Goal: Task Accomplishment & Management: Manage account settings

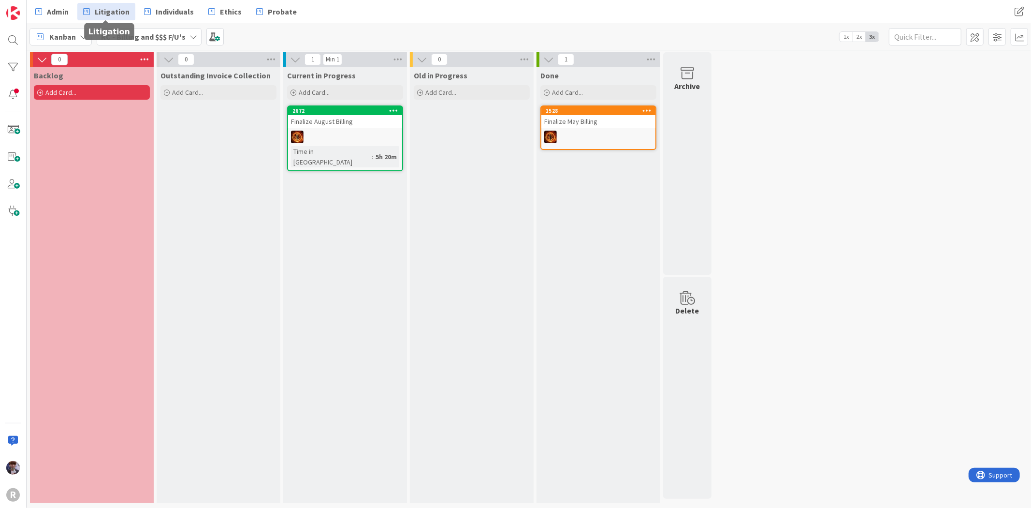
click at [77, 8] on link "Litigation" at bounding box center [106, 11] width 58 height 17
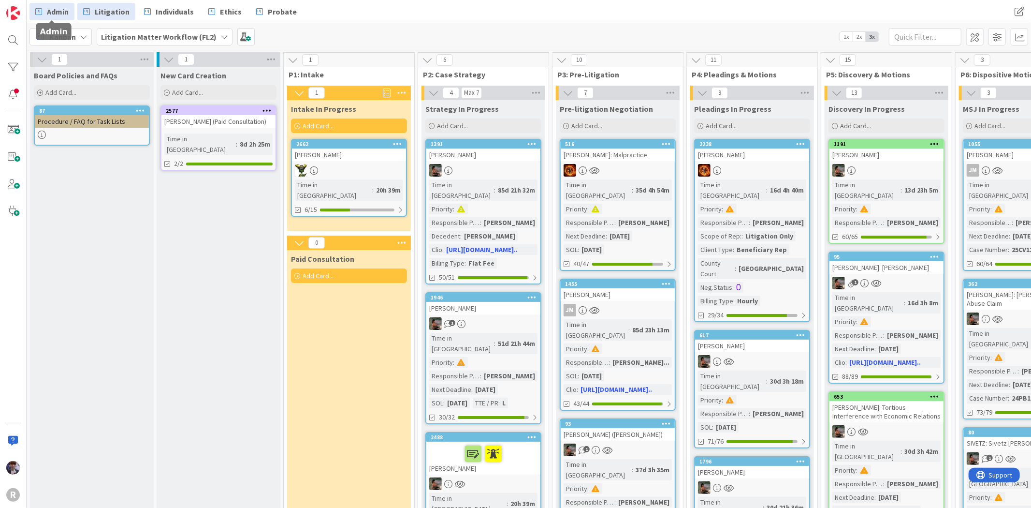
click at [59, 8] on span "Admin" at bounding box center [58, 12] width 22 height 12
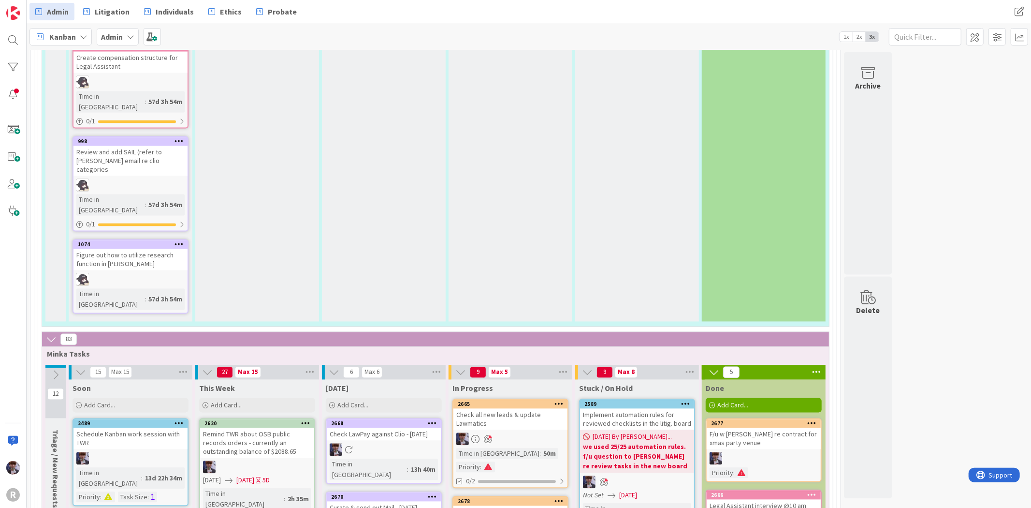
scroll to position [1558, 0]
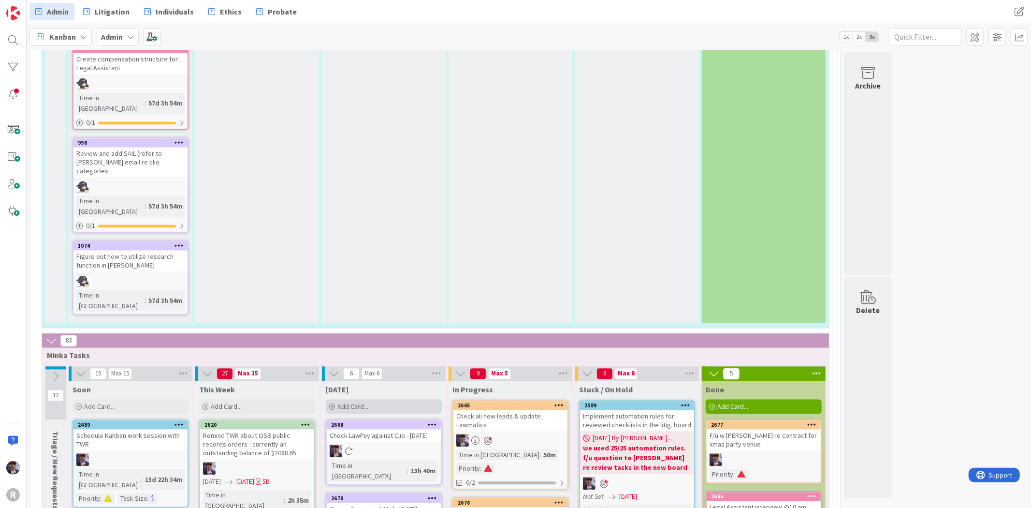
click at [359, 399] on div "Add Card..." at bounding box center [384, 406] width 116 height 15
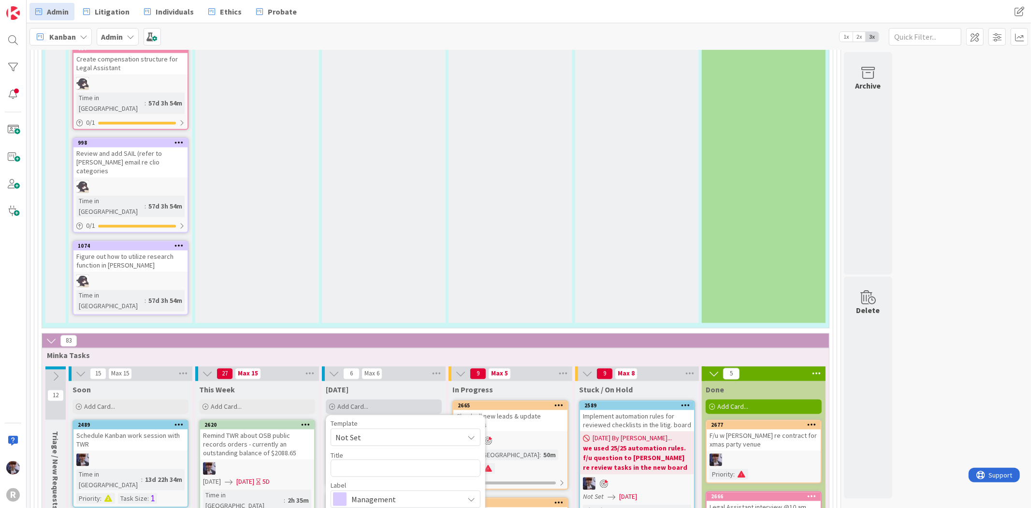
type textarea "x"
type textarea "f"
type textarea "x"
type textarea "fi"
type textarea "x"
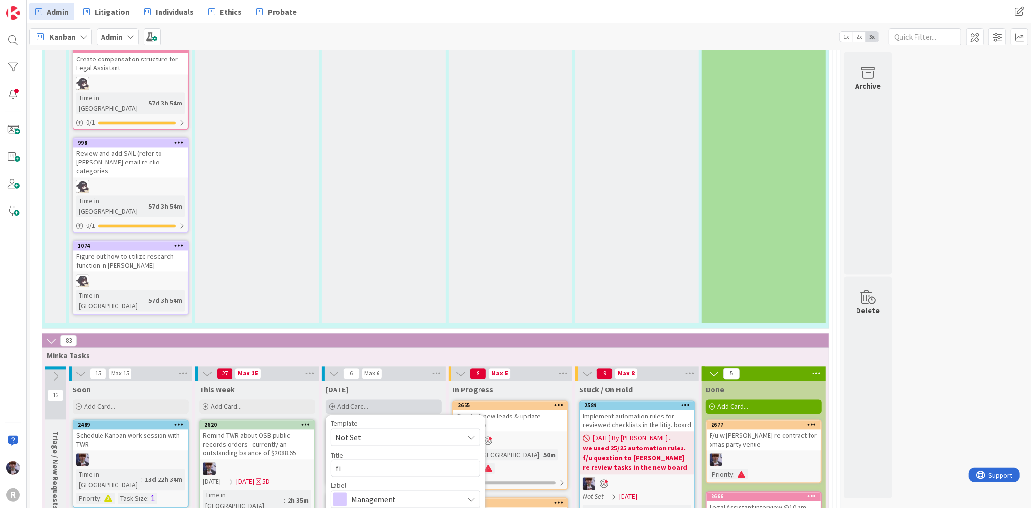
type textarea "fin"
type textarea "x"
type textarea "find"
type textarea "x"
type textarea "find"
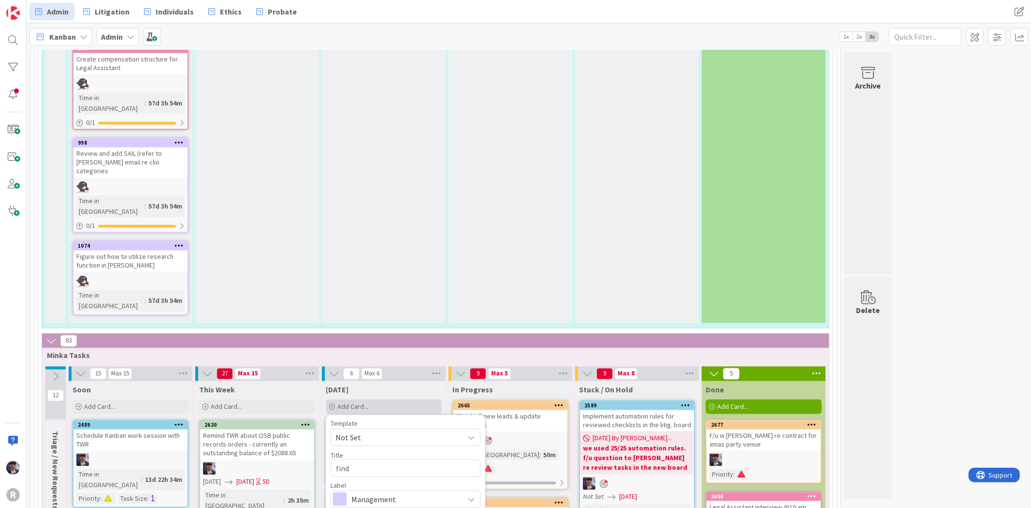
type textarea "x"
type textarea "find d"
type textarea "x"
type textarea "find de"
type textarea "x"
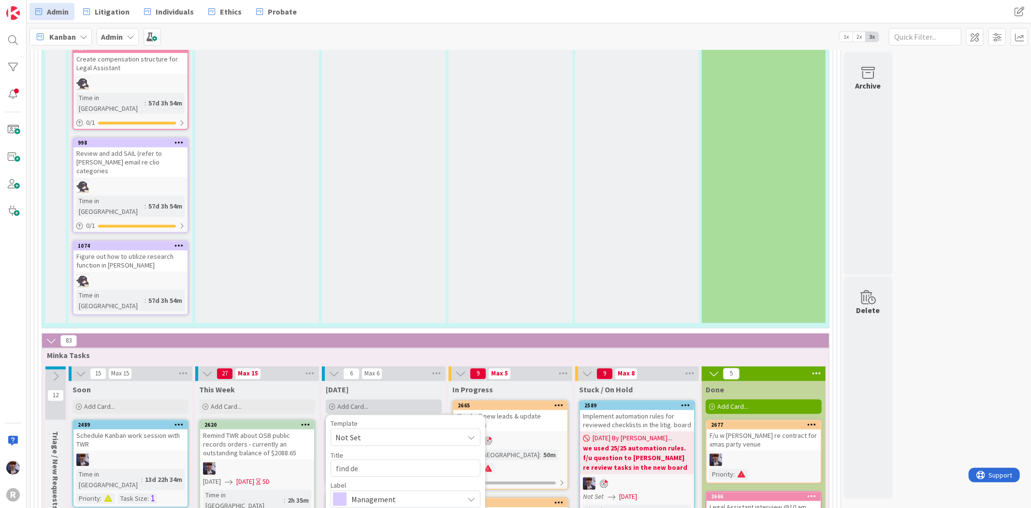
type textarea "find des"
type textarea "x"
type textarea "find desk"
type textarea "x"
type textarea "find desk"
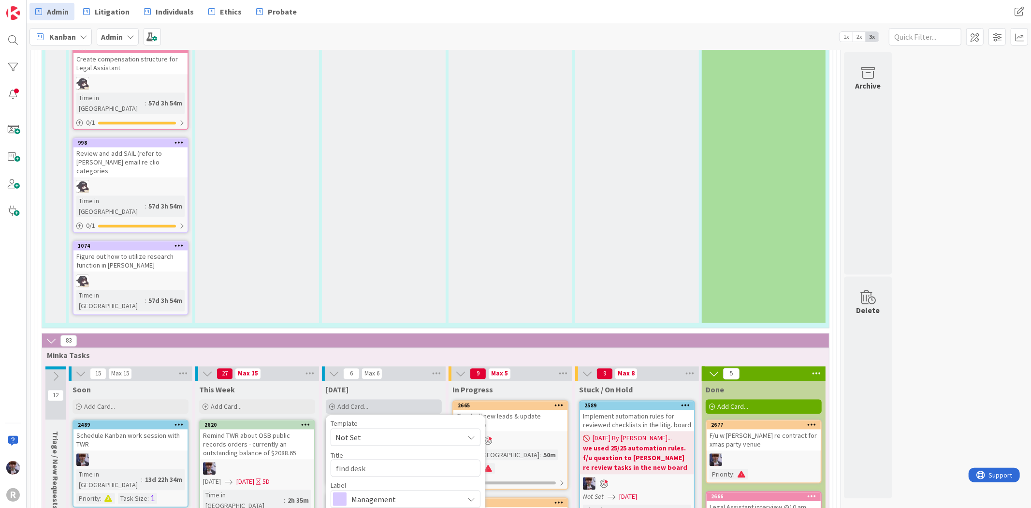
type textarea "x"
type textarea "find desk i"
type textarea "x"
type textarea "find desk in"
type textarea "x"
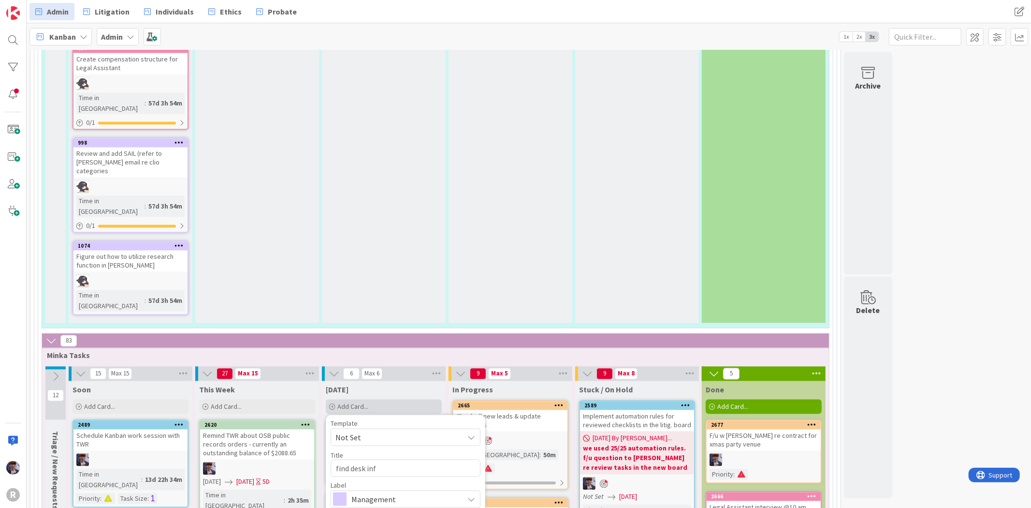
type textarea "find desk info"
type textarea "x"
type textarea "find desk info"
type textarea "x"
type textarea "find desk info t"
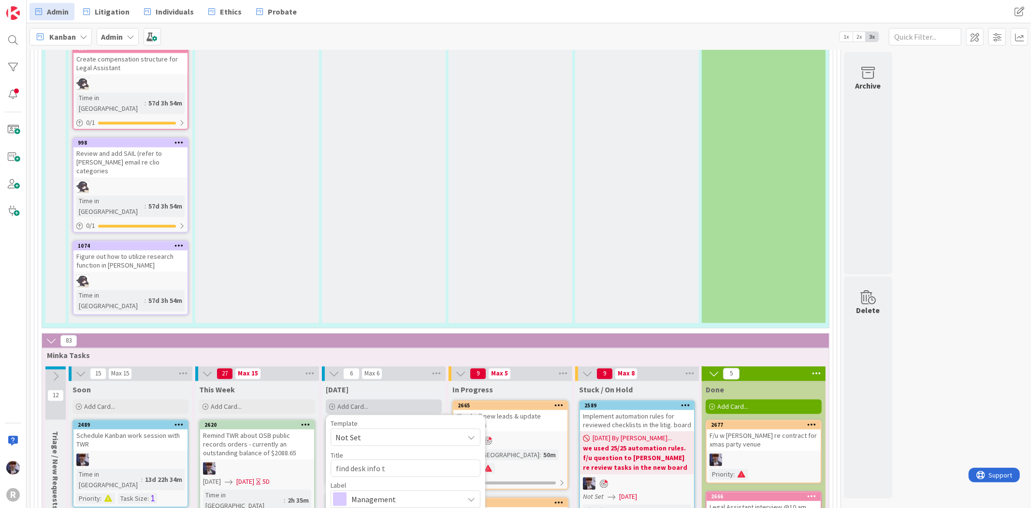
type textarea "x"
type textarea "find desk info to"
type textarea "x"
type textarea "find desk info to"
type textarea "x"
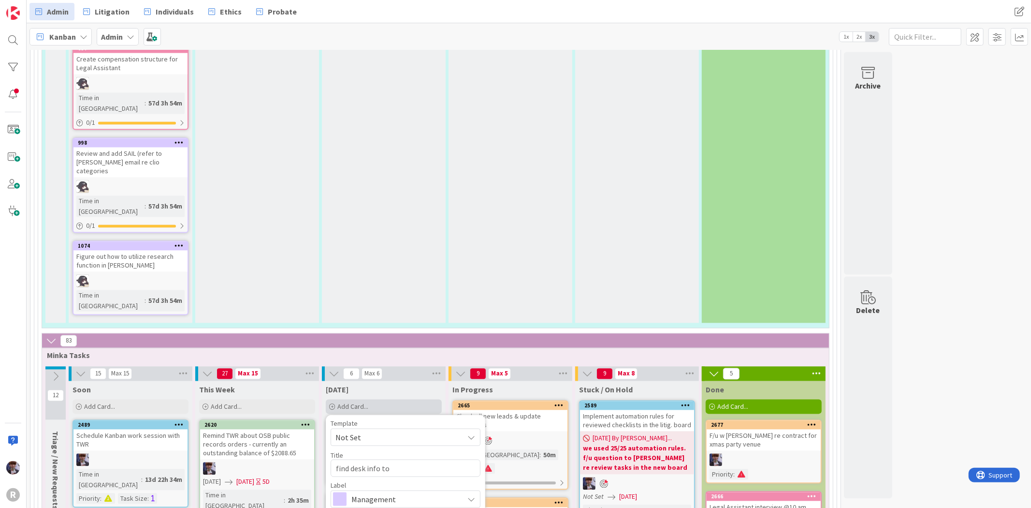
type textarea "find desk info to K"
type textarea "x"
type textarea "find desk info to Ke"
type textarea "x"
type textarea "find desk info to Kel"
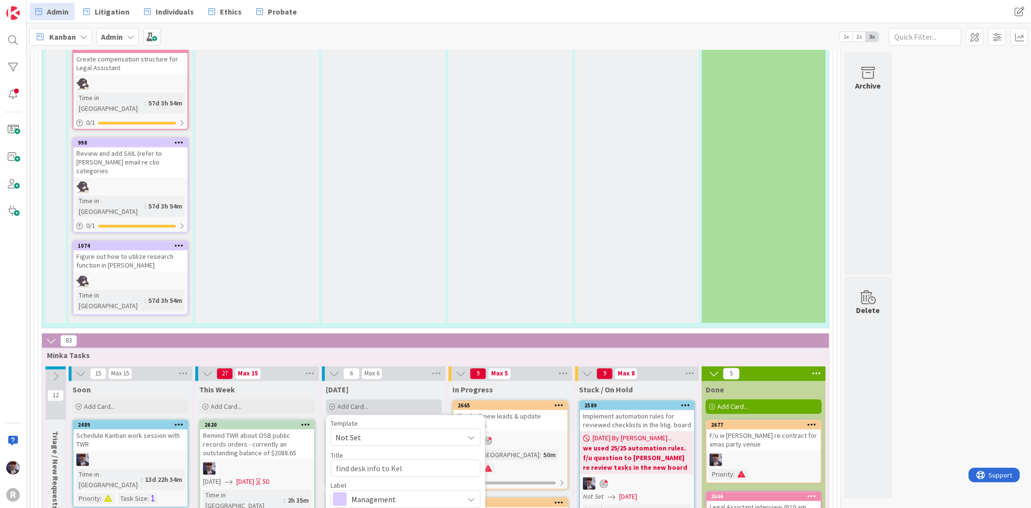
type textarea "x"
type textarea "find desk info to [PERSON_NAME]"
type textarea "x"
type textarea "find desk info to [PERSON_NAME]"
click at [382, 489] on span "Management" at bounding box center [404, 499] width 107 height 14
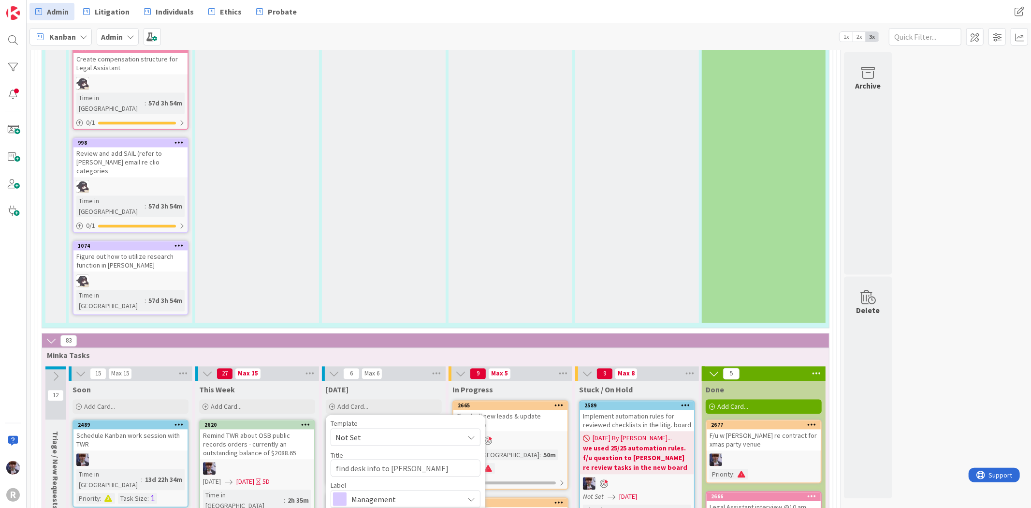
click at [356, 489] on link "Show More..." at bounding box center [406, 518] width 150 height 12
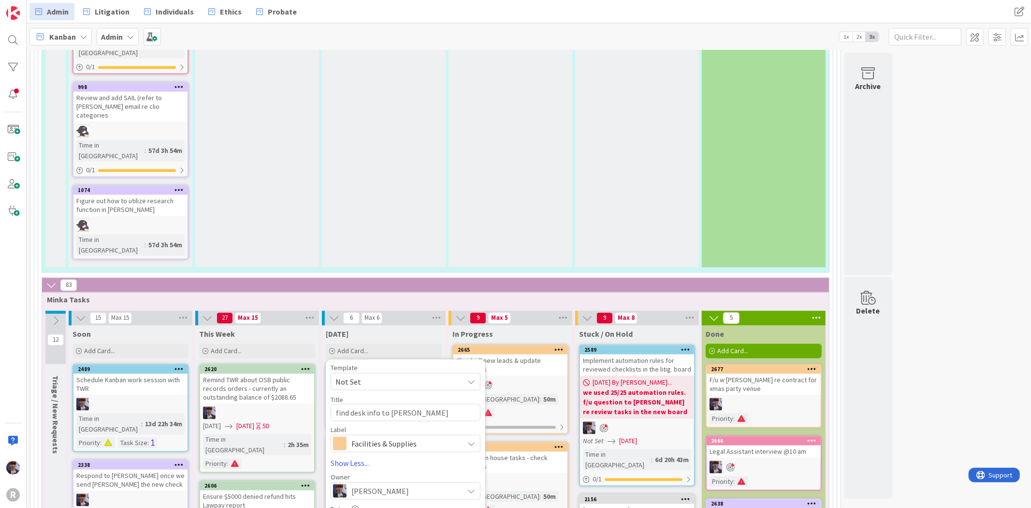
scroll to position [1719, 0]
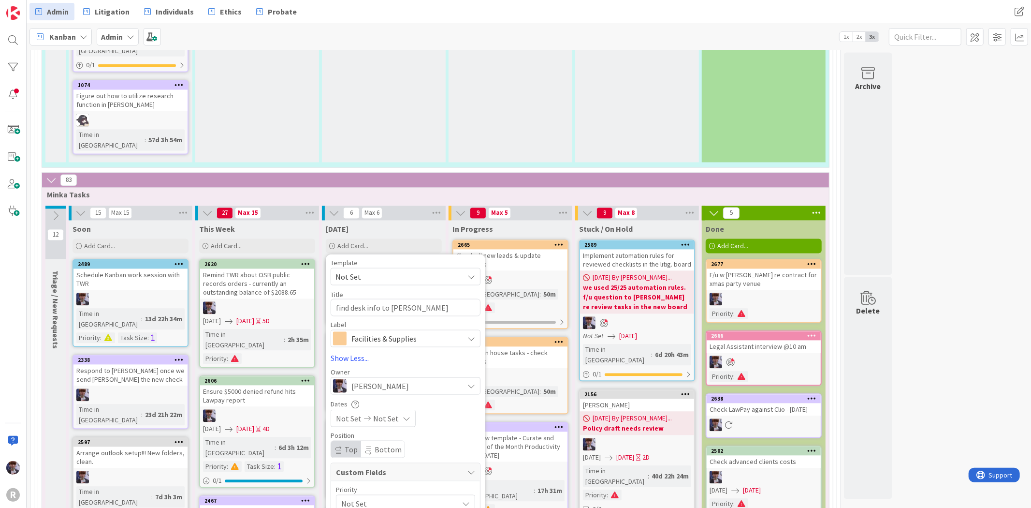
type textarea "x"
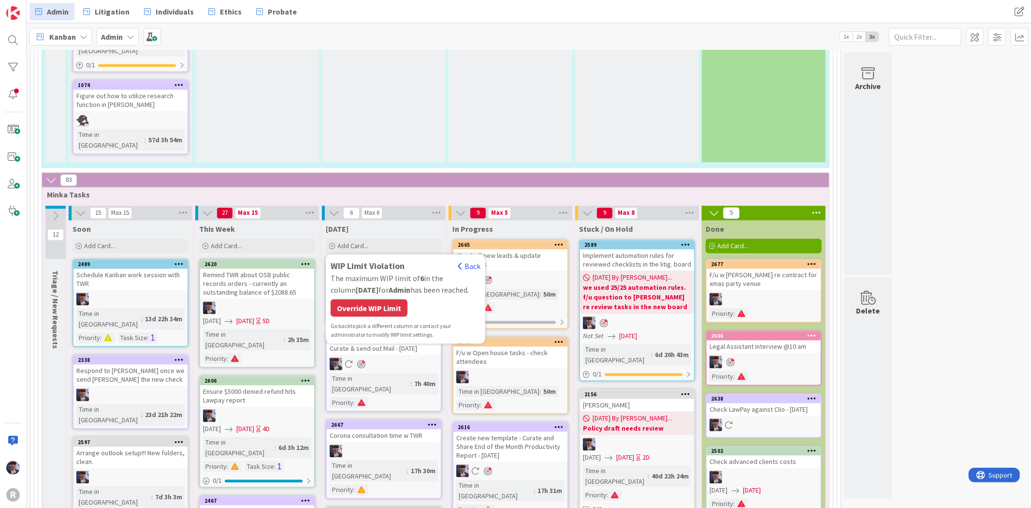
click at [388, 259] on div "WIP Limit Violation Back The maximum WIP limit of 6 in the column [DATE] for Ad…" at bounding box center [406, 299] width 150 height 80
click at [388, 299] on div "Override WIP Limit" at bounding box center [369, 307] width 77 height 17
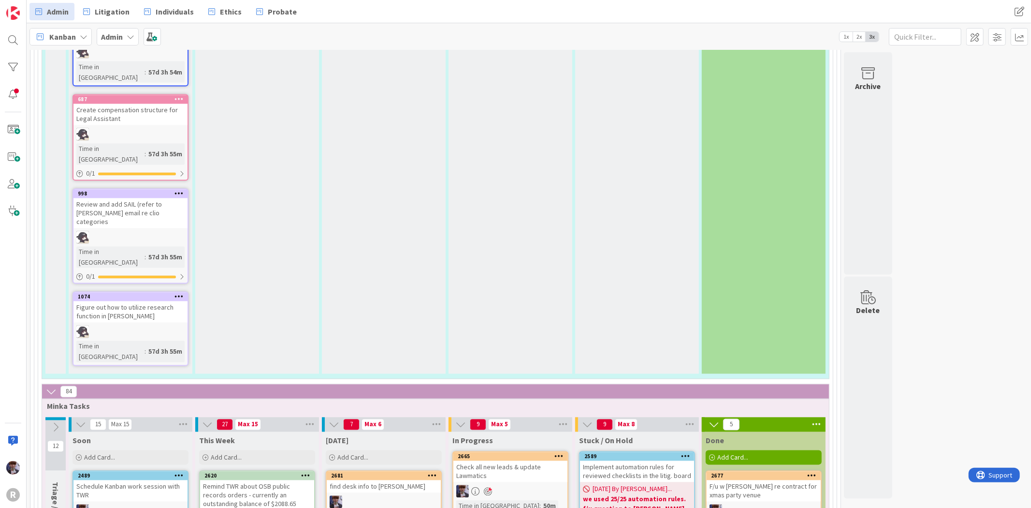
scroll to position [1504, 0]
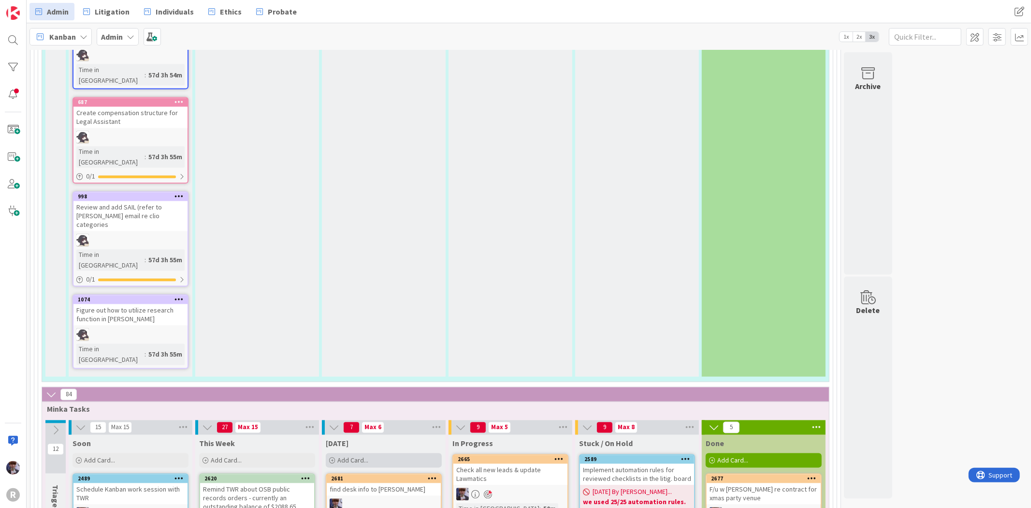
click at [386, 453] on div "Add Card..." at bounding box center [384, 460] width 116 height 15
type textarea "x"
type textarea "N"
type textarea "x"
type textarea "Ne"
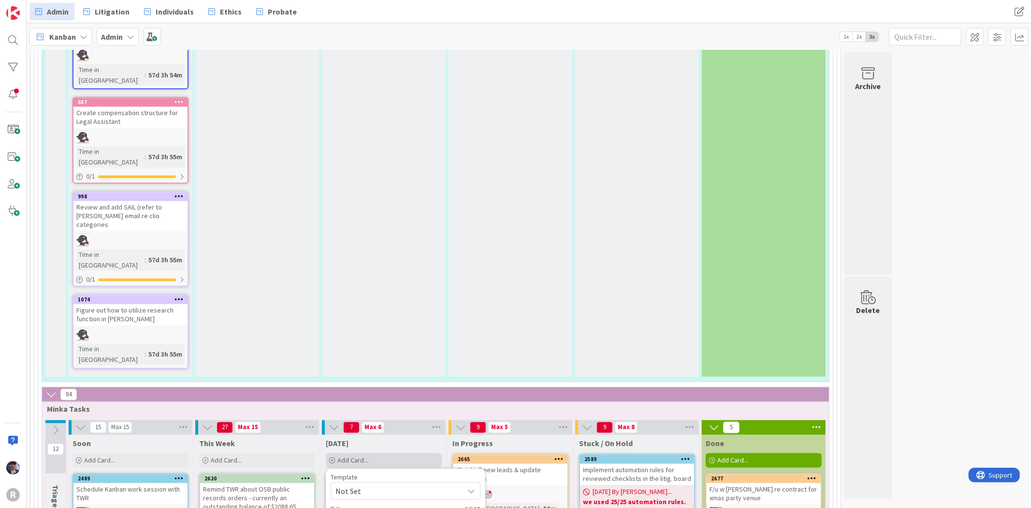
type textarea "x"
type textarea "New"
type textarea "x"
type textarea "New"
type textarea "x"
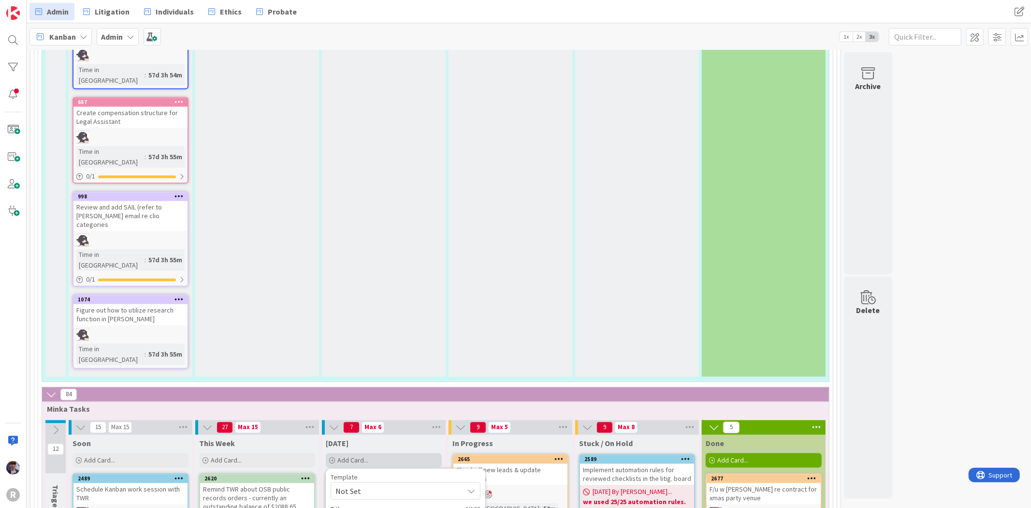
type textarea "New o"
type textarea "x"
type textarea "New op"
type textarea "x"
type textarea "New ope"
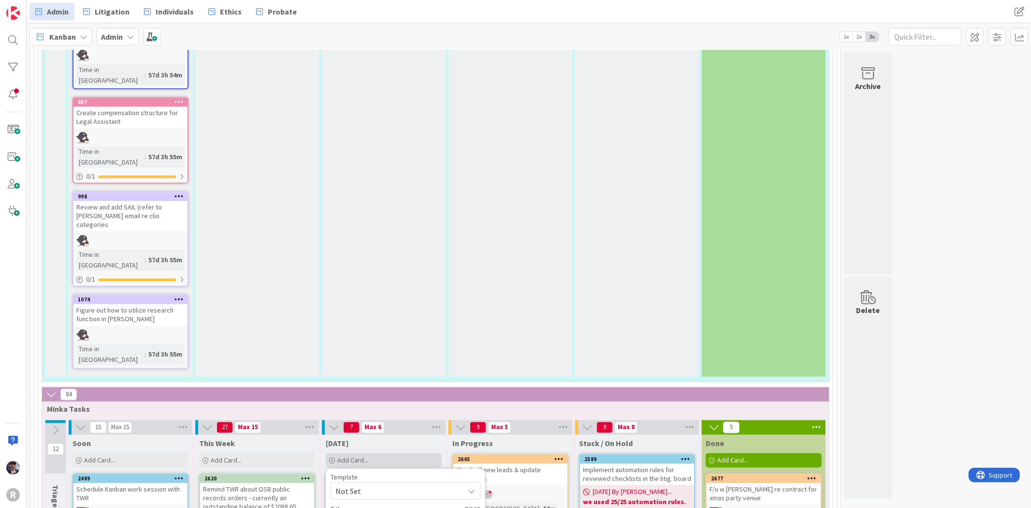
type textarea "x"
type textarea "New open"
type textarea "x"
type textarea "New open"
type textarea "x"
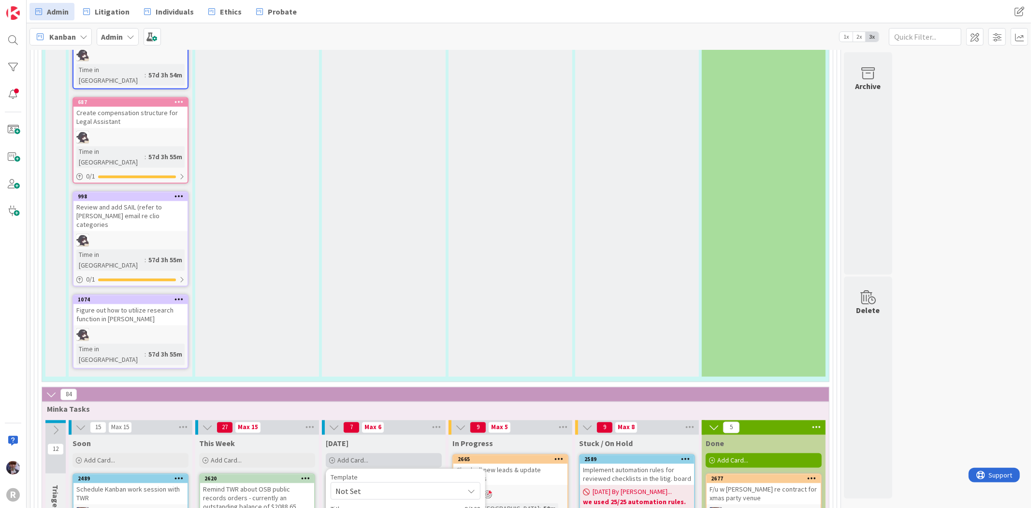
type textarea "New open h"
type textarea "x"
type textarea "New open ho"
type textarea "x"
type textarea "New open hous"
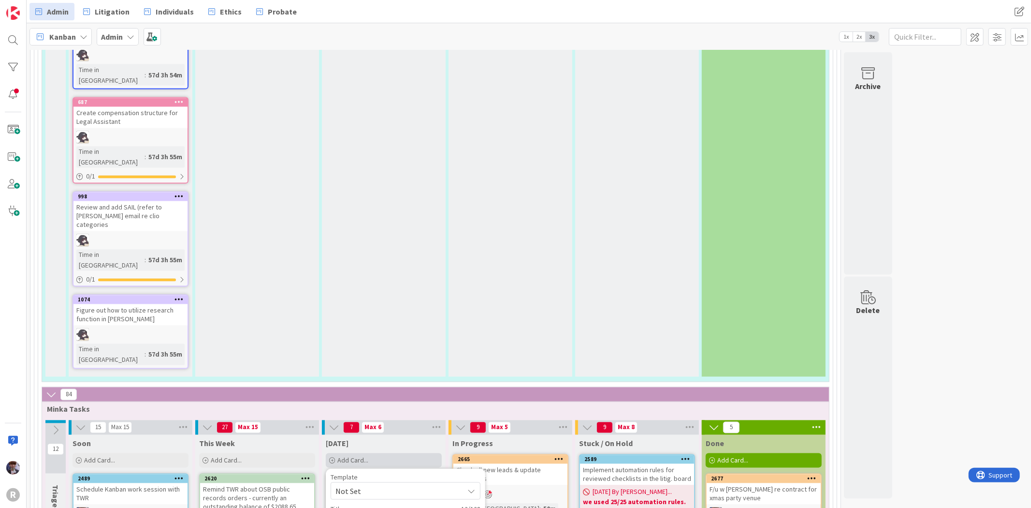
type textarea "x"
type textarea "New open house"
type textarea "x"
type textarea "New open house"
type textarea "x"
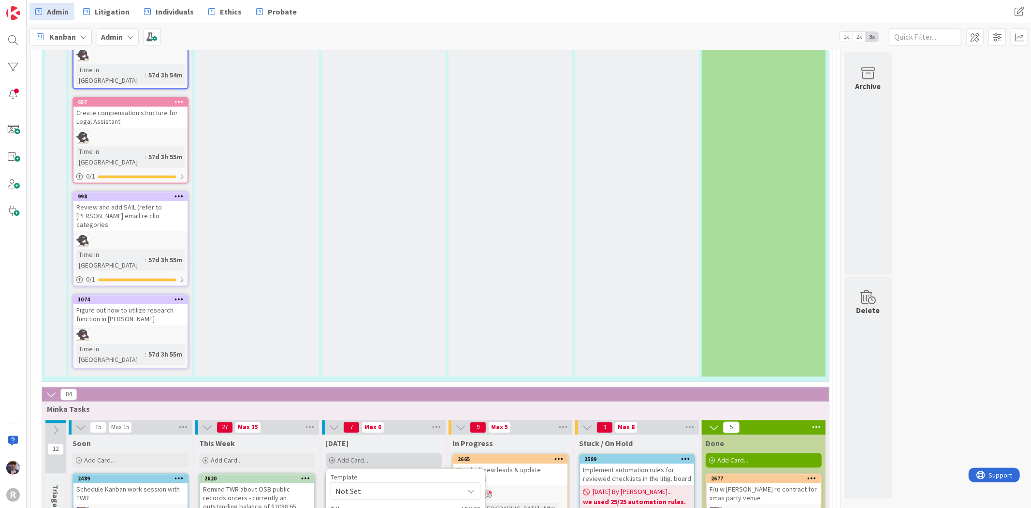
type textarea "New open house i"
type textarea "x"
type textarea "New open house in"
type textarea "x"
type textarea "New open house inv"
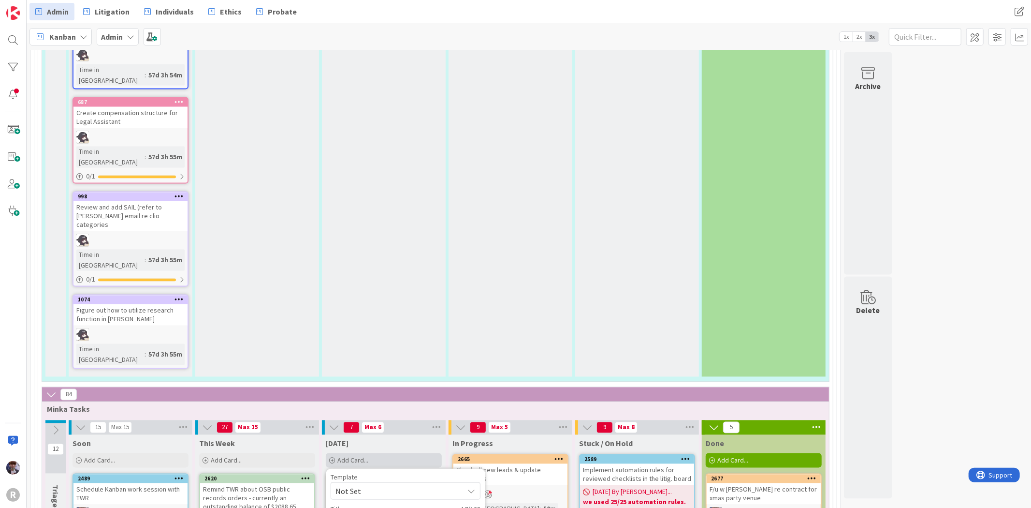
type textarea "x"
type textarea "New open house invi"
type textarea "x"
type textarea "New open house invit"
type textarea "x"
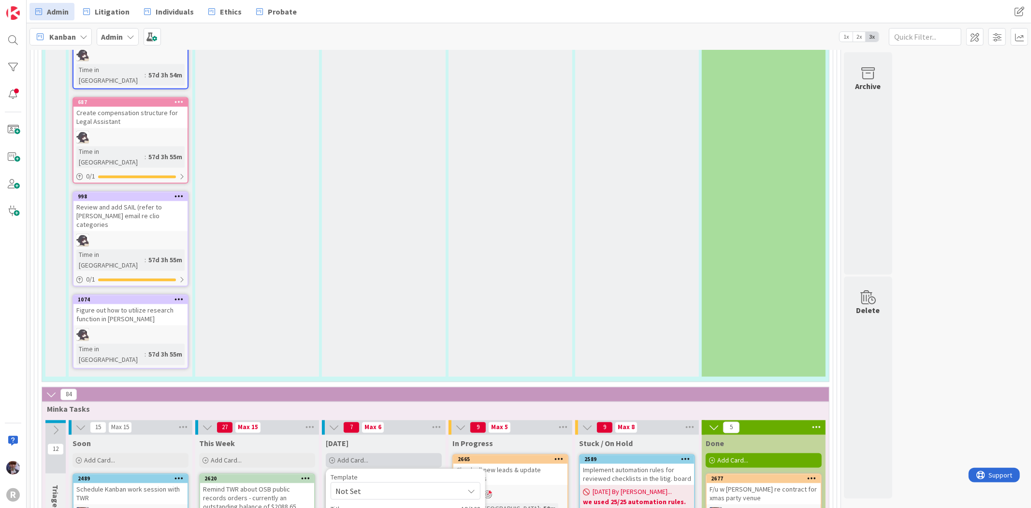
type textarea "New open house invite"
type textarea "x"
type textarea "New open house invites"
type textarea "x"
type textarea "New open house invites"
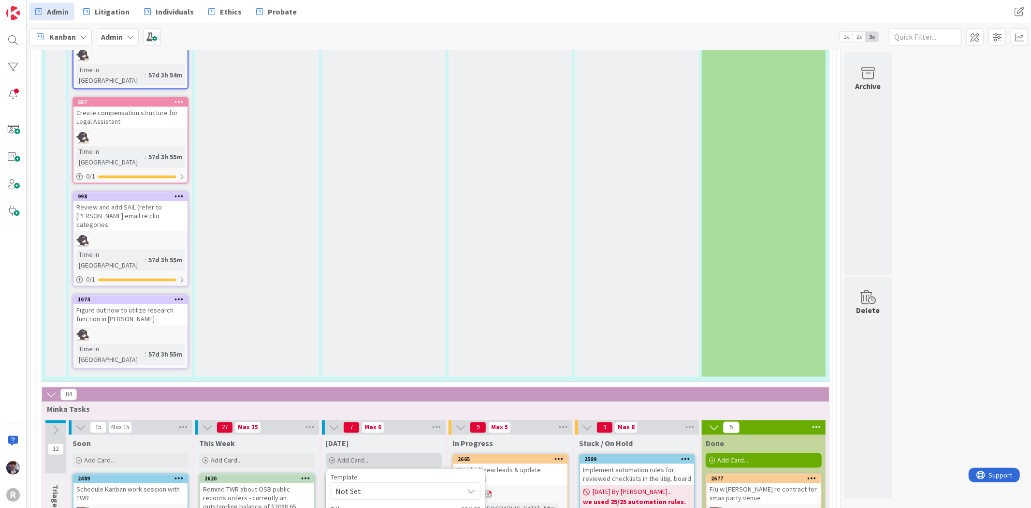
type textarea "x"
type textarea "New open house invites o"
type textarea "x"
type textarea "New open house invites ou"
type textarea "x"
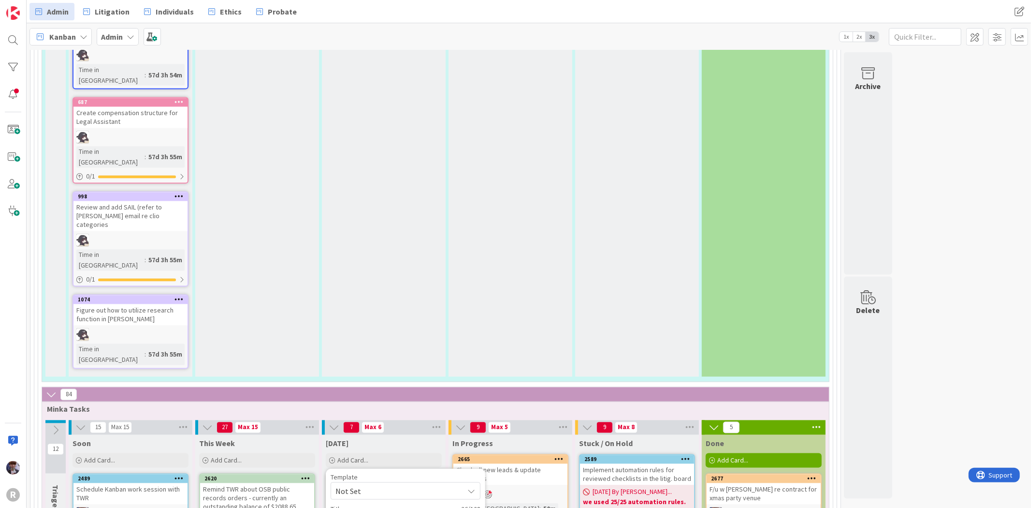
type textarea "New open house invites out"
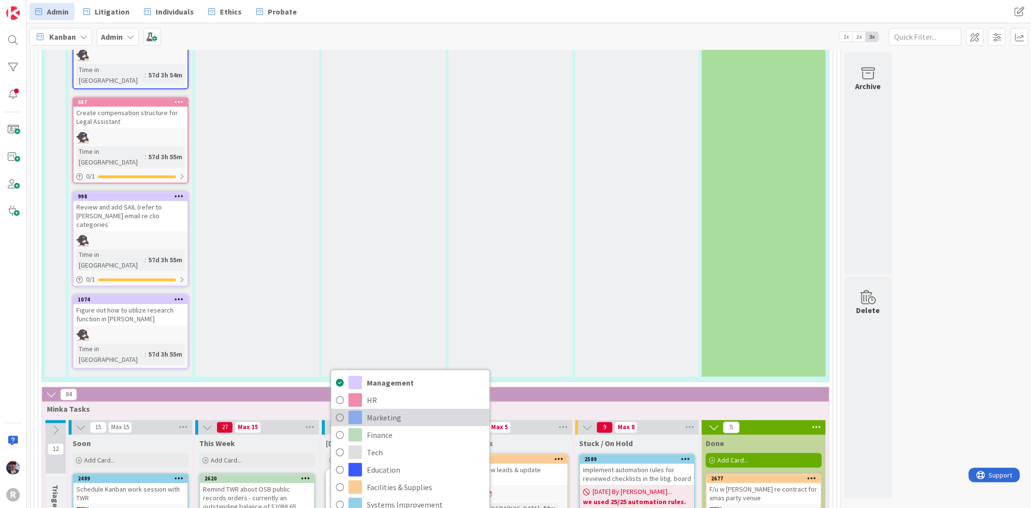
click at [386, 410] on span "Marketing" at bounding box center [426, 417] width 118 height 15
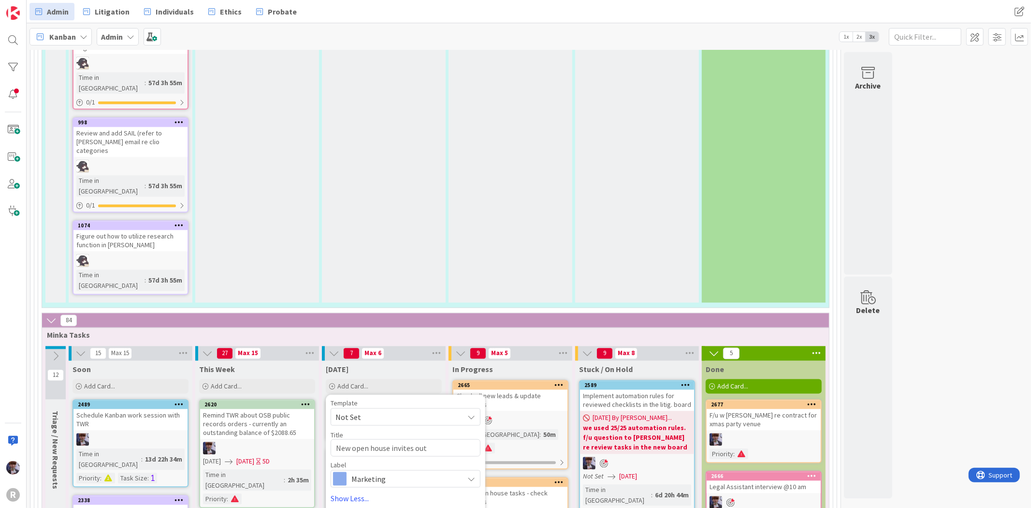
scroll to position [1665, 0]
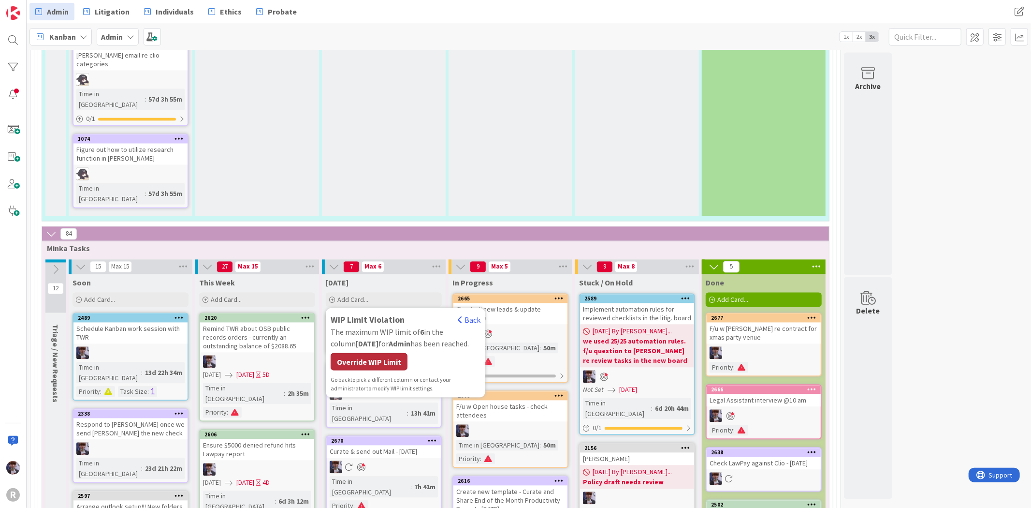
click at [370, 352] on div "Override WIP Limit" at bounding box center [369, 360] width 77 height 17
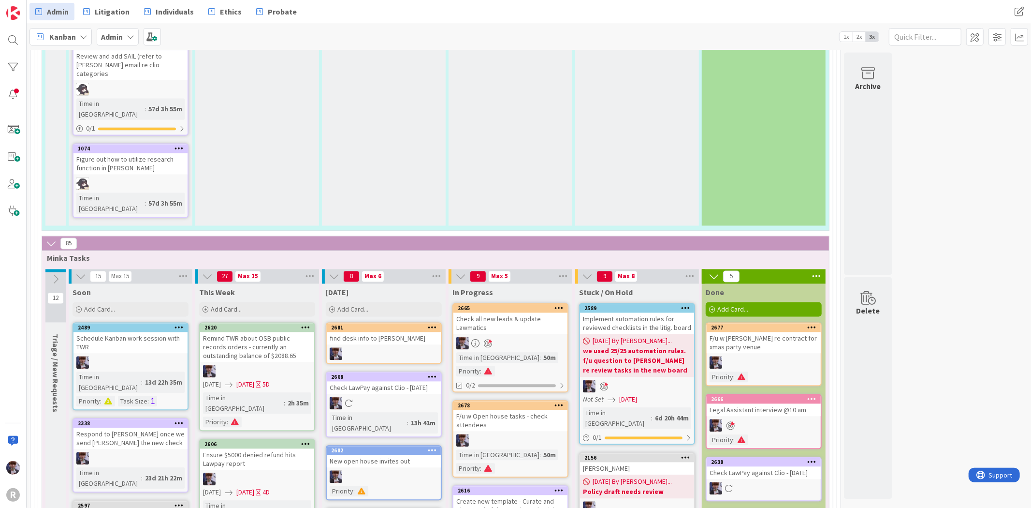
scroll to position [1548, 0]
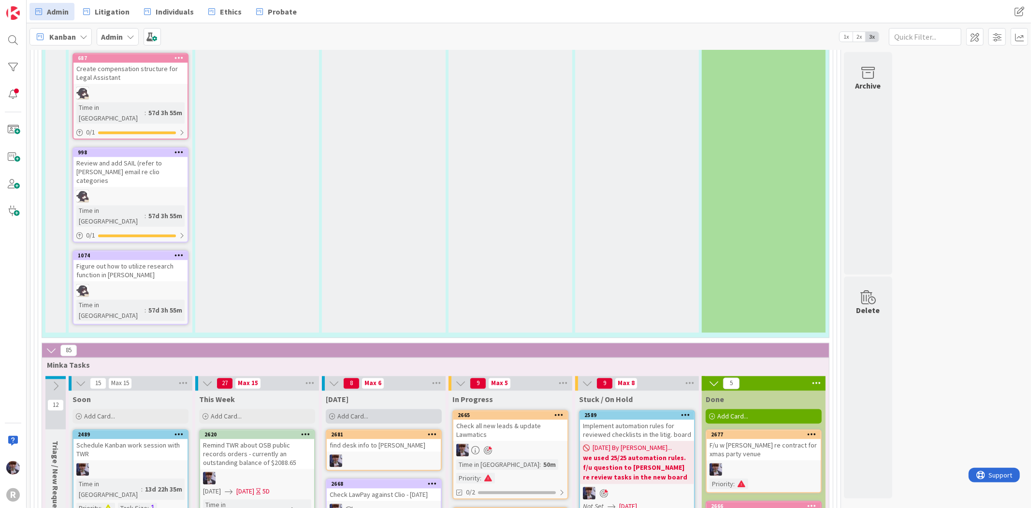
click at [364, 412] on span "Add Card..." at bounding box center [352, 416] width 31 height 9
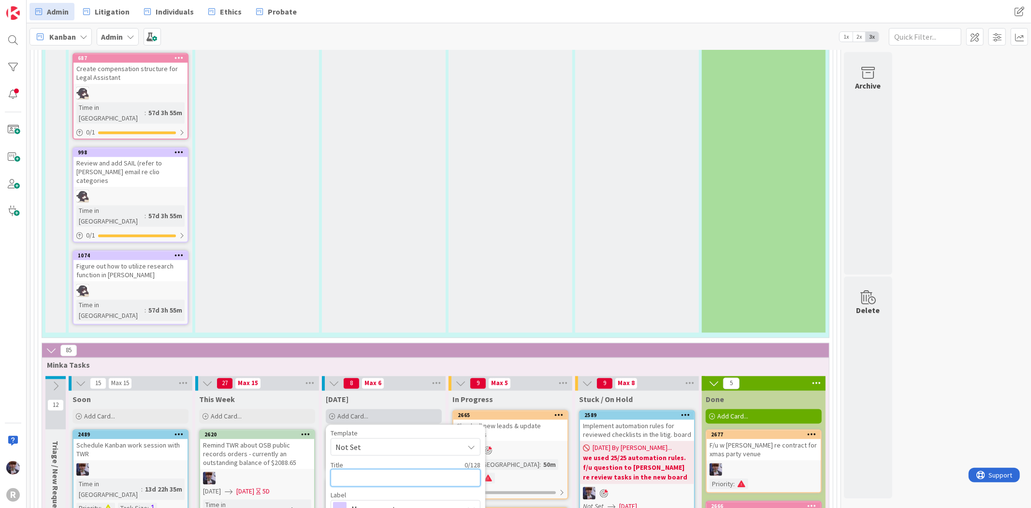
type textarea "x"
type textarea "S"
type textarea "x"
type textarea "St"
type textarea "x"
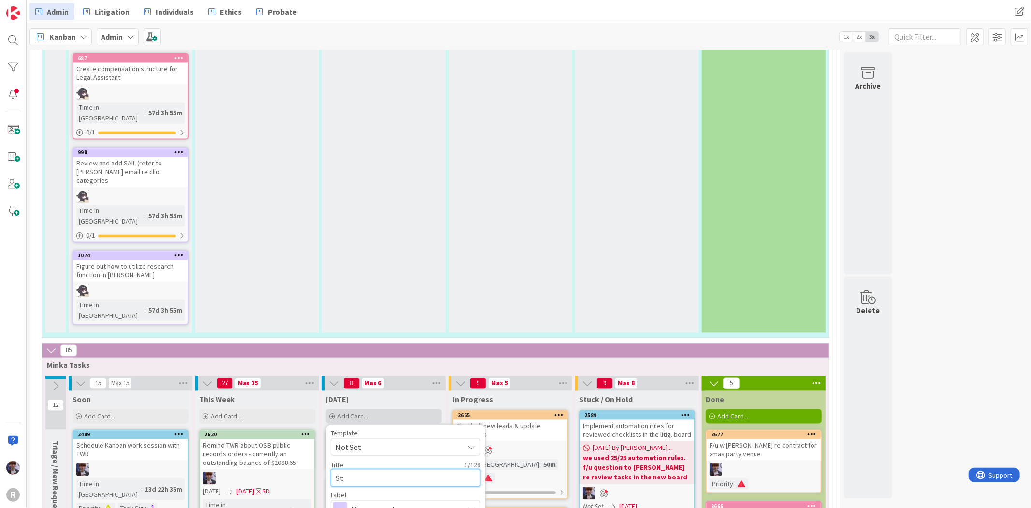
type textarea "Sta"
type textarea "x"
type textarea "Stace"
type textarea "x"
type textarea "[PERSON_NAME]"
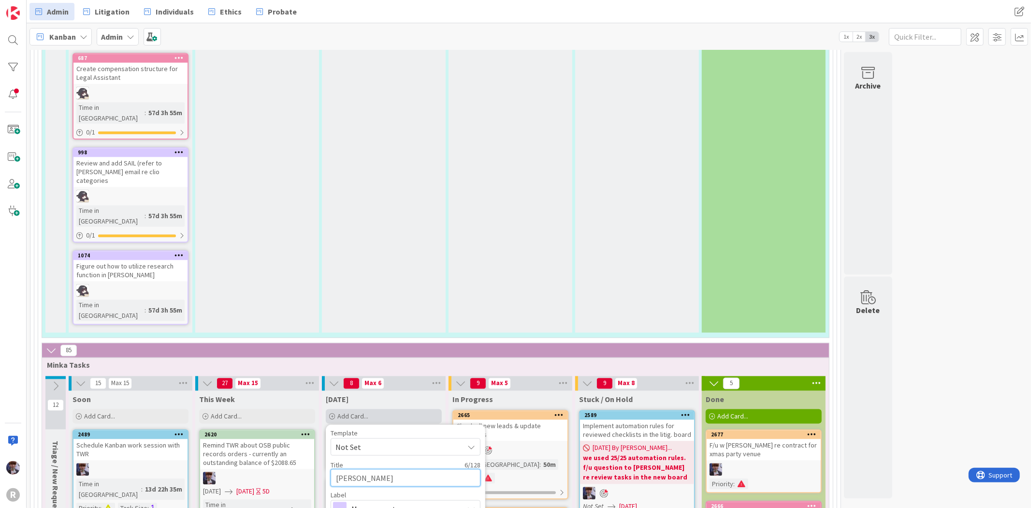
type textarea "x"
type textarea "[PERSON_NAME]"
type textarea "x"
type textarea "[PERSON_NAME] o"
type textarea "x"
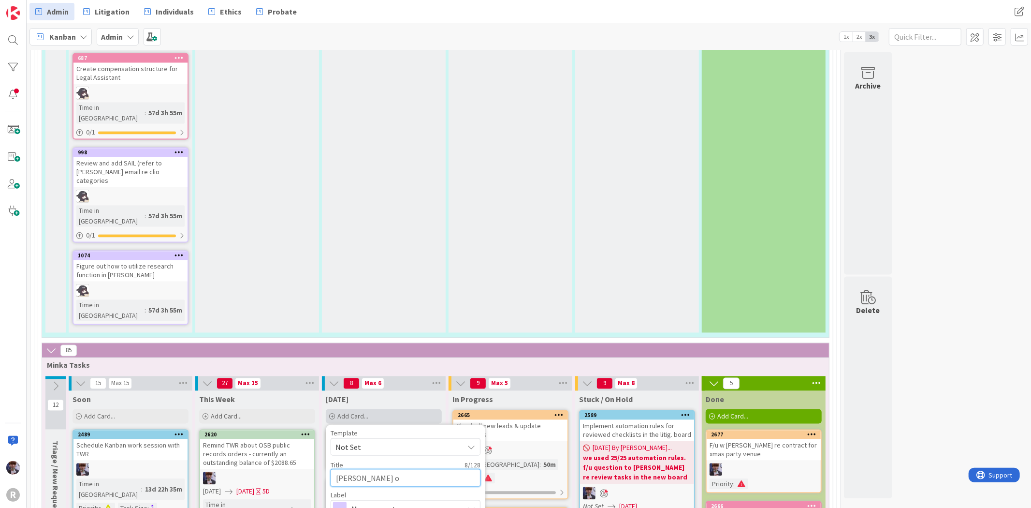
type textarea "[PERSON_NAME] of"
type textarea "x"
type textarea "[PERSON_NAME] off"
type textarea "x"
type textarea "[PERSON_NAME] of"
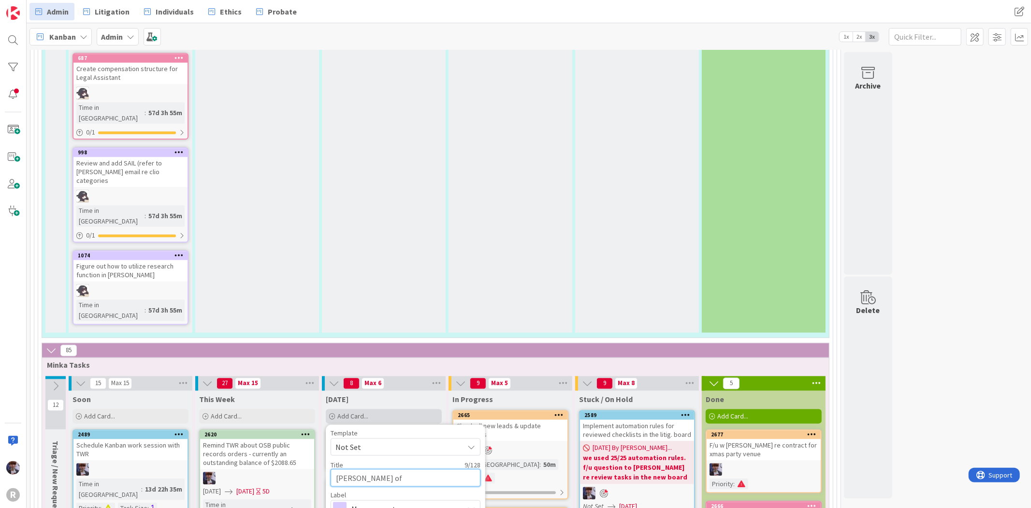
type textarea "x"
type textarea "[PERSON_NAME] o"
type textarea "x"
type textarea "[PERSON_NAME]"
type textarea "x"
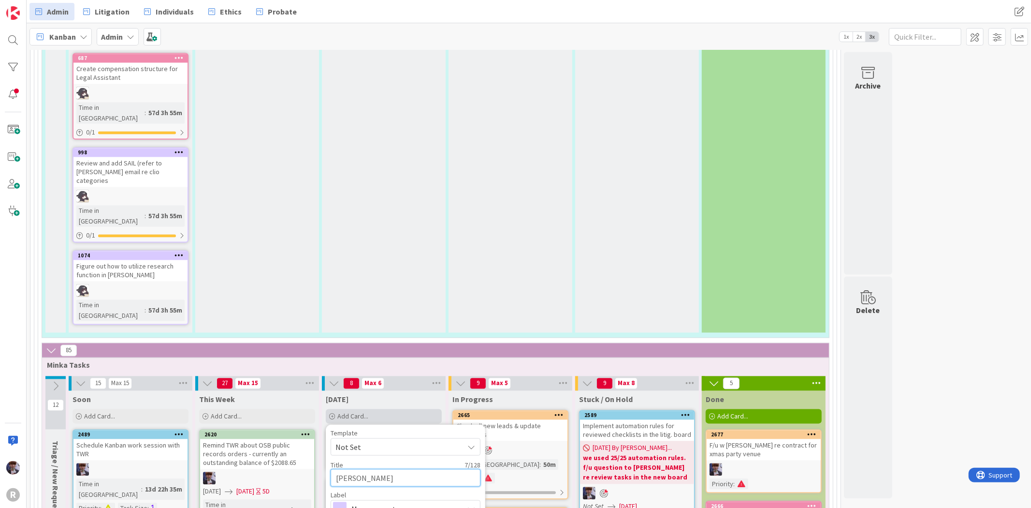
type textarea "[PERSON_NAME] K"
type textarea "x"
type textarea "[PERSON_NAME]"
type textarea "x"
type textarea "[PERSON_NAME]"
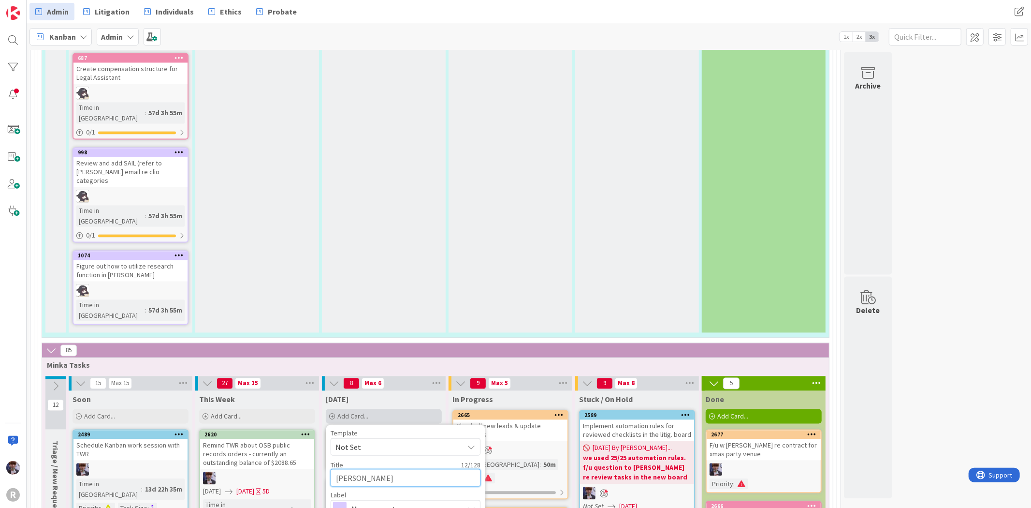
type textarea "x"
type textarea "[PERSON_NAME]"
type textarea "x"
type textarea "[PERSON_NAME]"
click at [390, 489] on span "Management" at bounding box center [404, 509] width 107 height 14
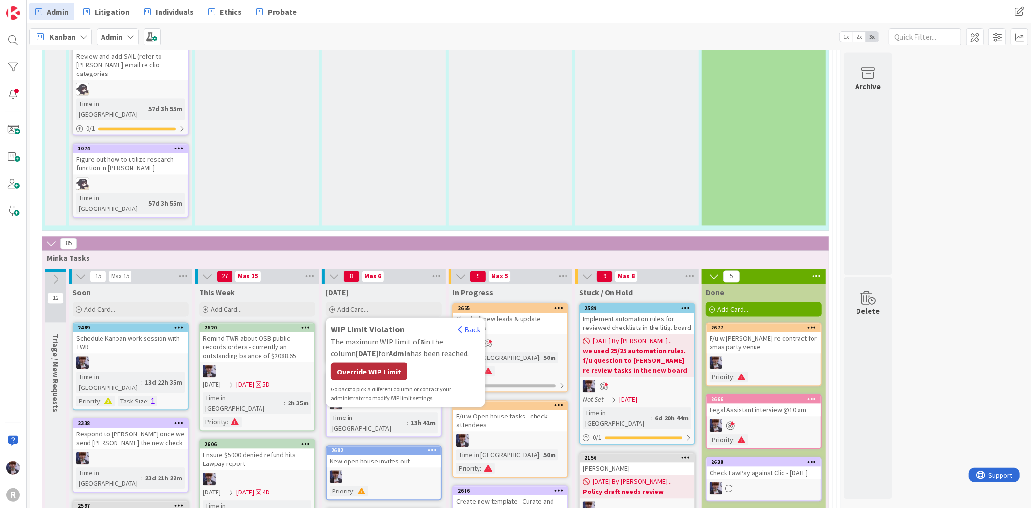
click at [384, 362] on div "Override WIP Limit" at bounding box center [369, 370] width 77 height 17
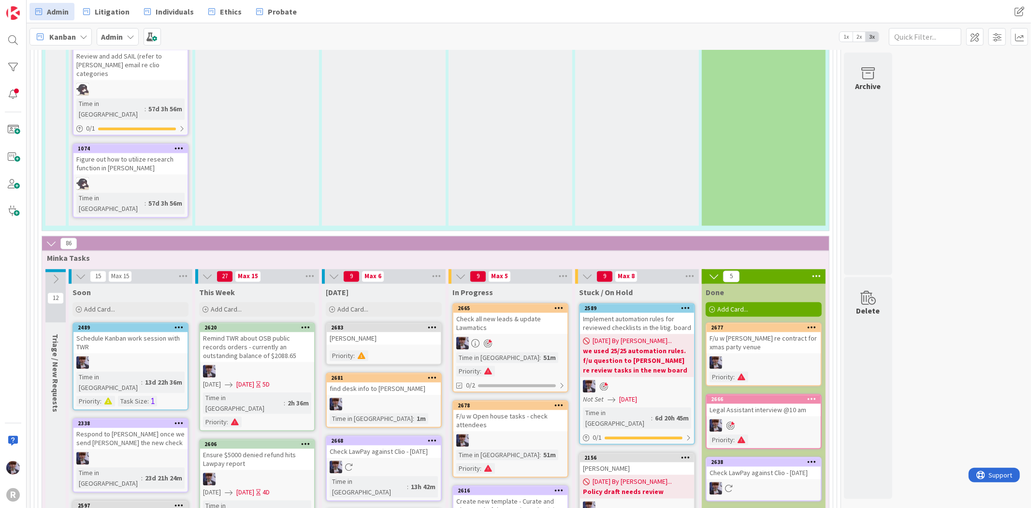
click at [376, 332] on div "[PERSON_NAME]" at bounding box center [384, 338] width 114 height 13
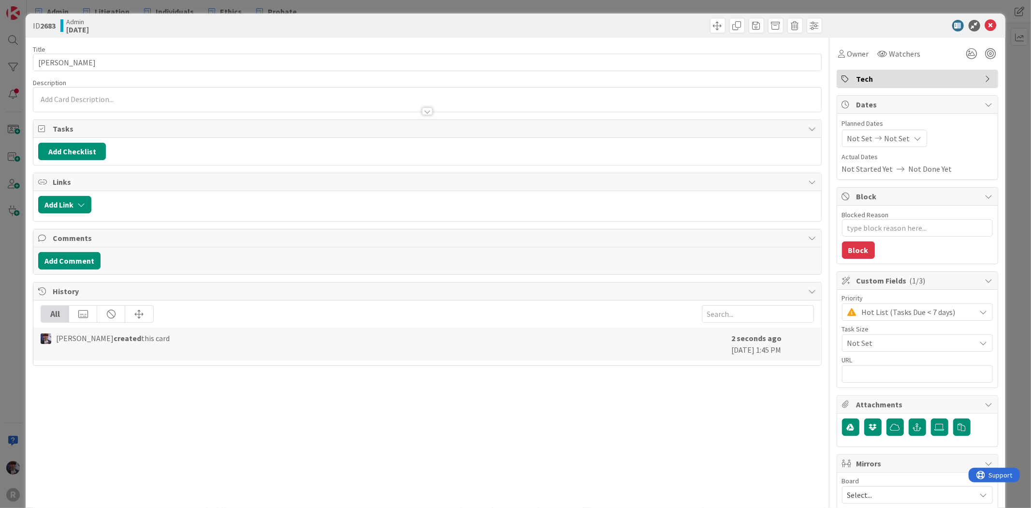
type textarea "x"
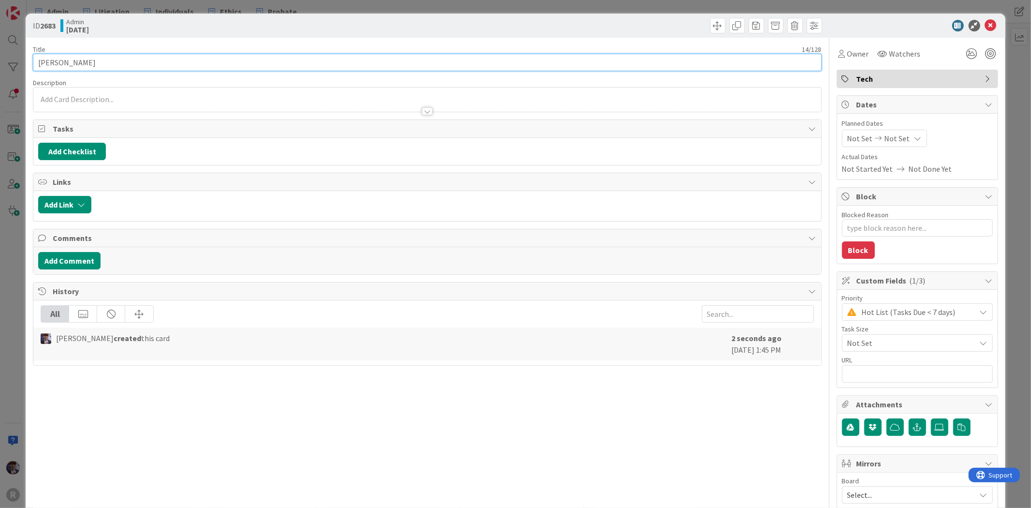
click at [99, 59] on input "[PERSON_NAME]" at bounding box center [427, 62] width 788 height 17
type input "[PERSON_NAME] account"
type textarea "x"
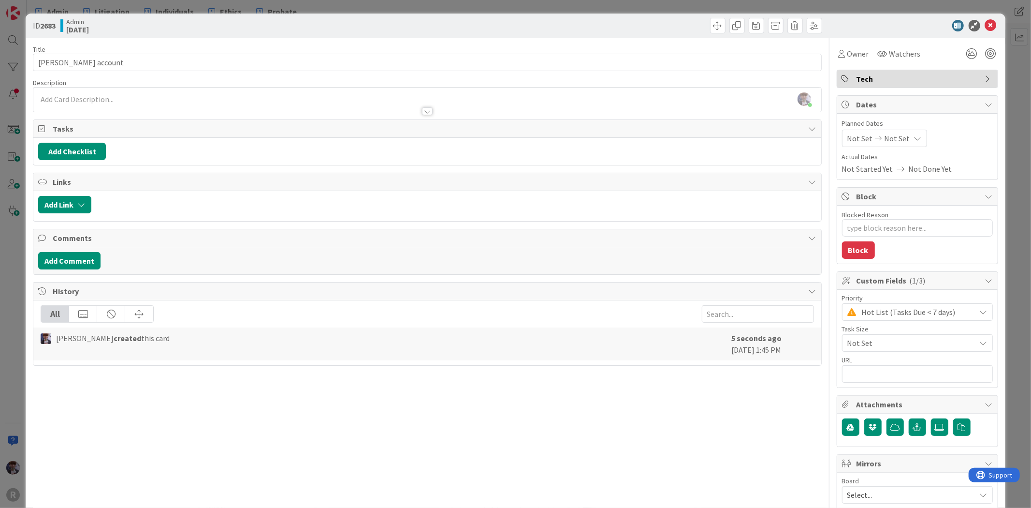
click at [16, 273] on div "ID 2683 Admin [DATE] Title 21 / 128 [PERSON_NAME] Kanban account Description [P…" at bounding box center [515, 254] width 1031 height 508
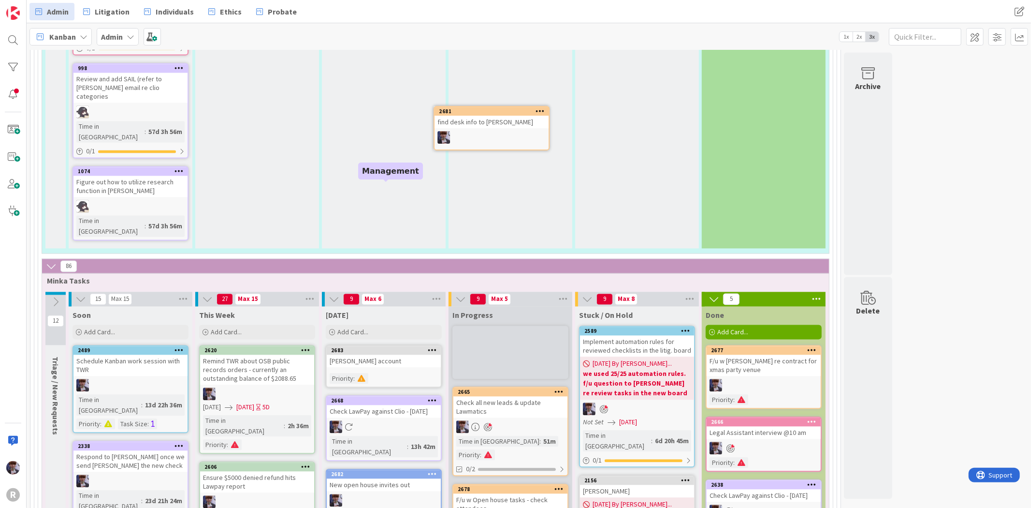
scroll to position [1597, 0]
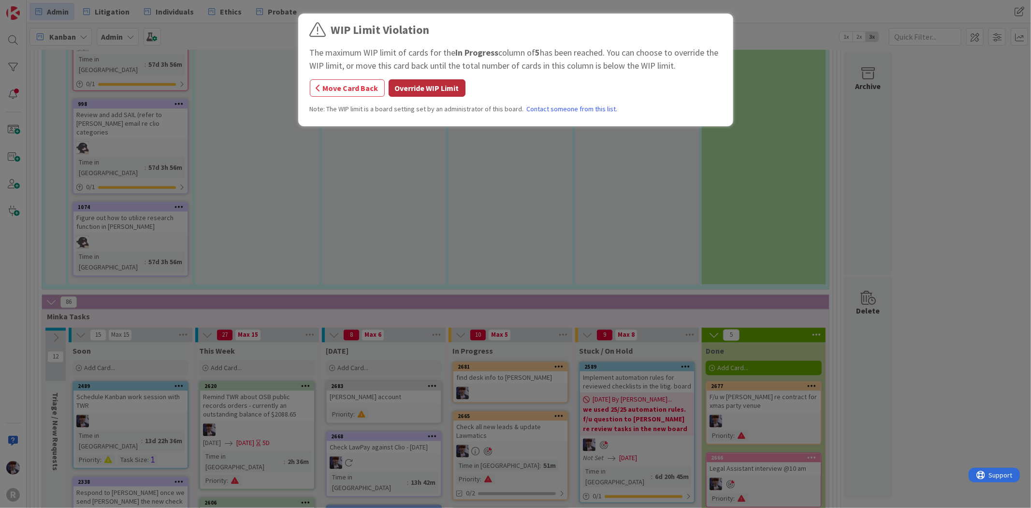
click at [424, 87] on button "Override WIP Limit" at bounding box center [427, 87] width 77 height 17
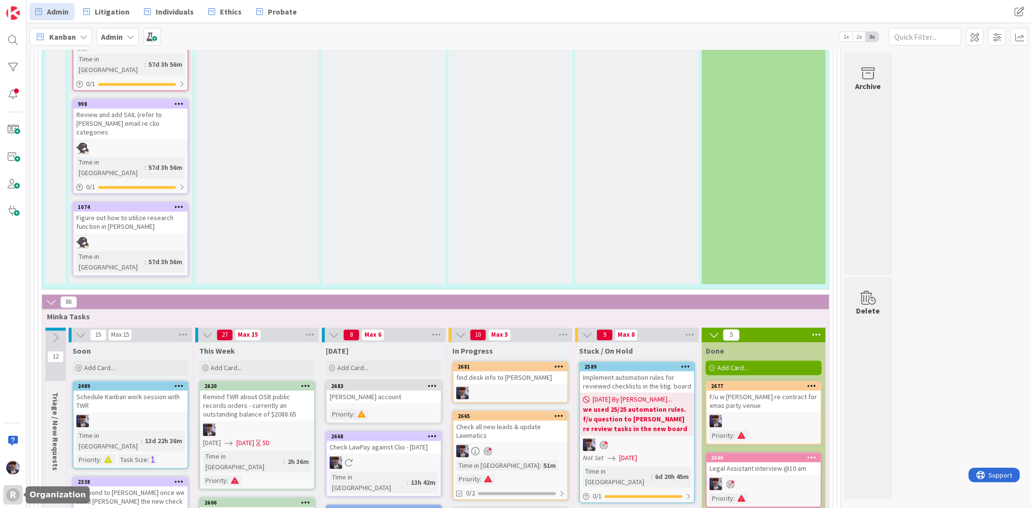
click at [12, 489] on div "R" at bounding box center [13, 495] width 14 height 14
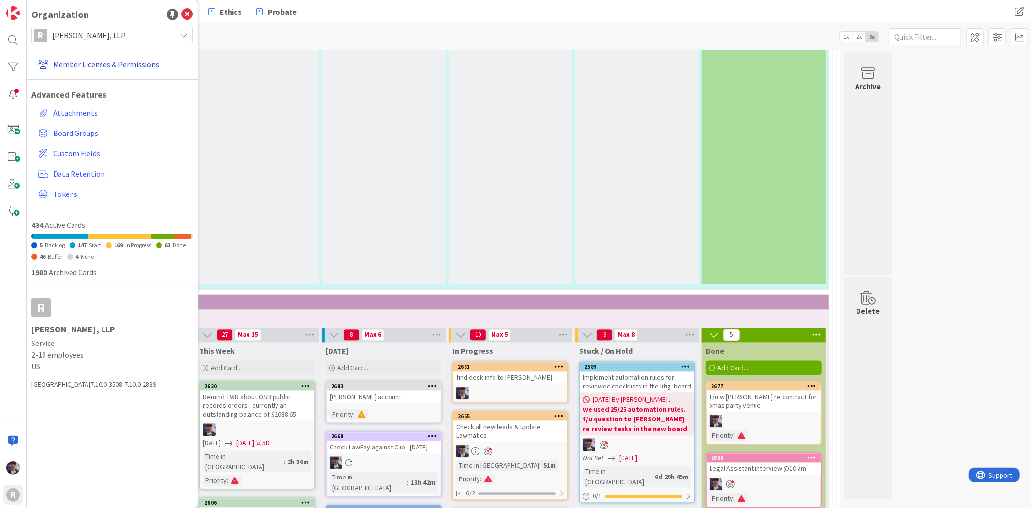
click at [103, 58] on link "Member Licenses & Permissions" at bounding box center [113, 64] width 159 height 17
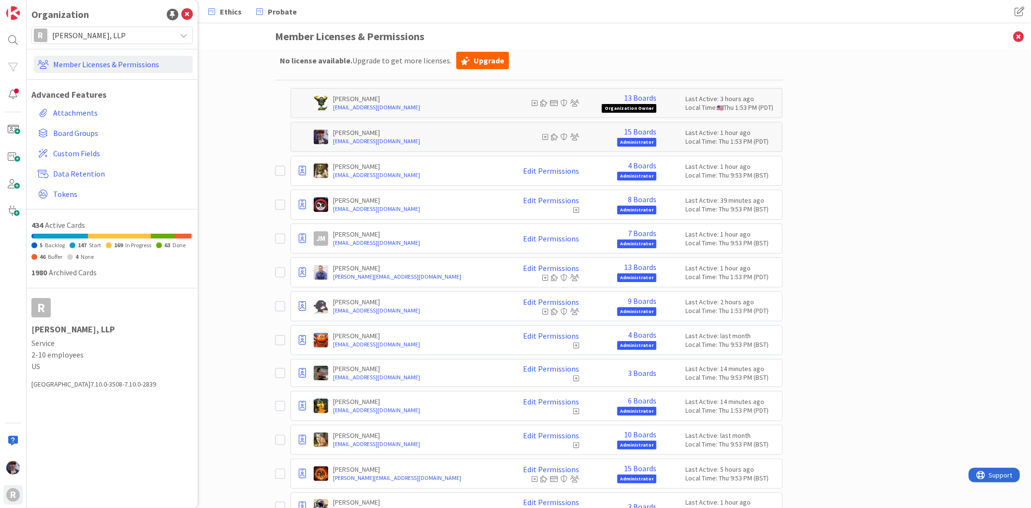
scroll to position [96, 0]
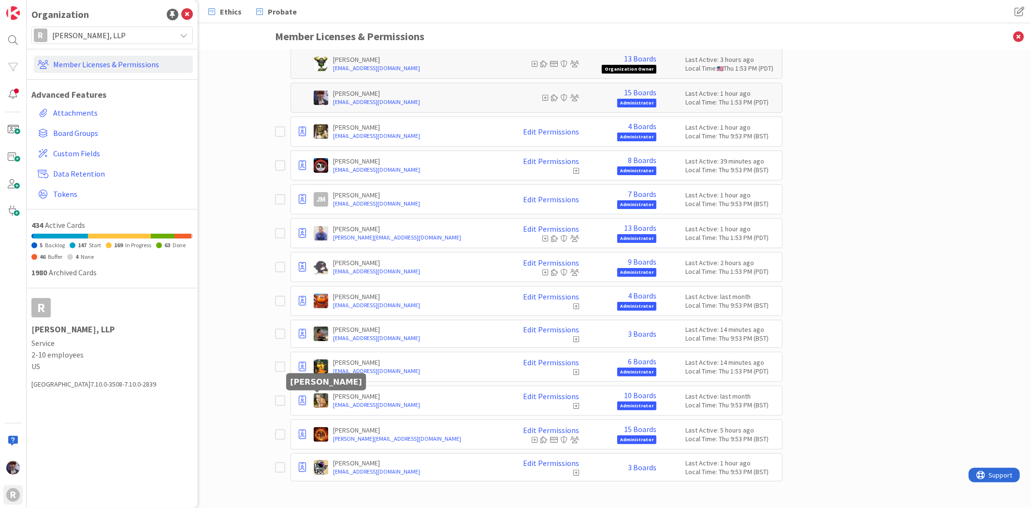
click at [321, 402] on img at bounding box center [321, 400] width 15 height 15
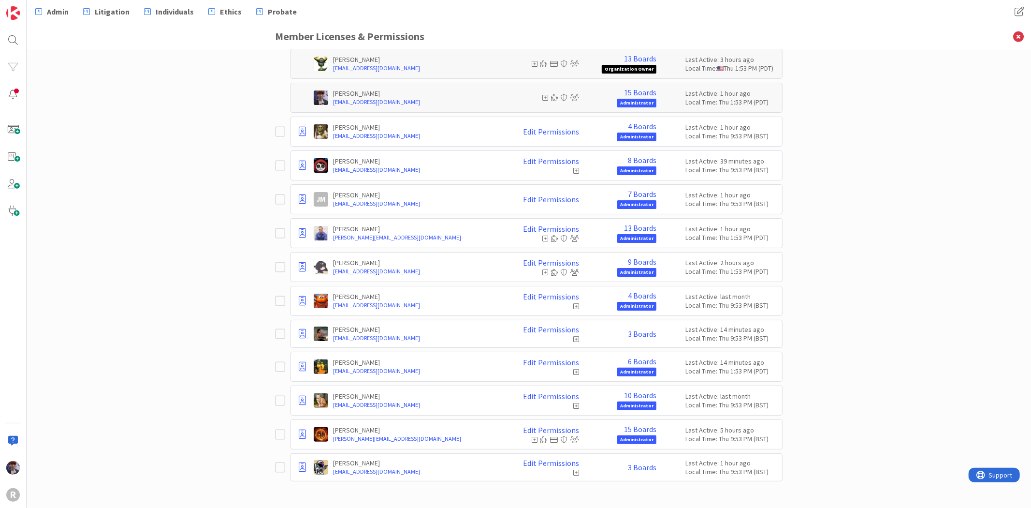
click at [337, 397] on p "[PERSON_NAME]" at bounding box center [417, 396] width 169 height 9
click at [299, 400] on icon at bounding box center [302, 400] width 7 height 10
click at [322, 455] on span "Remove from Organization" at bounding box center [357, 458] width 91 height 14
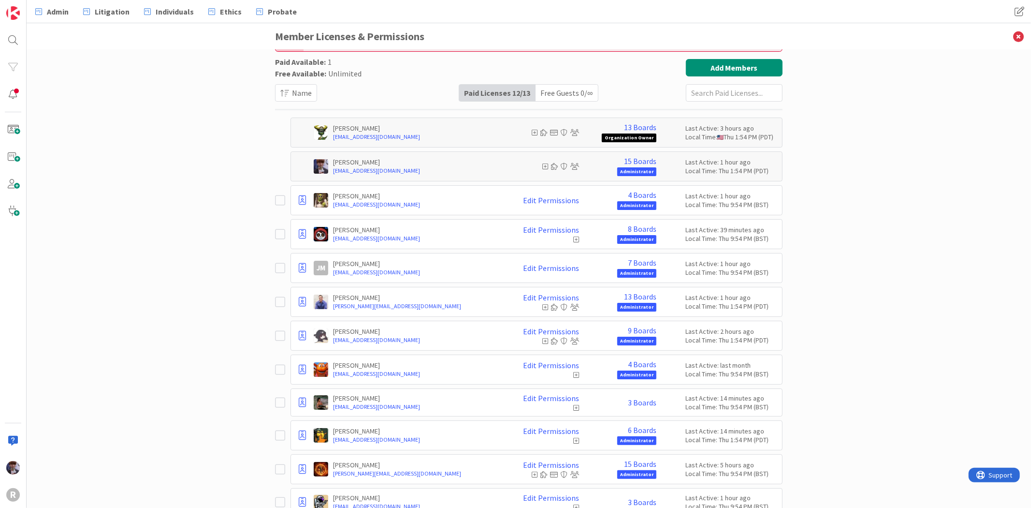
scroll to position [0, 0]
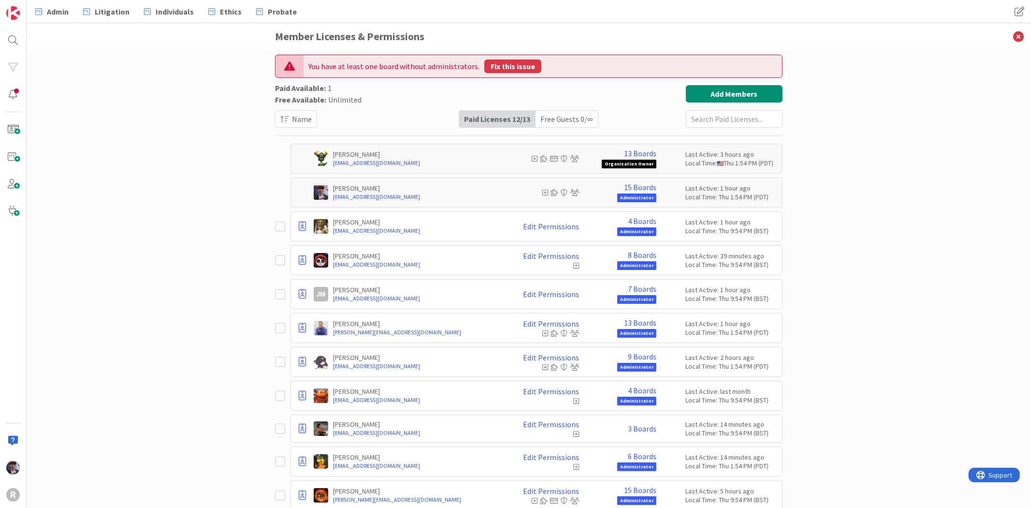
click at [514, 65] on button "Fix this issue" at bounding box center [512, 66] width 57 height 14
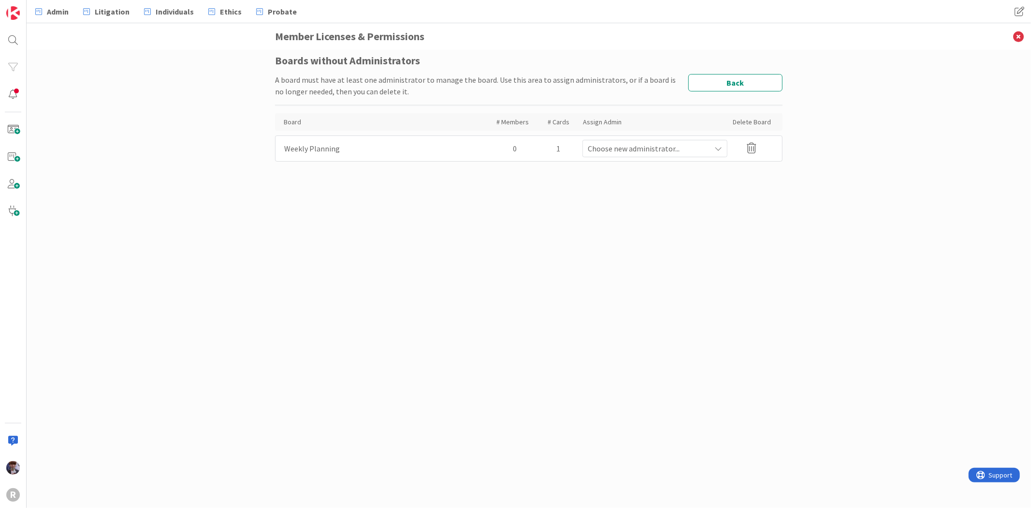
click at [359, 151] on div "Board Weekly Planning" at bounding box center [387, 148] width 206 height 17
click at [456, 138] on div "Board Weekly Planning # Members 0 # Cards 1 Assign Admin Choose new administrat…" at bounding box center [529, 148] width 508 height 26
click at [631, 154] on span "Choose new administrator..." at bounding box center [649, 149] width 123 height 12
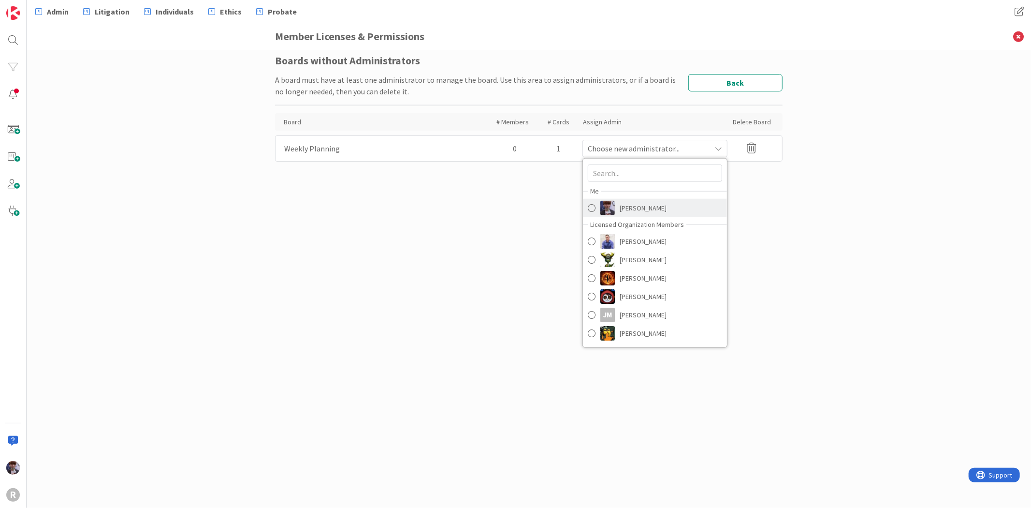
click at [640, 205] on span "[PERSON_NAME]" at bounding box center [643, 208] width 47 height 15
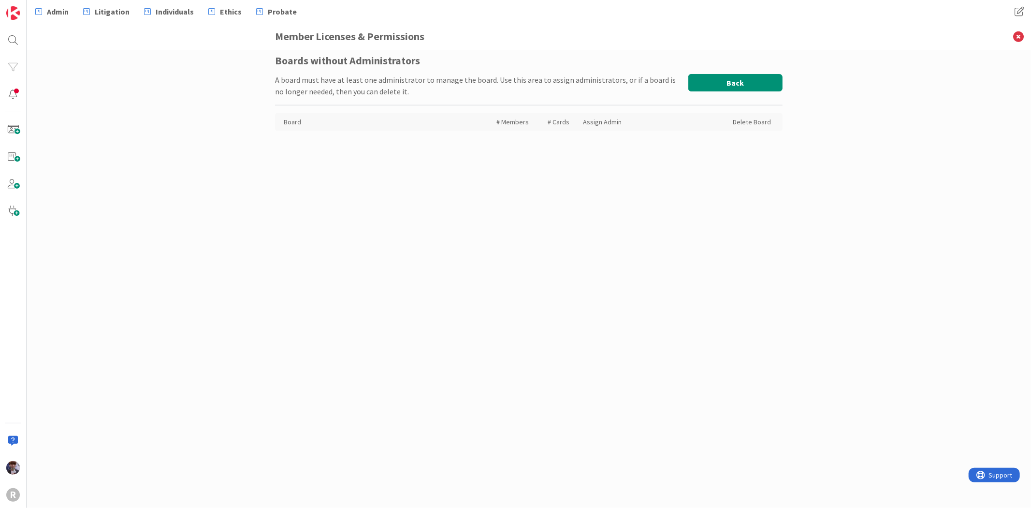
click at [730, 85] on button "Back" at bounding box center [735, 82] width 94 height 17
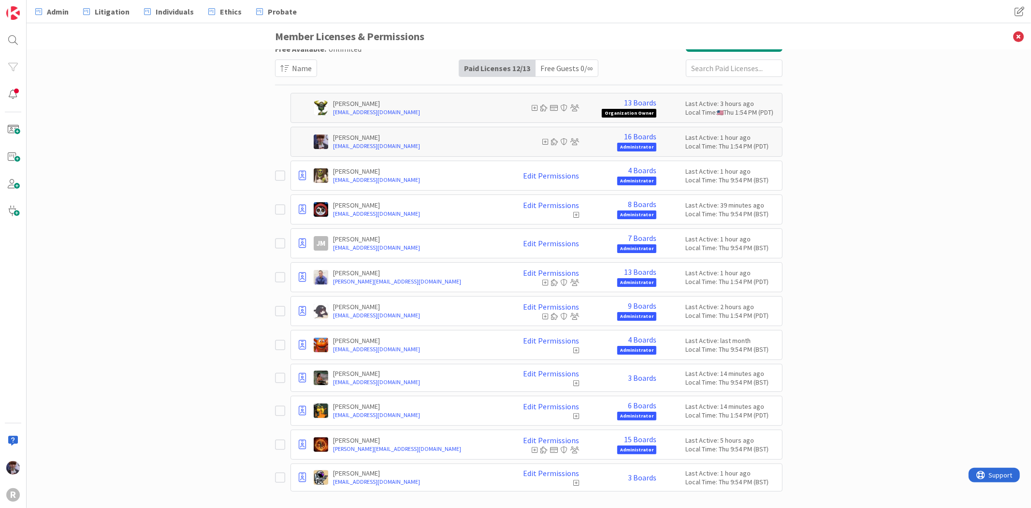
scroll to position [31, 0]
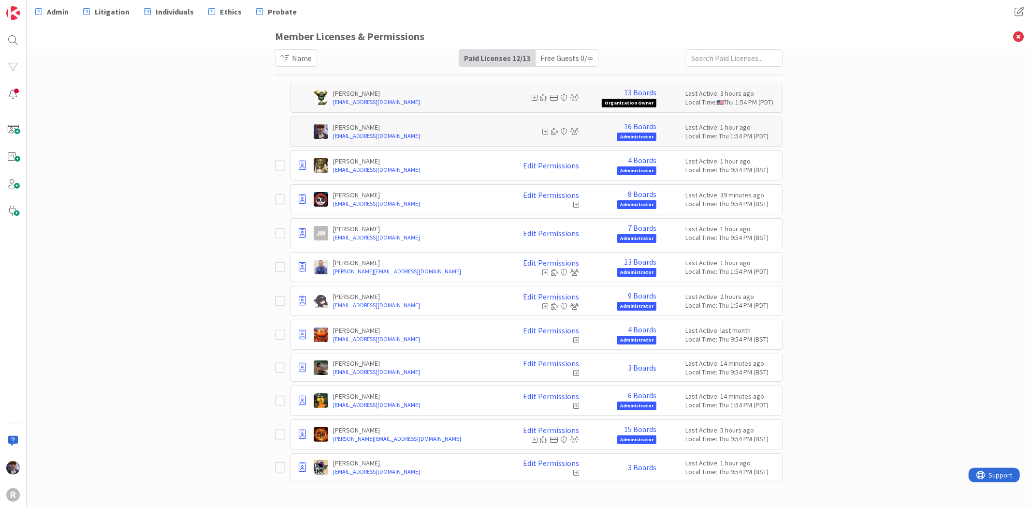
click at [172, 355] on div "Paid Available: 1 Free Available: Unlimited Name Paid Licenses 12 / 13 Free Gue…" at bounding box center [529, 279] width 1005 height 458
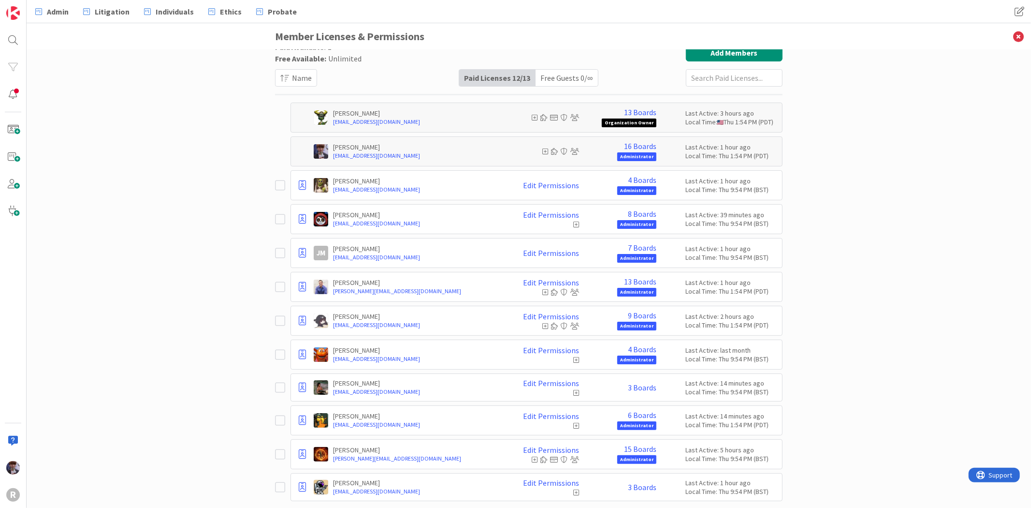
scroll to position [0, 0]
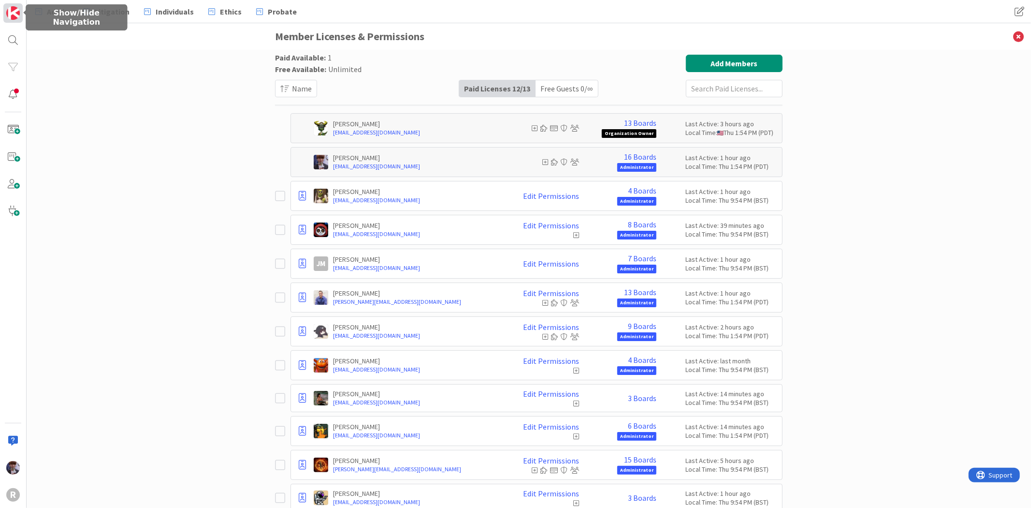
click at [12, 15] on img at bounding box center [13, 13] width 14 height 14
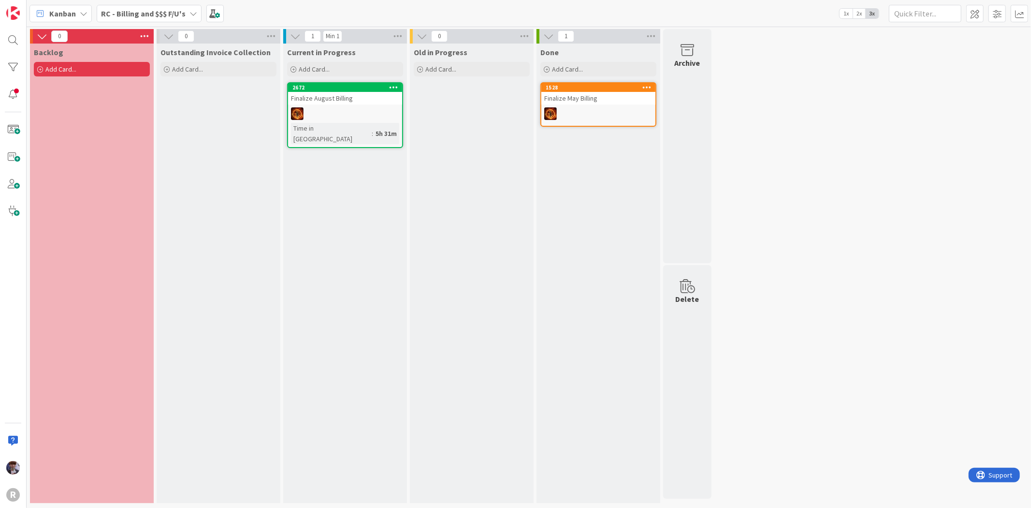
click at [141, 10] on b "RC - Billing and $$$ F/U's" at bounding box center [143, 14] width 85 height 10
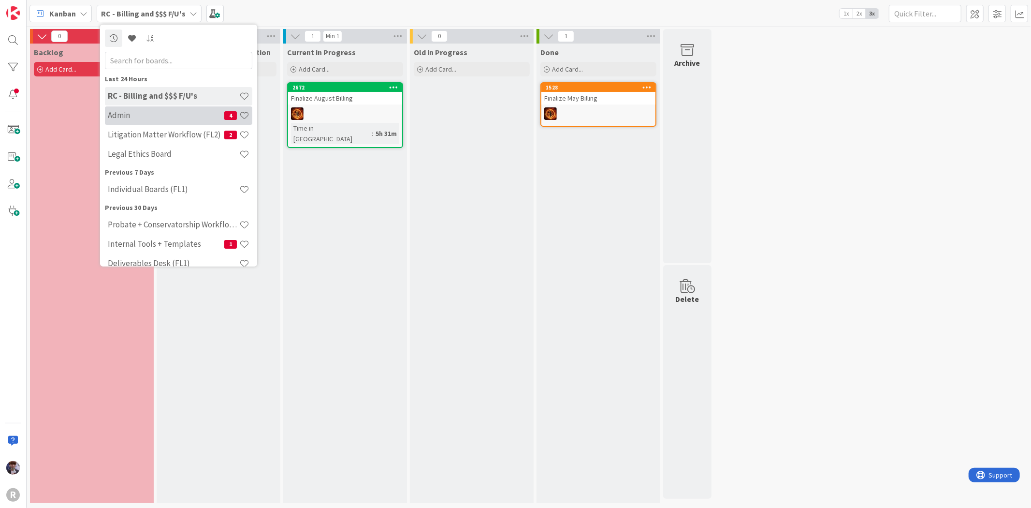
click at [144, 115] on h4 "Admin" at bounding box center [166, 115] width 117 height 10
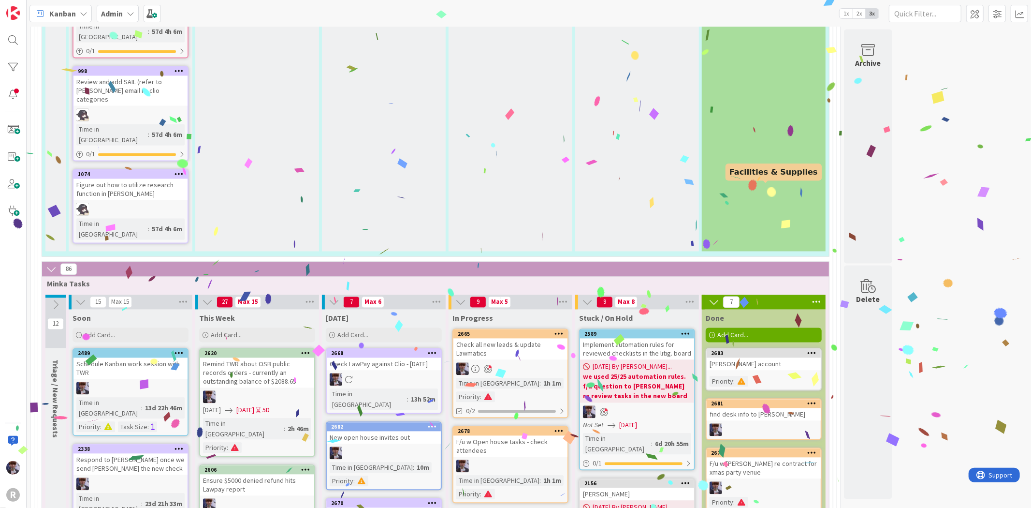
scroll to position [1602, 0]
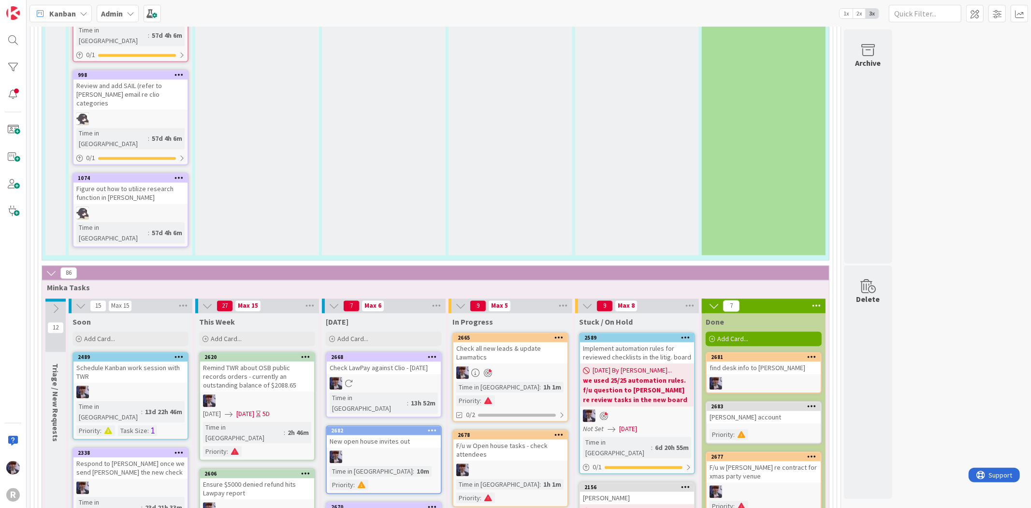
click at [529, 342] on div "Check all new leads & update Lawmatics" at bounding box center [510, 352] width 114 height 21
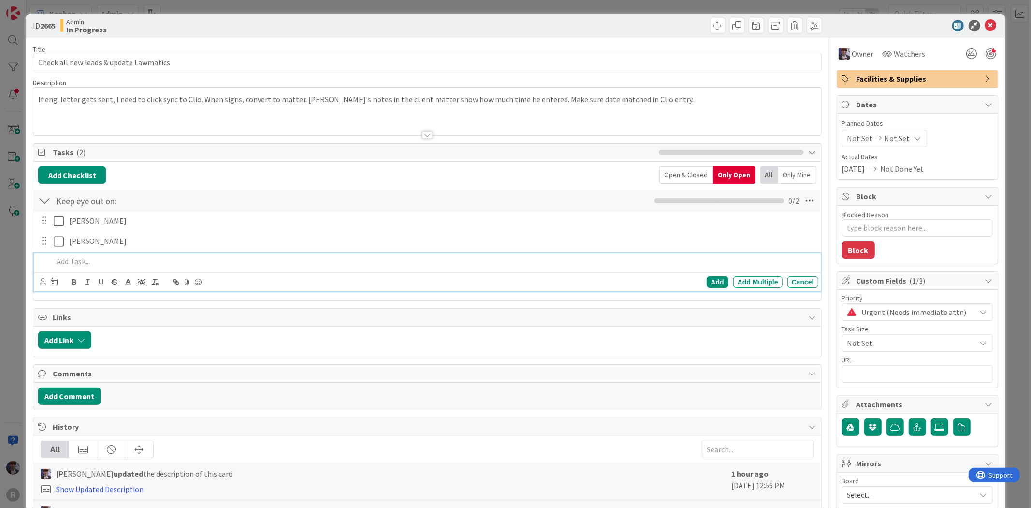
click at [78, 262] on p at bounding box center [433, 261] width 761 height 11
click at [117, 4] on div "ID 2665 Admin In Progress Title 38 / 128 Check all new leads & update Lawmatics…" at bounding box center [515, 254] width 1031 height 508
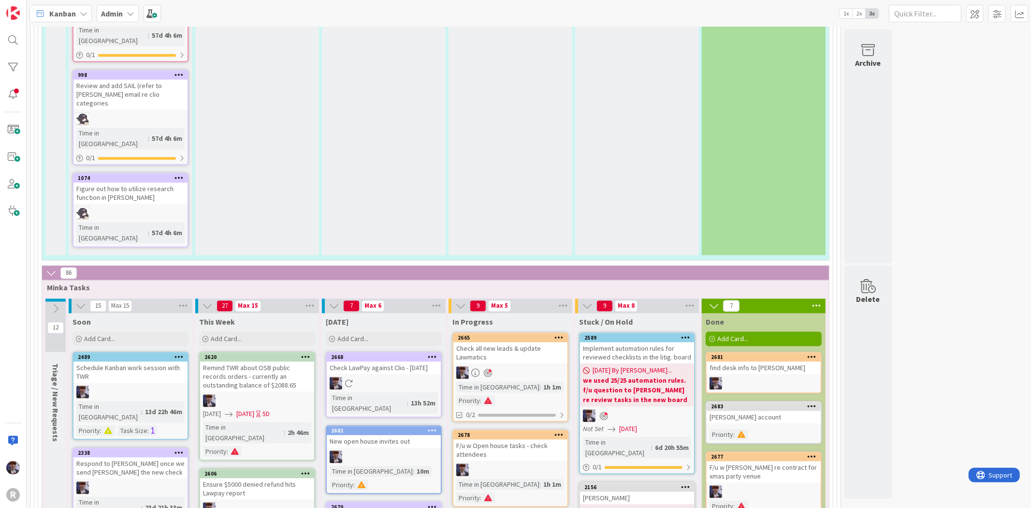
click at [506, 342] on div "Check all new leads & update Lawmatics" at bounding box center [510, 352] width 114 height 21
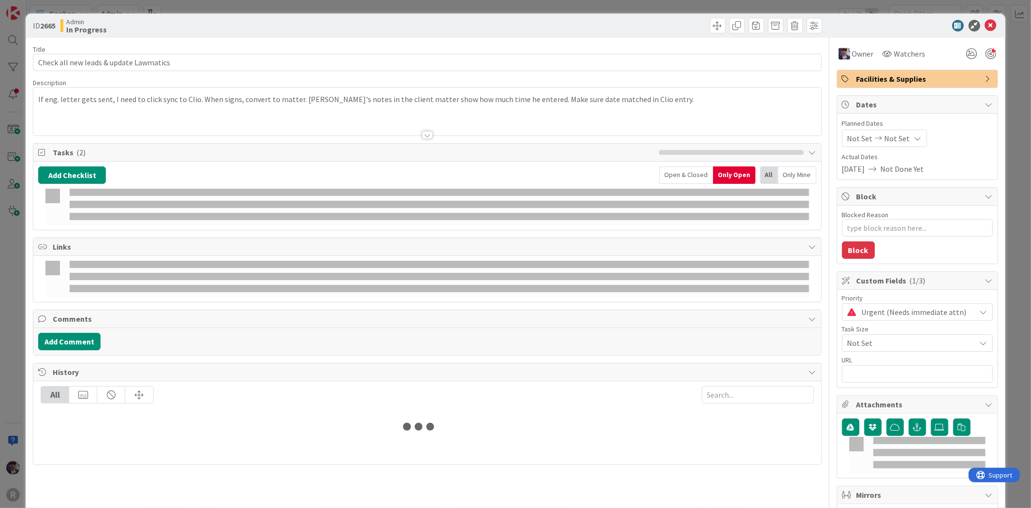
type textarea "x"
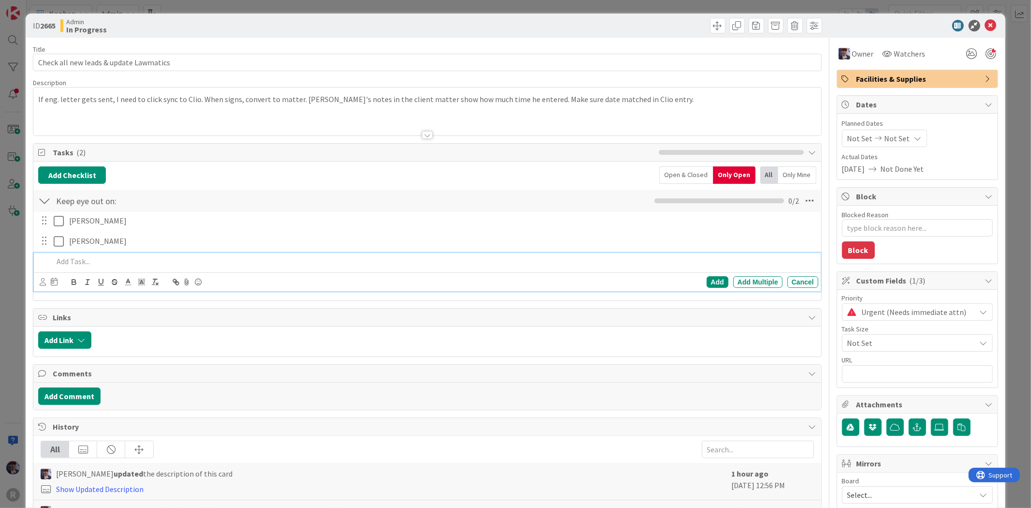
click at [76, 264] on p at bounding box center [433, 261] width 761 height 11
click at [86, 262] on p at bounding box center [433, 261] width 761 height 11
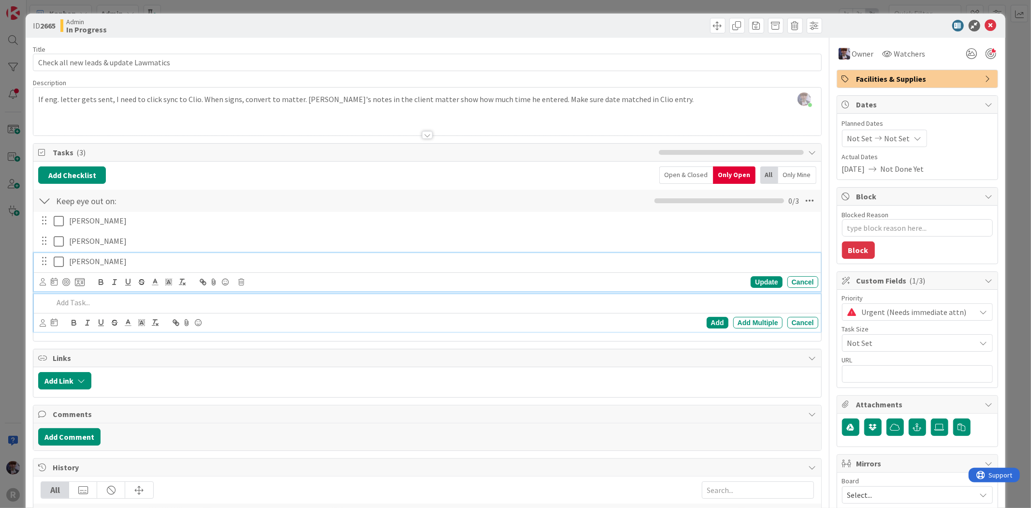
click at [54, 258] on icon at bounding box center [59, 262] width 10 height 12
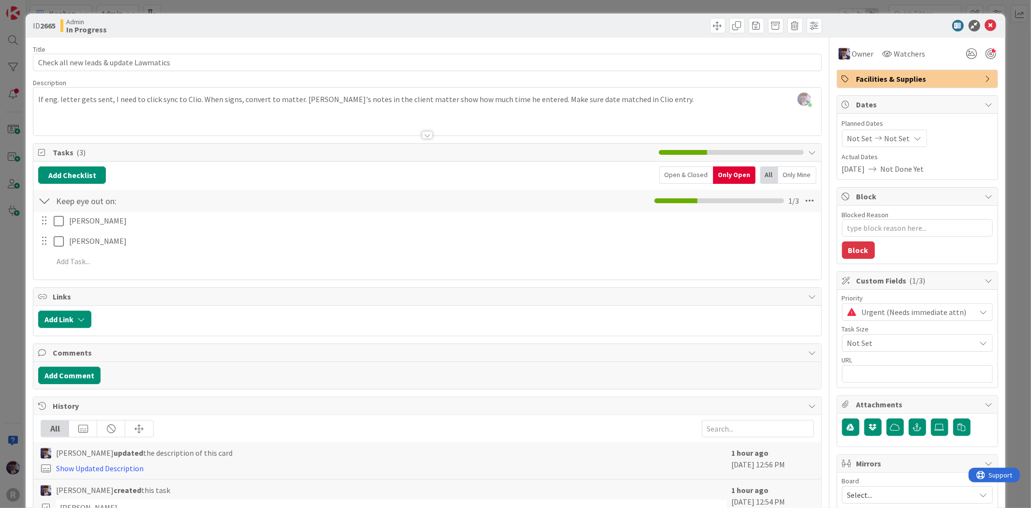
click at [10, 295] on div "ID 2665 Admin In Progress Title 38 / 128 Check all new leads & update Lawmatics…" at bounding box center [515, 254] width 1031 height 508
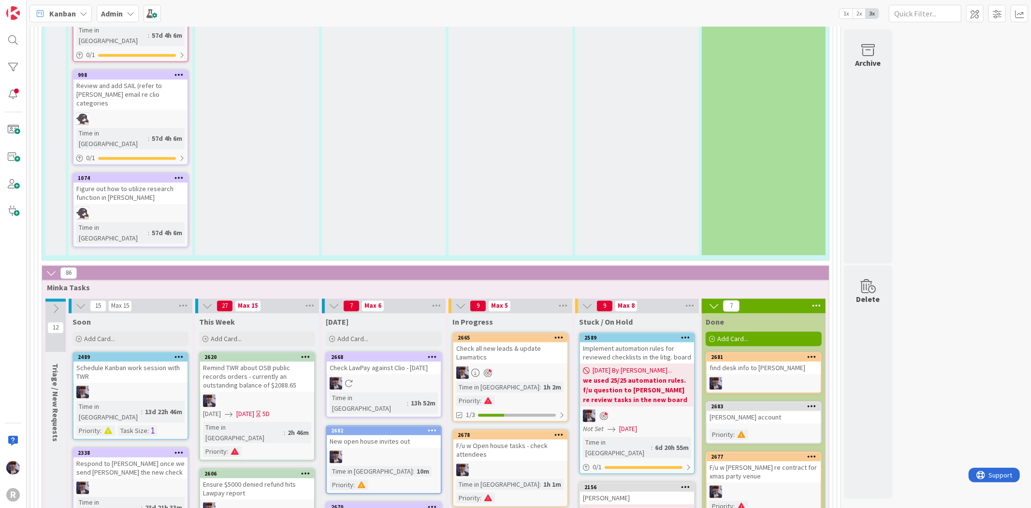
click at [72, 15] on span "Kanban" at bounding box center [62, 14] width 27 height 12
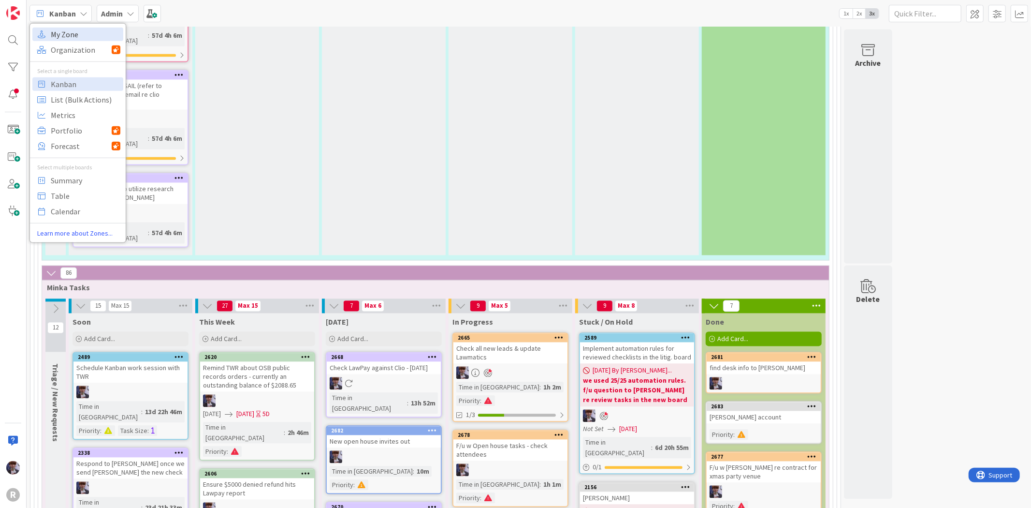
click at [87, 36] on span "My Zone" at bounding box center [86, 34] width 70 height 15
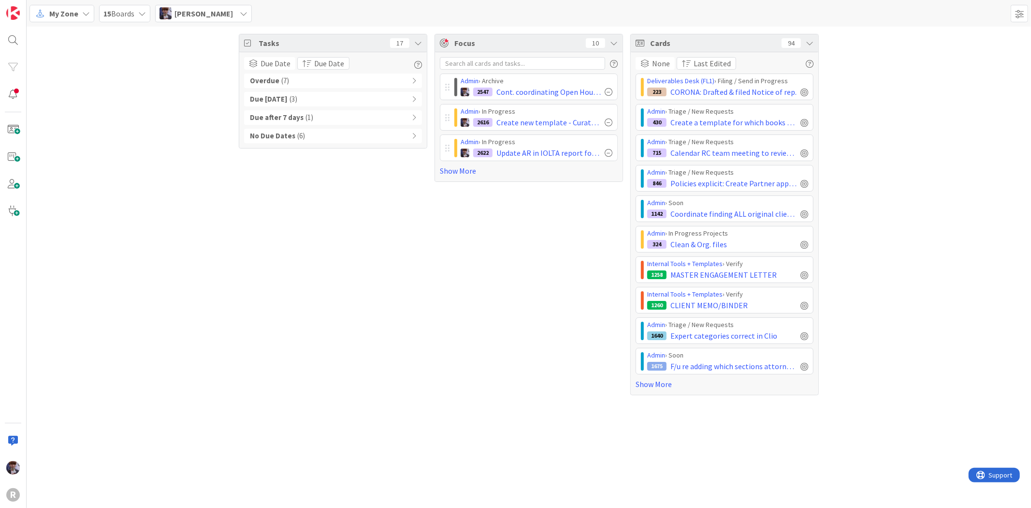
click at [71, 17] on span "My Zone" at bounding box center [63, 14] width 29 height 12
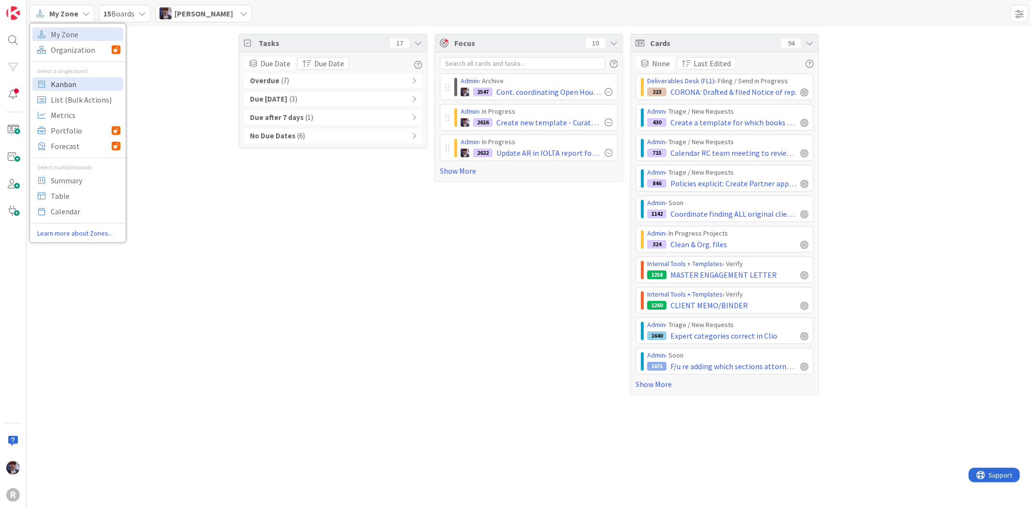
click at [59, 87] on span "Kanban" at bounding box center [86, 83] width 70 height 15
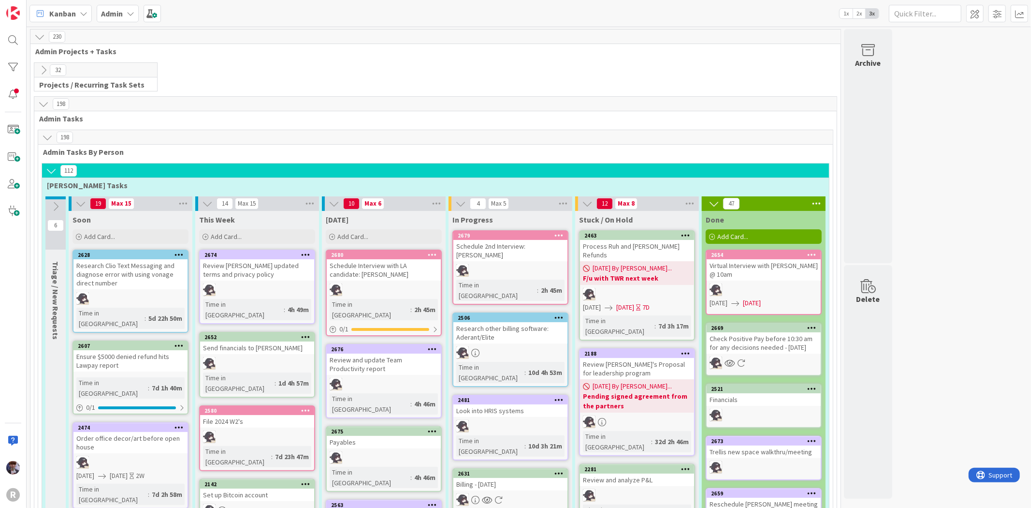
click at [80, 12] on icon at bounding box center [84, 14] width 8 height 8
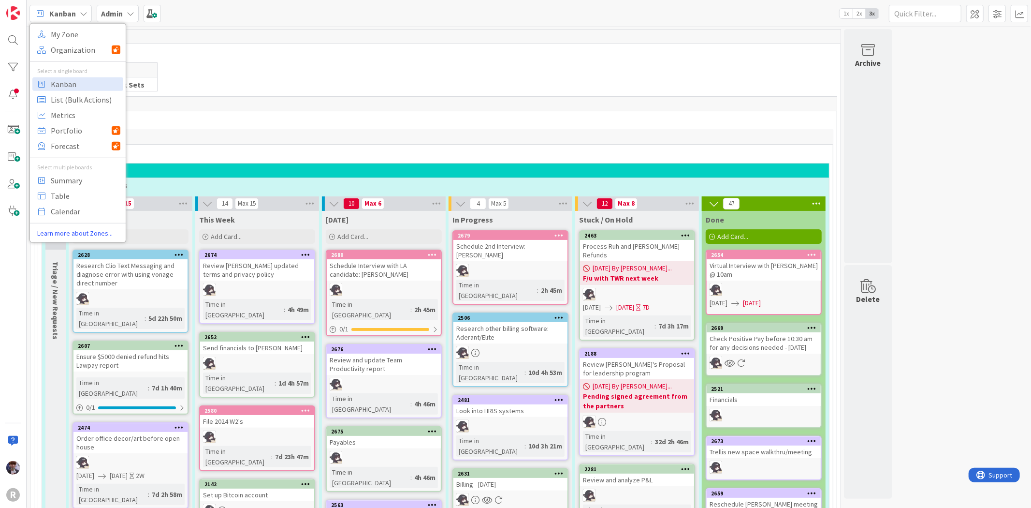
click at [121, 5] on div "Admin" at bounding box center [118, 13] width 42 height 17
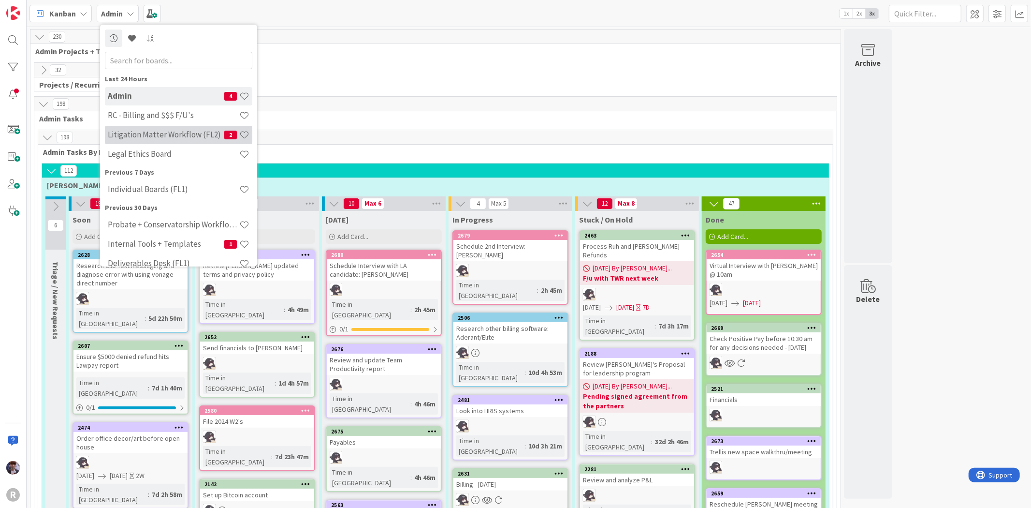
click at [151, 136] on h4 "Litigation Matter Workflow (FL2)" at bounding box center [166, 135] width 117 height 10
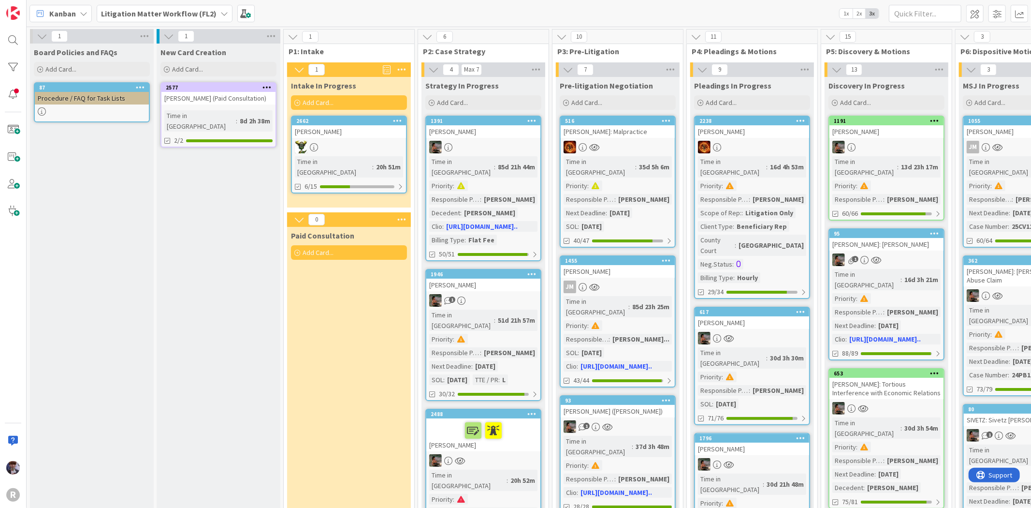
click at [339, 137] on link "2662 RITZER, Robert Time in Column : 20h 51m 6/15" at bounding box center [349, 155] width 116 height 78
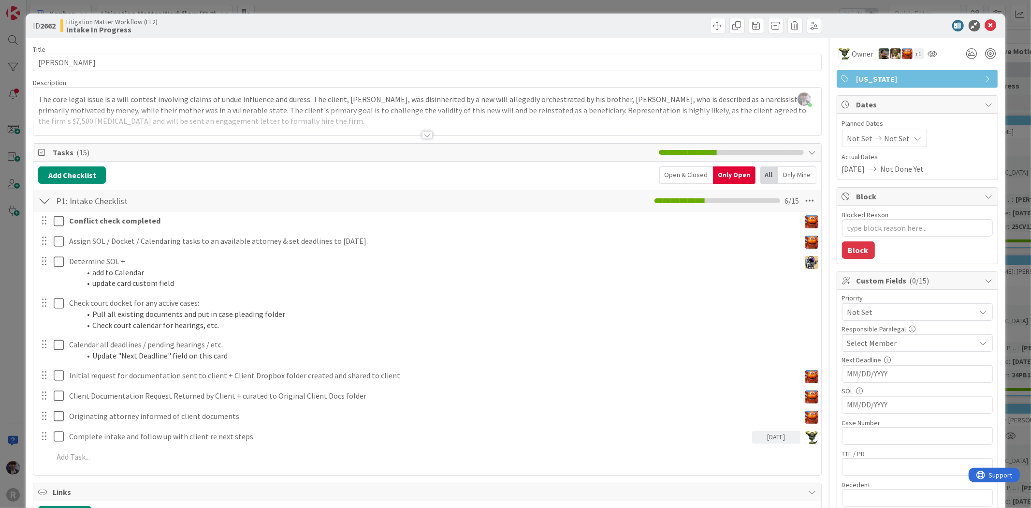
type textarea "x"
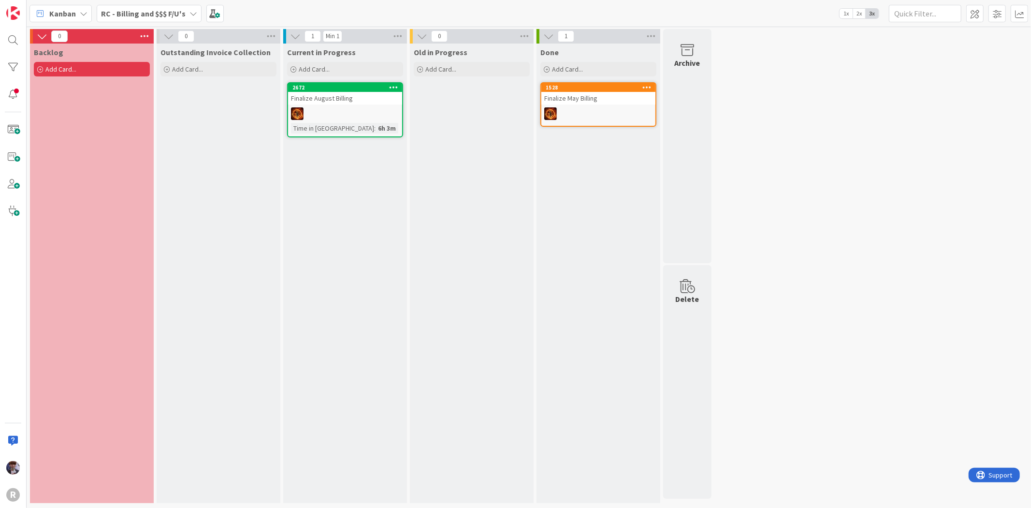
click at [59, 12] on span "Kanban" at bounding box center [62, 14] width 27 height 12
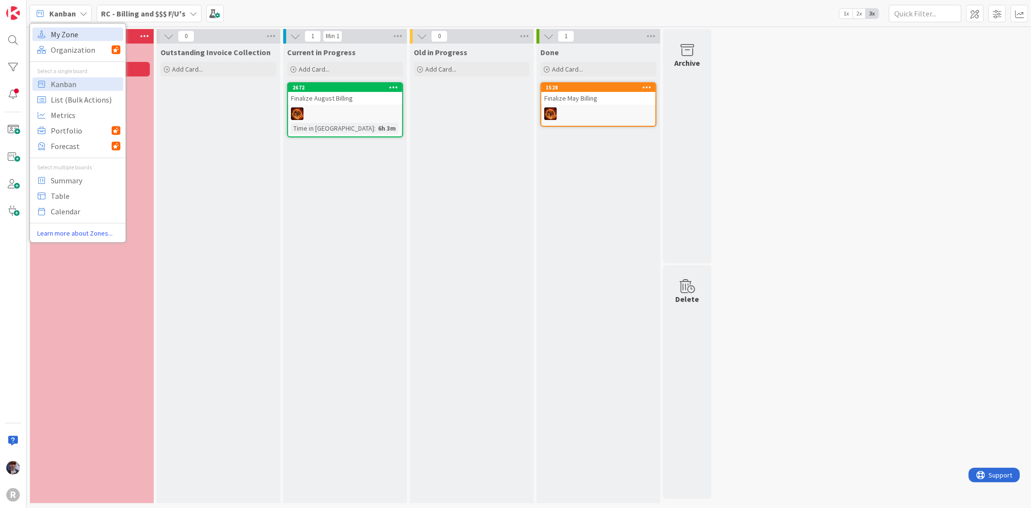
click at [96, 36] on span "My Zone" at bounding box center [86, 34] width 70 height 15
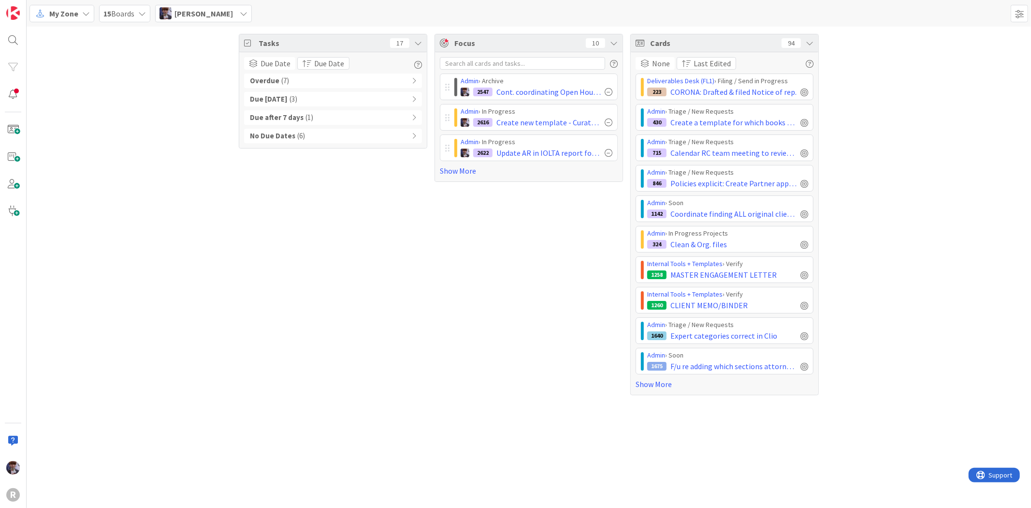
click at [46, 22] on div "My Zone 15 Boards Minka Laine Friesen" at bounding box center [529, 13] width 1005 height 27
click at [59, 10] on span "My Zone" at bounding box center [63, 14] width 29 height 12
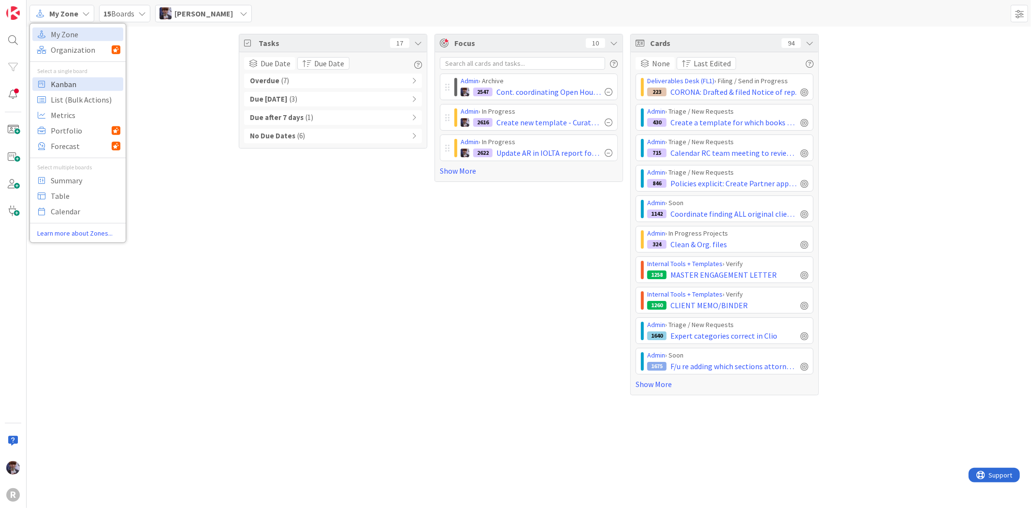
click at [69, 88] on span "Kanban" at bounding box center [86, 83] width 70 height 15
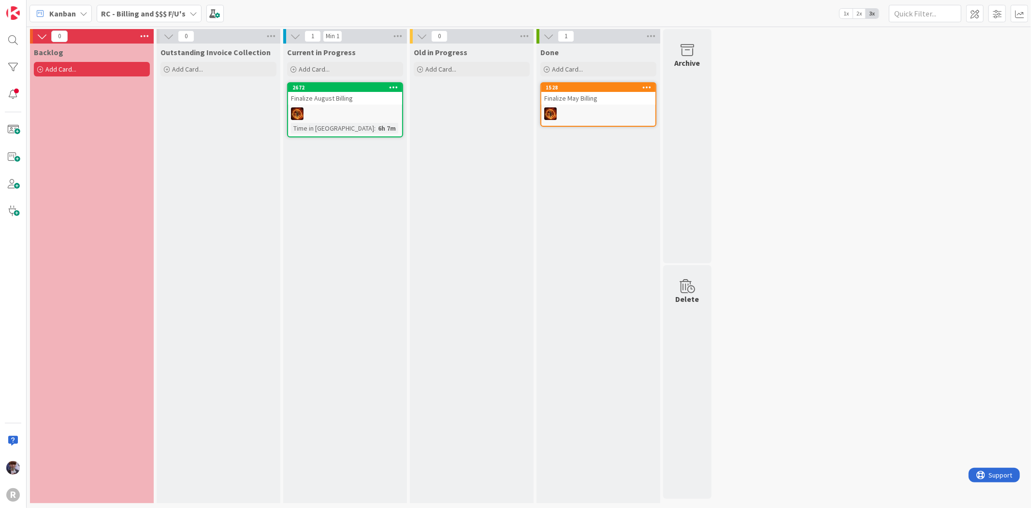
click at [143, 19] on div "RC - Billing and $$$ F/U's" at bounding box center [149, 13] width 105 height 17
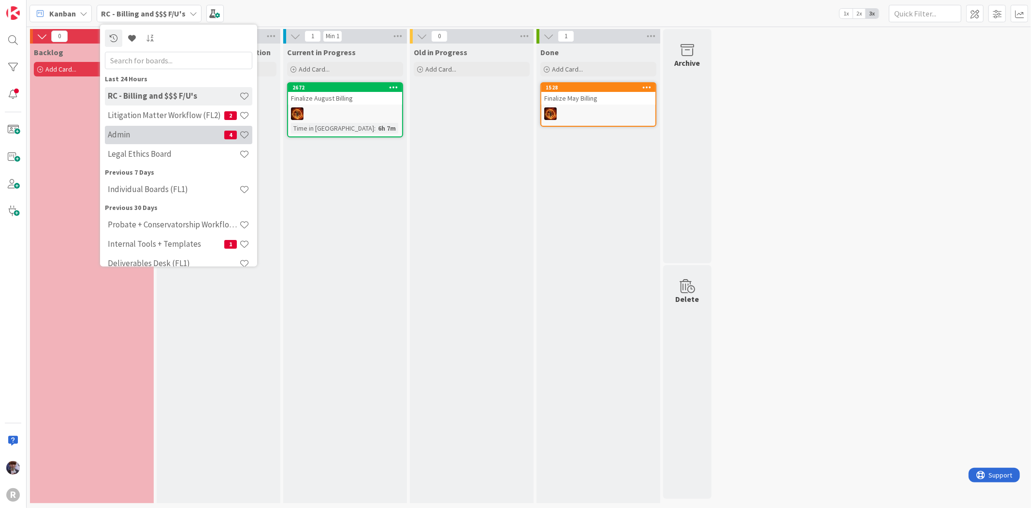
click at [144, 142] on div "Admin 4" at bounding box center [178, 134] width 147 height 18
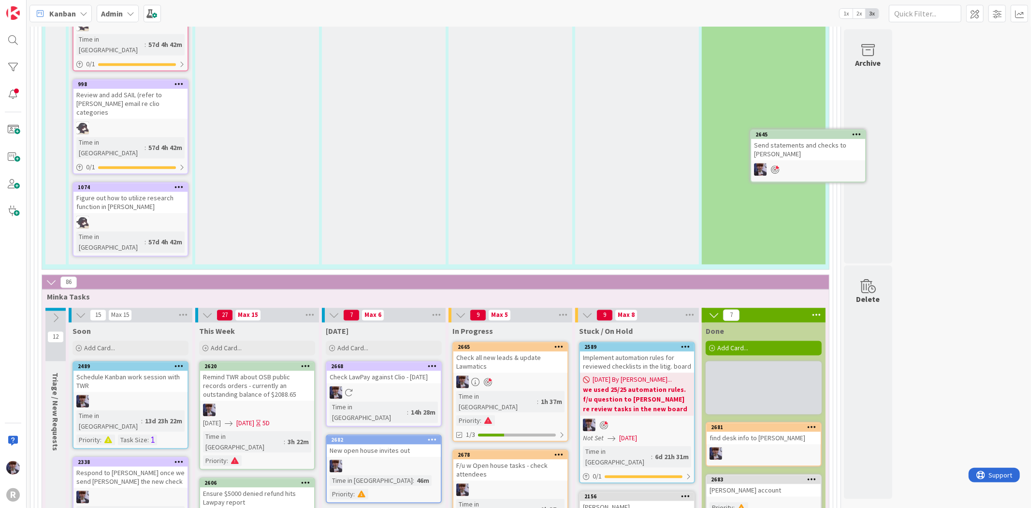
scroll to position [1593, 0]
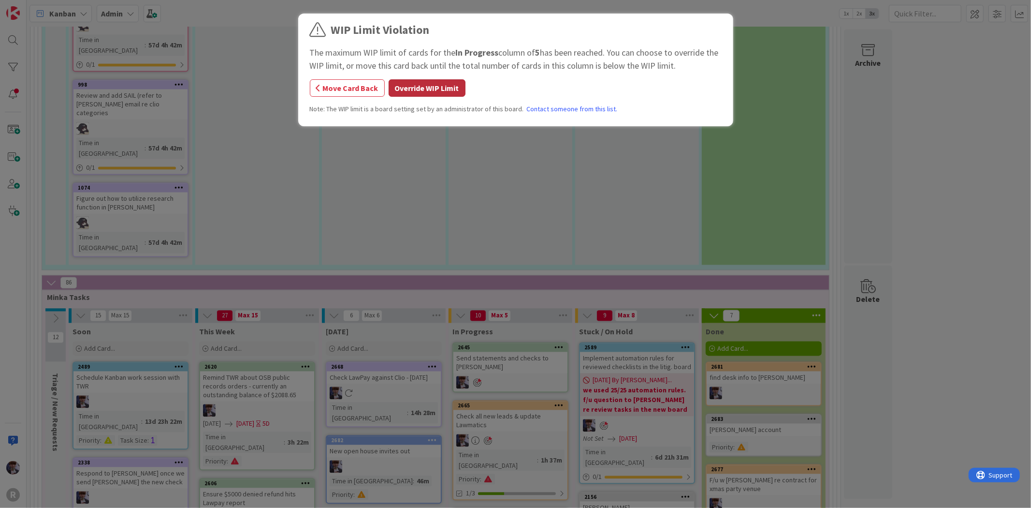
click at [409, 84] on button "Override WIP Limit" at bounding box center [427, 87] width 77 height 17
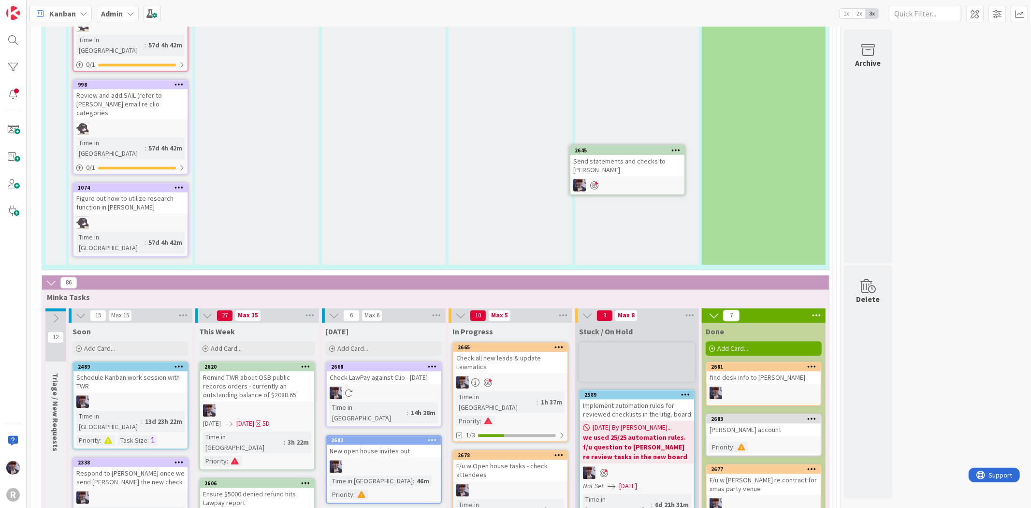
scroll to position [1591, 0]
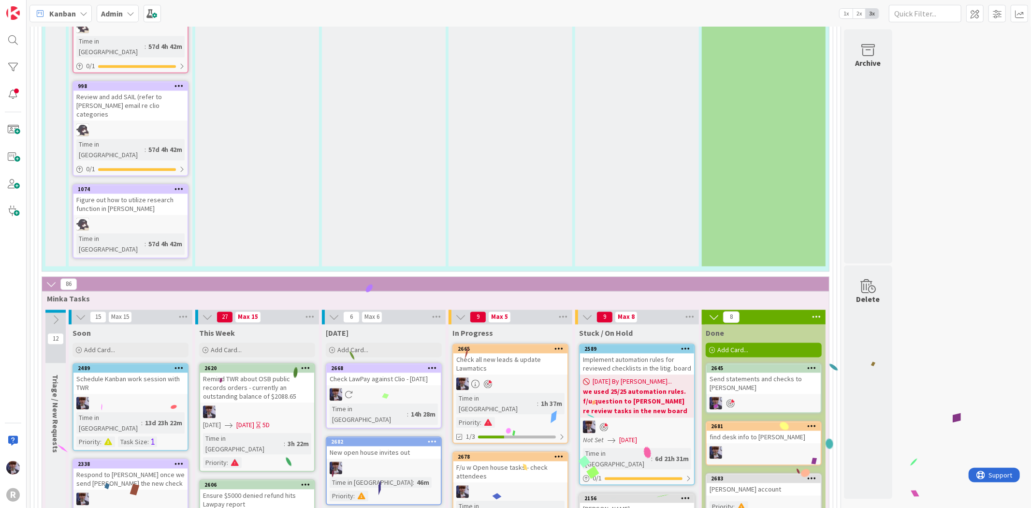
click at [765, 372] on div "Send statements and checks to [PERSON_NAME]" at bounding box center [764, 382] width 114 height 21
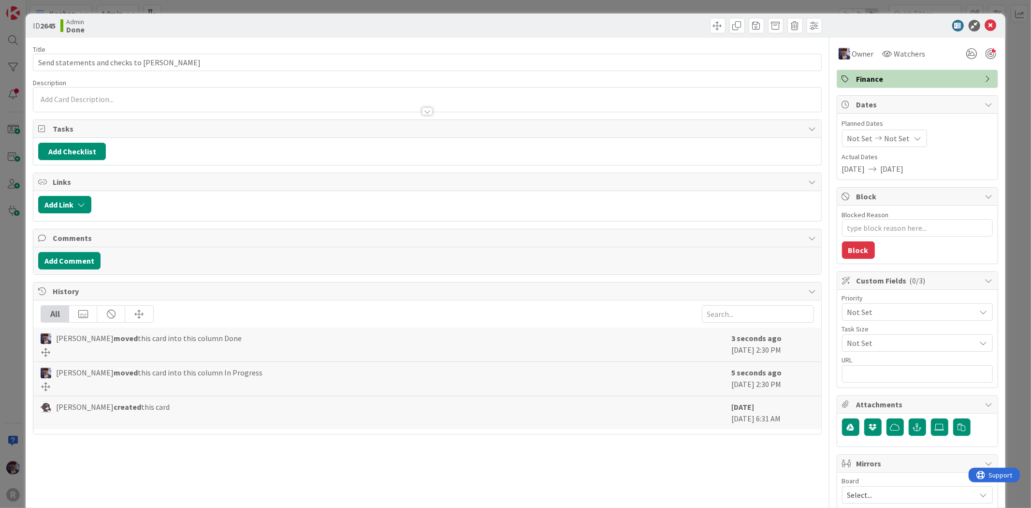
click at [883, 302] on div "Priority Not Set" at bounding box center [917, 307] width 151 height 26
click at [883, 311] on span "Not Set" at bounding box center [909, 312] width 124 height 14
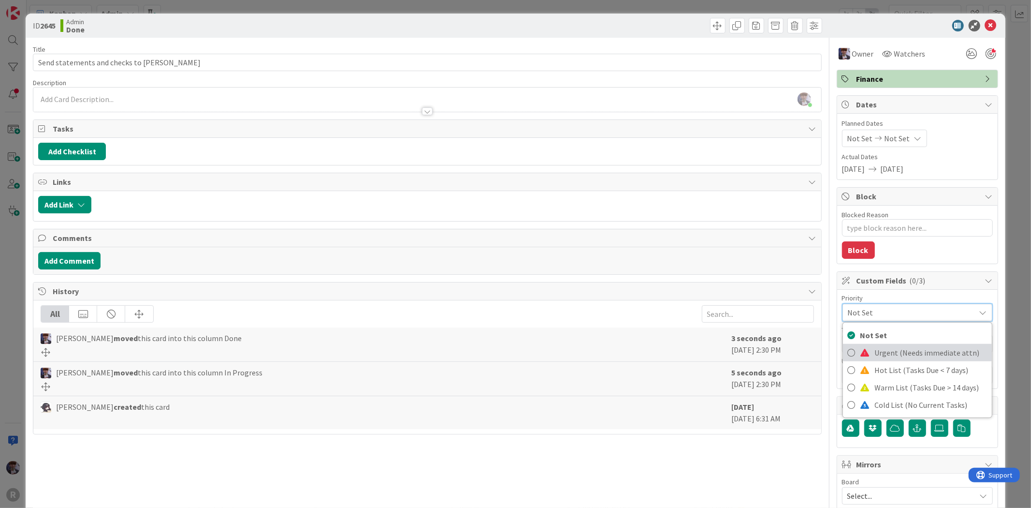
click at [884, 349] on span "Urgent (Needs immediate attn)" at bounding box center [931, 352] width 112 height 15
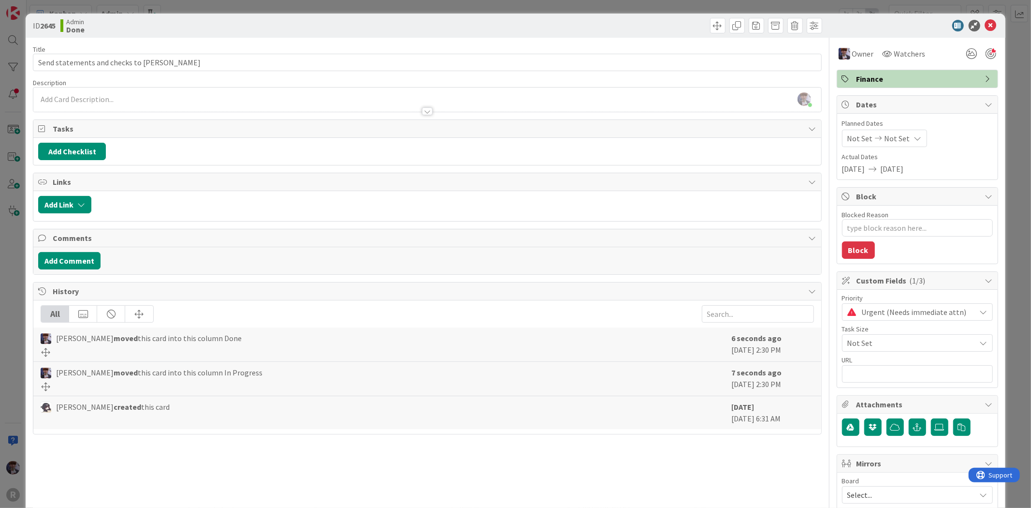
click at [1016, 147] on div "ID 2645 Admin Done Title 34 / 128 Send statements and checks to Lisa Descriptio…" at bounding box center [515, 254] width 1031 height 508
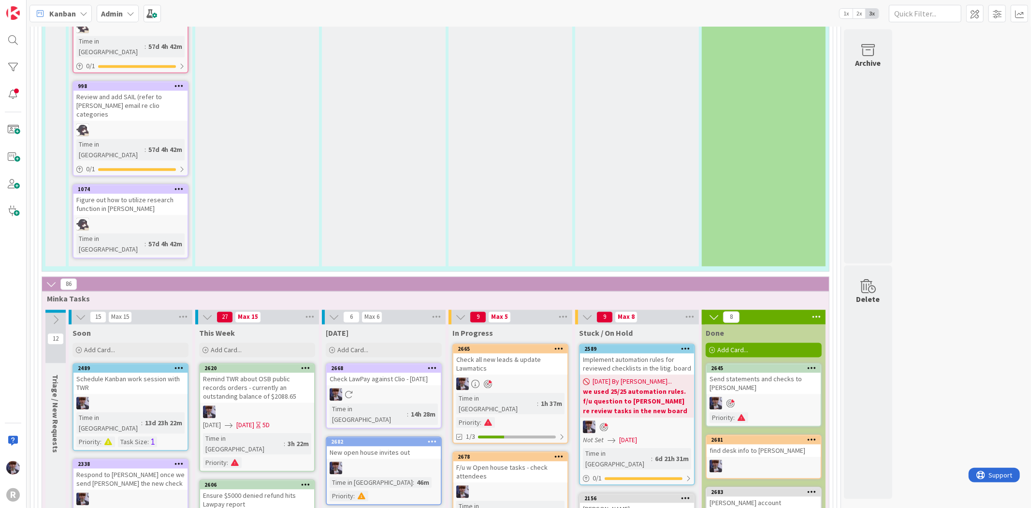
click at [757, 444] on div "find desk info to [PERSON_NAME]" at bounding box center [764, 450] width 114 height 13
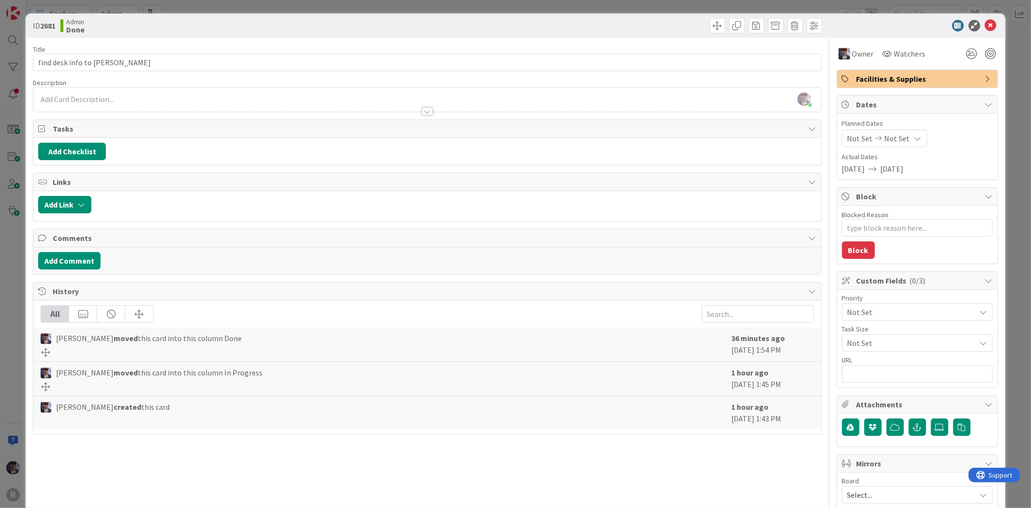
click at [866, 318] on span "Not Set" at bounding box center [909, 312] width 124 height 14
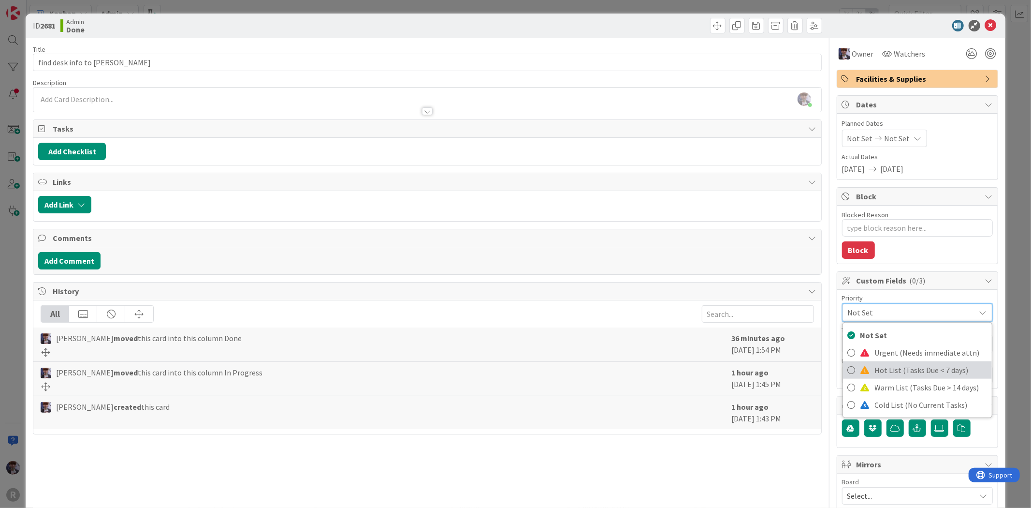
click at [875, 371] on span "Hot List (Tasks Due < 7 days)" at bounding box center [931, 370] width 112 height 15
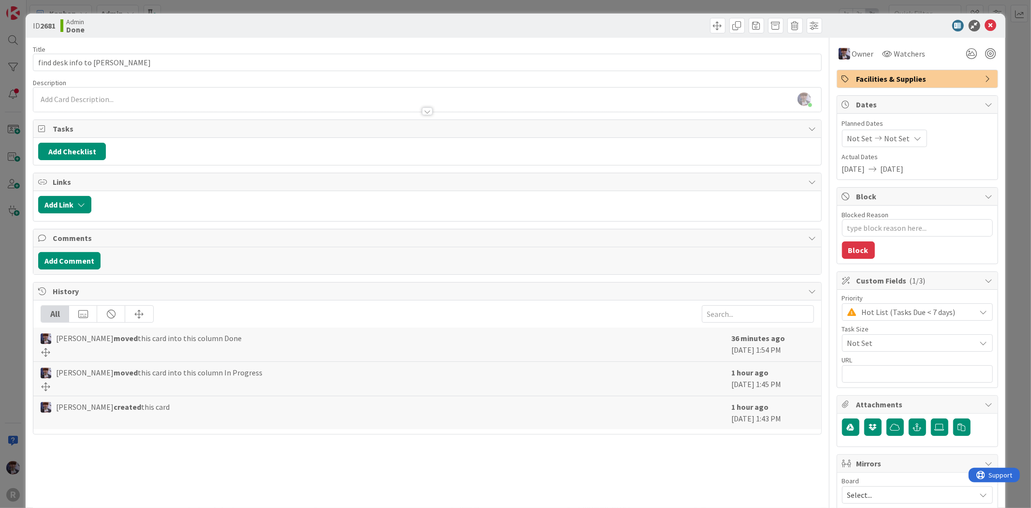
click at [1019, 175] on div "ID 2681 Admin Done Title 23 / 128 find desk info to Kelly Description Minka Lai…" at bounding box center [515, 254] width 1031 height 508
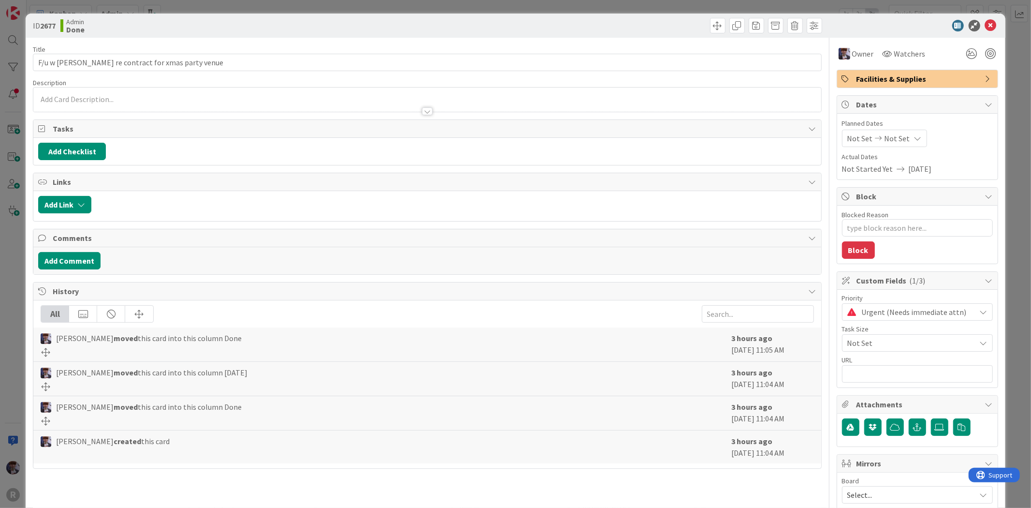
click at [1001, 95] on div "ID 2677 Admin Done Title 43 / 128 F/u w Gail re contract for xmas party venue D…" at bounding box center [515, 254] width 1031 height 508
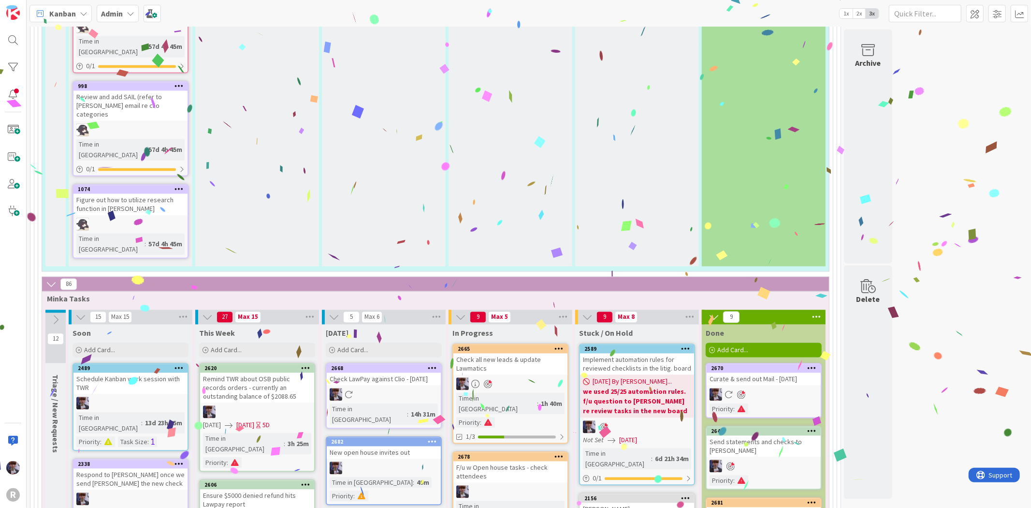
click at [766, 388] on div at bounding box center [764, 394] width 114 height 13
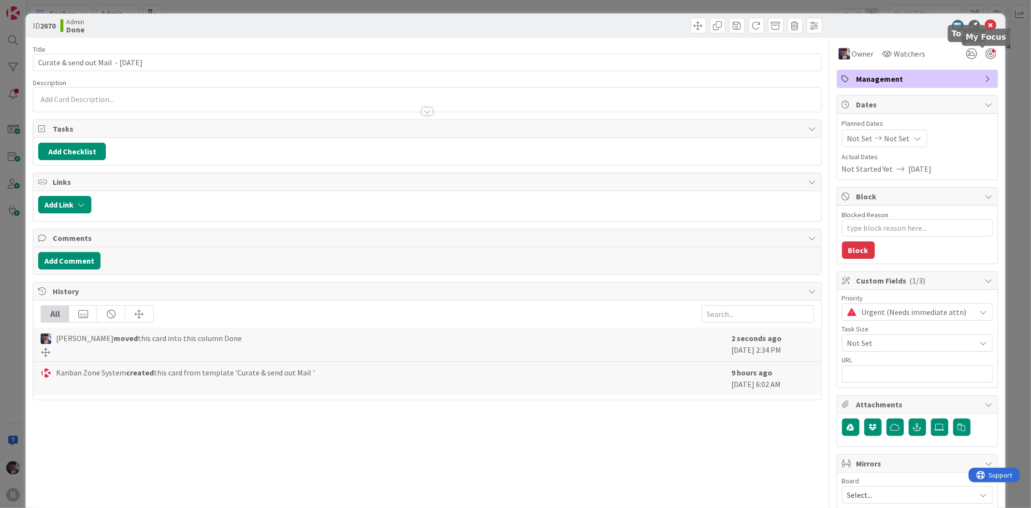
click at [986, 53] on div at bounding box center [991, 53] width 11 height 11
click at [990, 57] on div "ID 2670 Admin Done Title 36 / 128 Curate & send out Mail - 09/04/2025 Descripti…" at bounding box center [515, 297] width 979 height 567
click at [996, 54] on div "ID 2670 Admin Done Title 36 / 128 Curate & send out Mail - 09/04/2025 Descripti…" at bounding box center [515, 297] width 979 height 567
click at [1003, 57] on div "ID 2670 Admin Done Title 36 / 128 Curate & send out Mail - 09/04/2025 Descripti…" at bounding box center [515, 254] width 1031 height 508
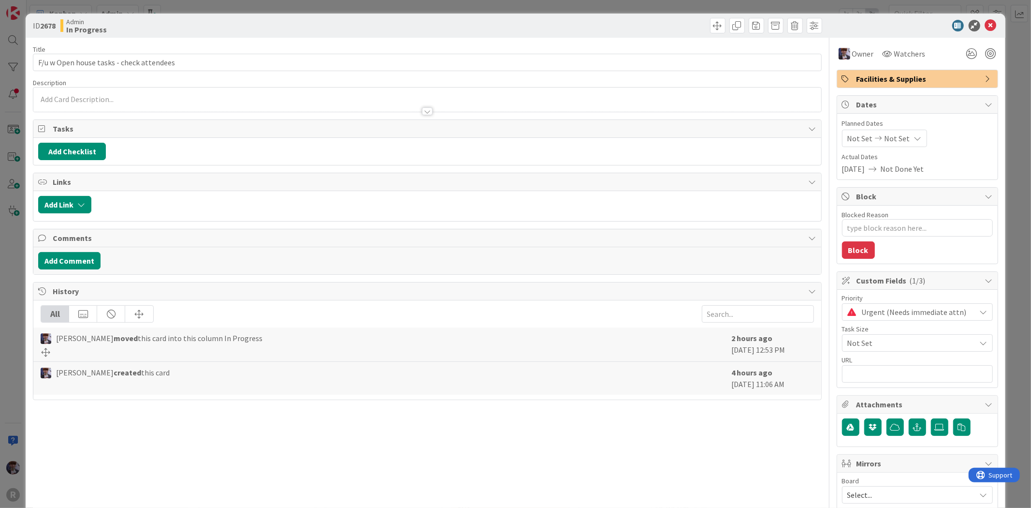
type textarea "x"
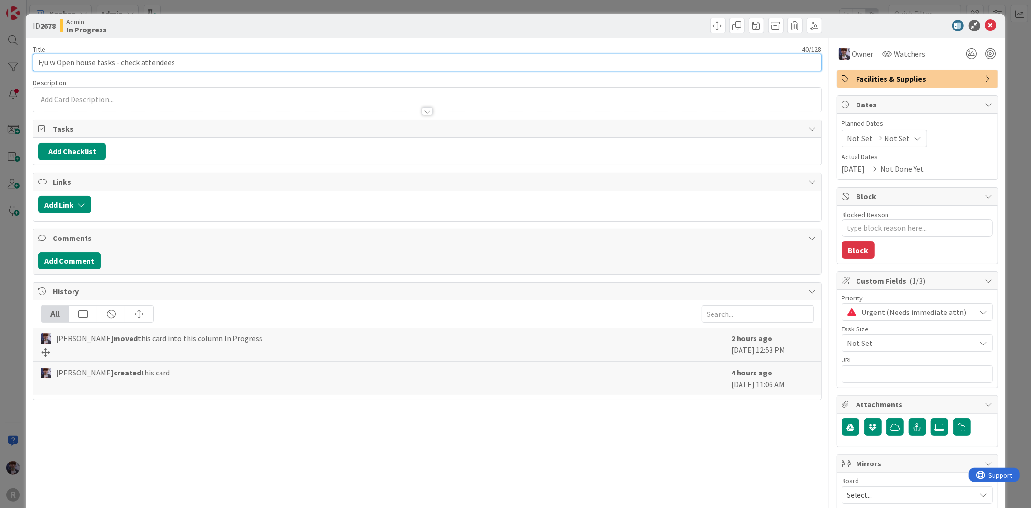
click at [199, 59] on input "F/u w Open house tasks - check attendees" at bounding box center [427, 62] width 788 height 17
type input "F/u w Open house tasks - check attendees/"
type textarea "x"
type input "F/u w Open house tasks - check attendees/check"
type textarea "x"
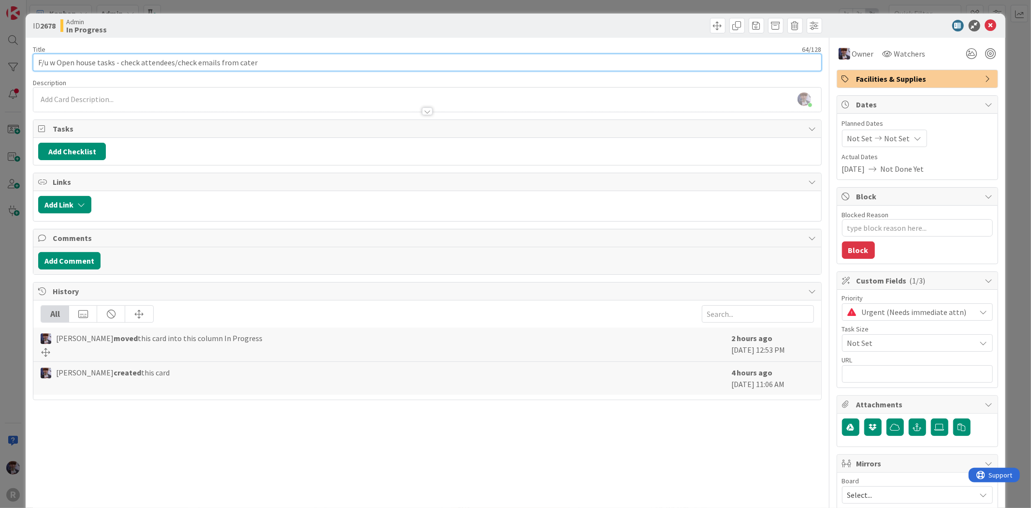
type input "F/u w Open house tasks - check attendees/check emails from catere"
type textarea "x"
type input "F/u w Open house tasks - check attendees/check emails from caterer comanies"
type textarea "x"
type input "F/u w Open house tasks - check attendees/check emails from caterer coma"
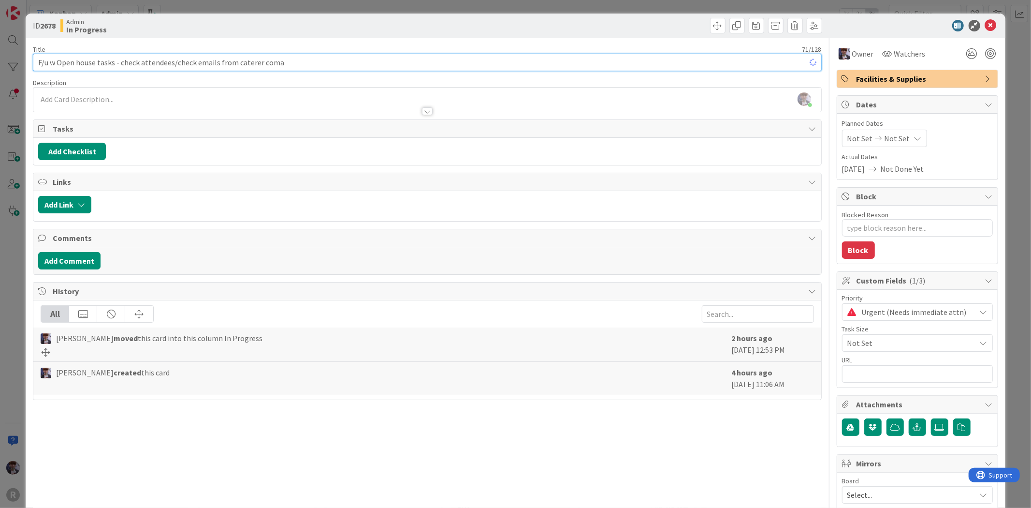
type textarea "x"
type input "F/u w Open house tasks - check attendees/check emails from caterer companies"
type textarea "x"
type input "F/u w Open house tasks - check attendees/check emails from caterer companies"
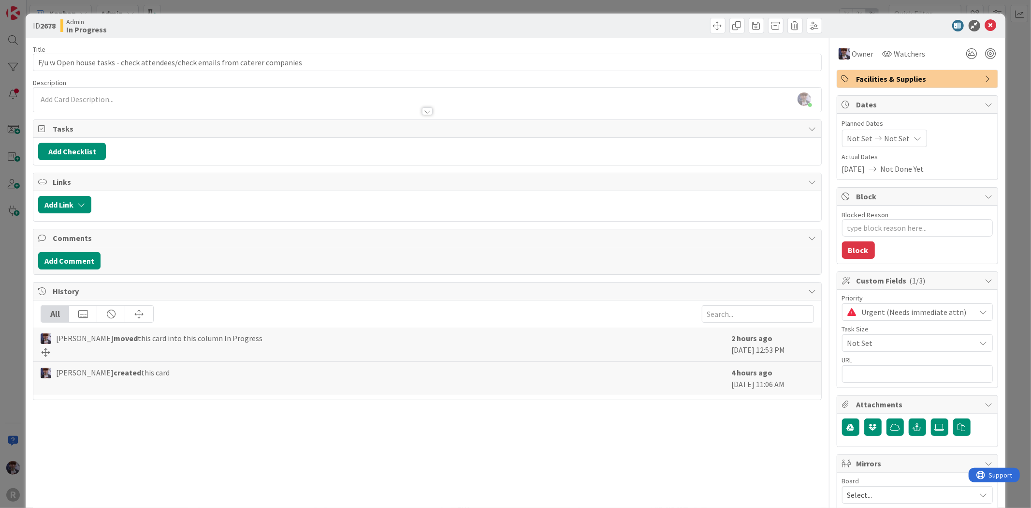
click at [252, 7] on div "ID 2678 Admin In Progress Title 76 / 128 F/u w Open house tasks - check attende…" at bounding box center [515, 254] width 1031 height 508
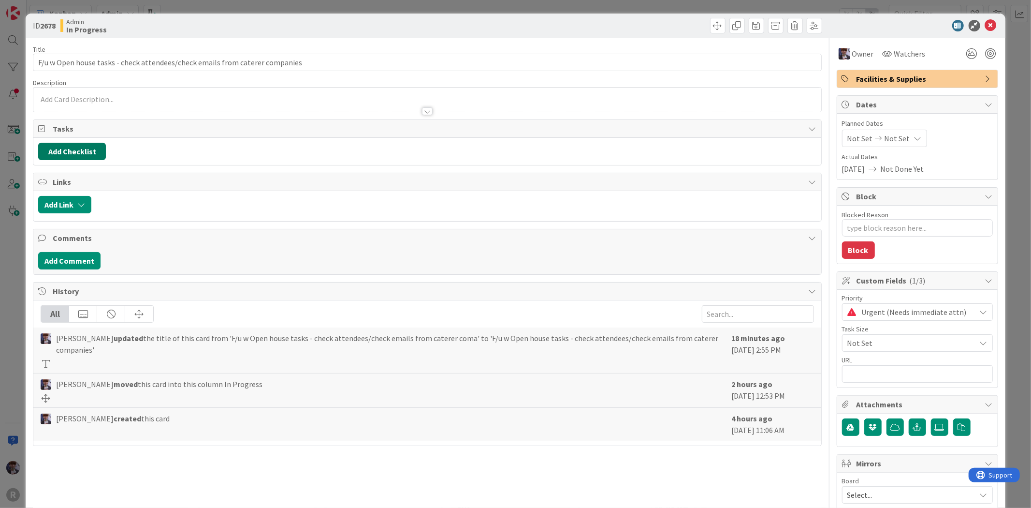
click at [82, 152] on button "Add Checklist" at bounding box center [72, 151] width 68 height 17
type textarea "x"
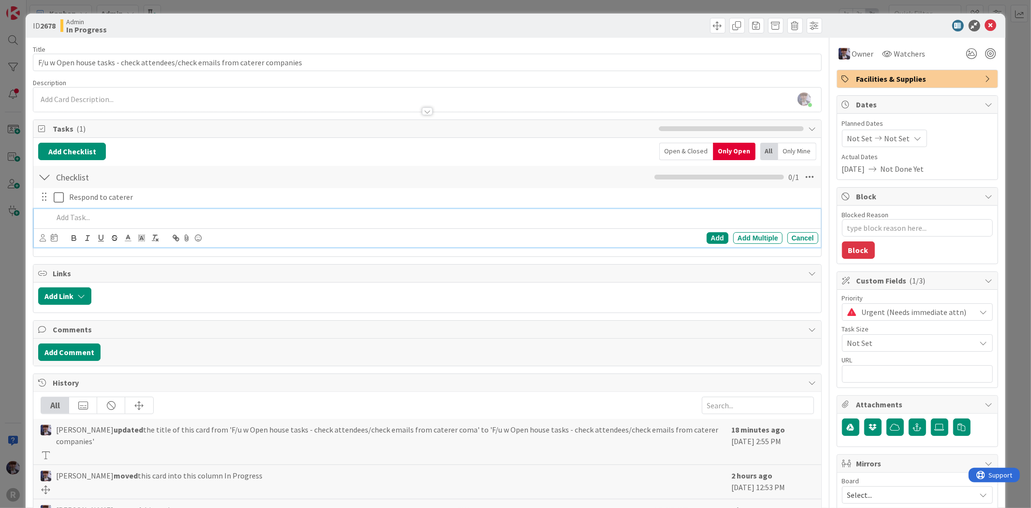
click at [20, 268] on div "ID 2678 Admin In Progress Title 76 / 128 F/u w Open house tasks - check attende…" at bounding box center [515, 254] width 1031 height 508
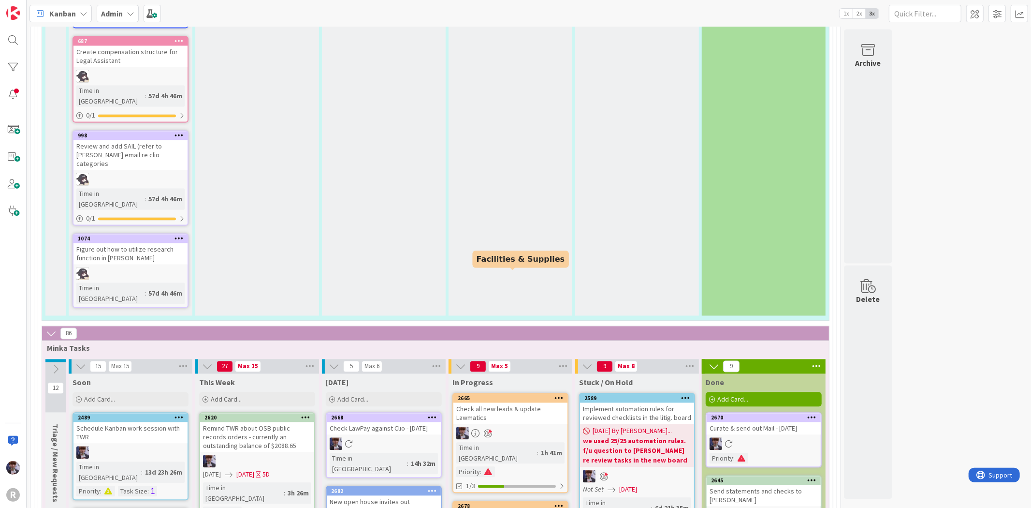
click at [518, 502] on div "2678" at bounding box center [513, 505] width 110 height 7
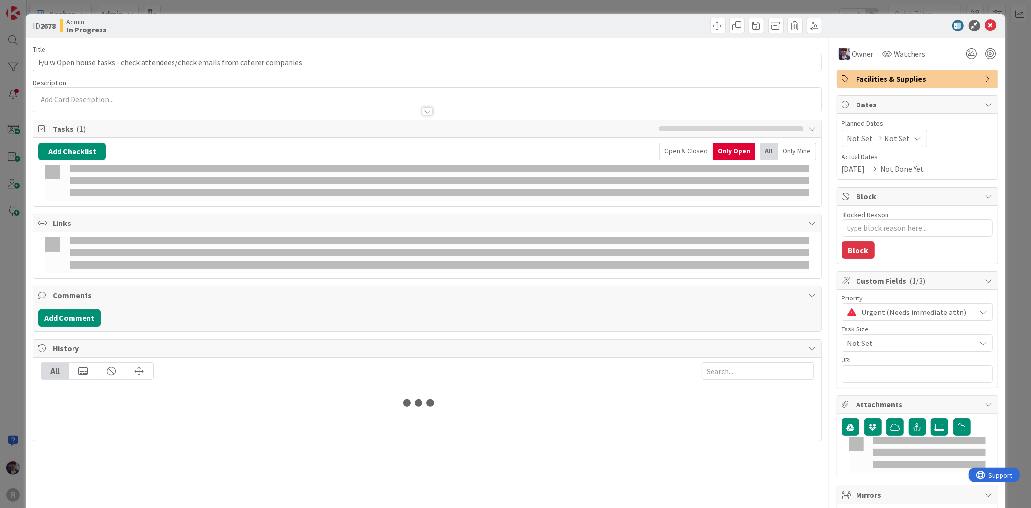
type textarea "x"
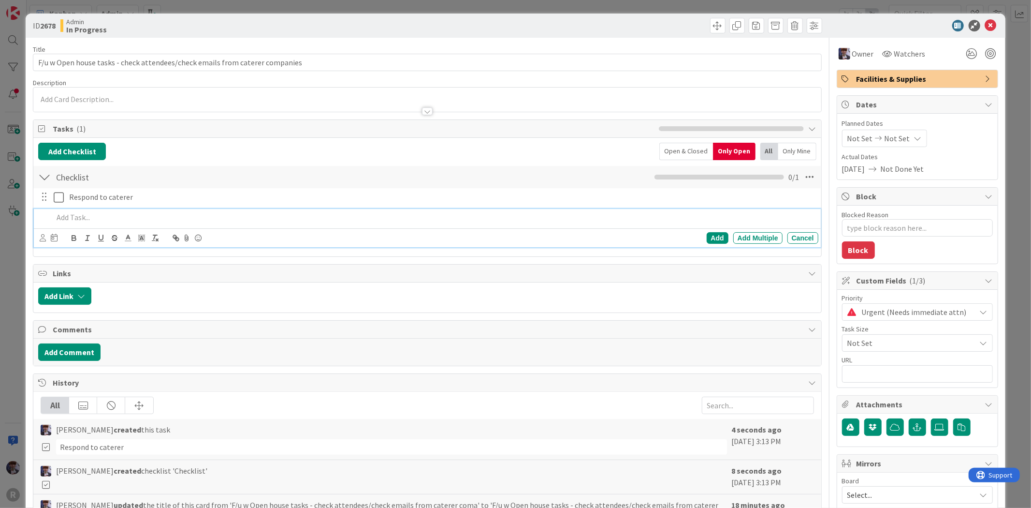
click at [89, 221] on p at bounding box center [433, 217] width 761 height 11
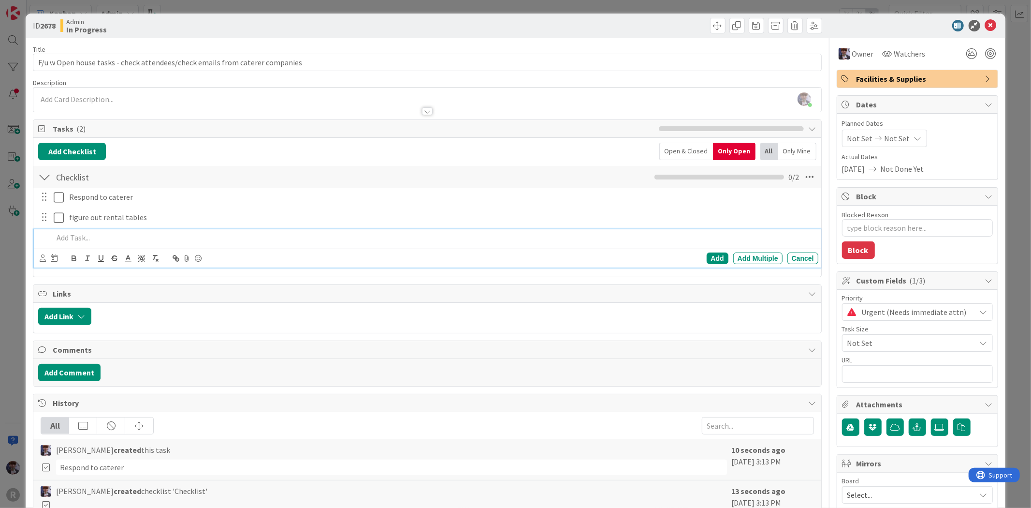
click at [12, 268] on div "ID 2678 Admin In Progress Title 76 / 128 F/u w Open house tasks - check attende…" at bounding box center [515, 254] width 1031 height 508
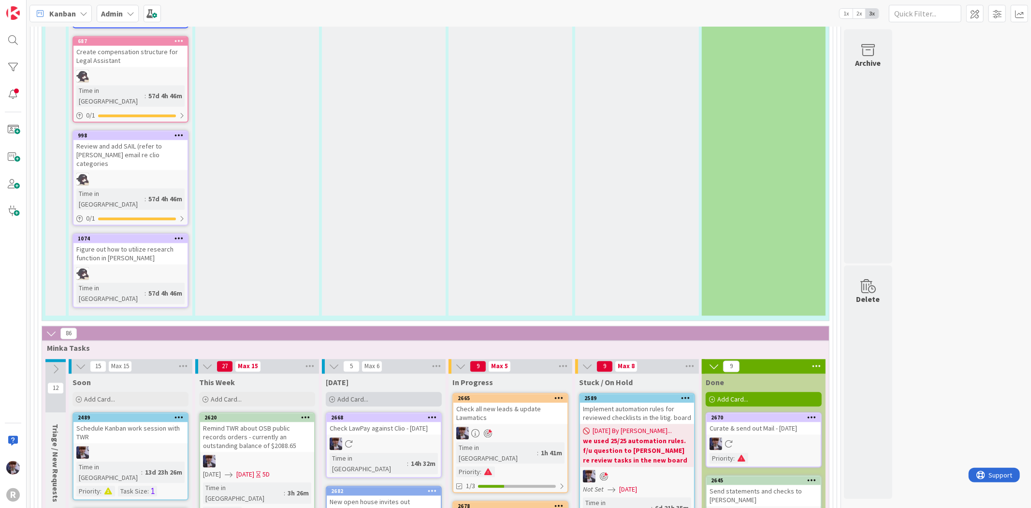
click at [408, 392] on div "Add Card..." at bounding box center [384, 399] width 116 height 15
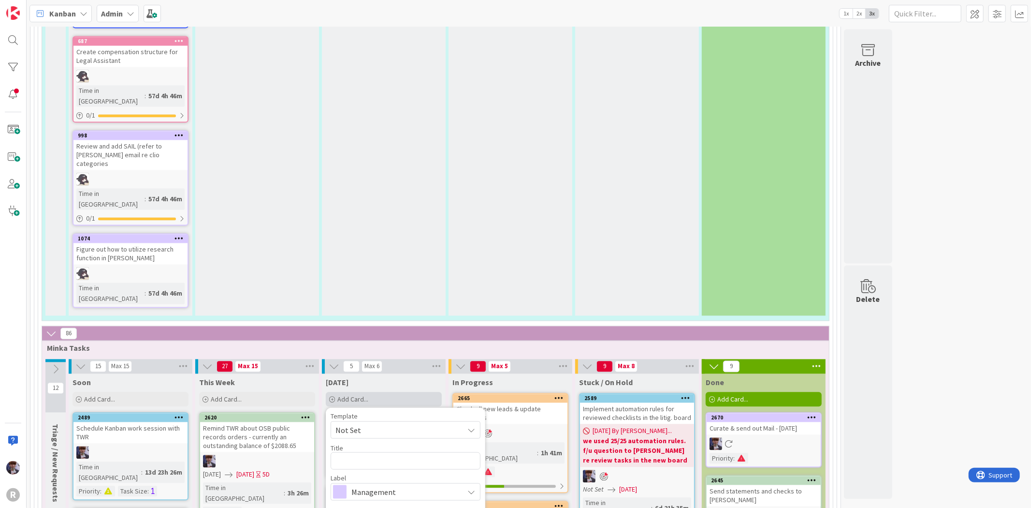
type textarea "x"
type textarea "F"
type textarea "x"
type textarea "Fi"
type textarea "x"
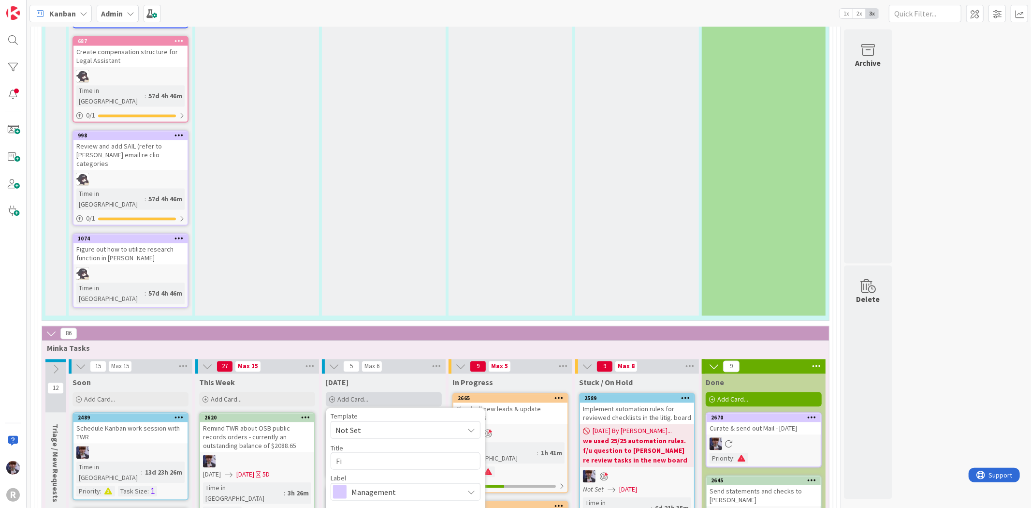
type textarea "Fig"
type textarea "x"
type textarea "Figu"
type textarea "x"
type textarea "Figur"
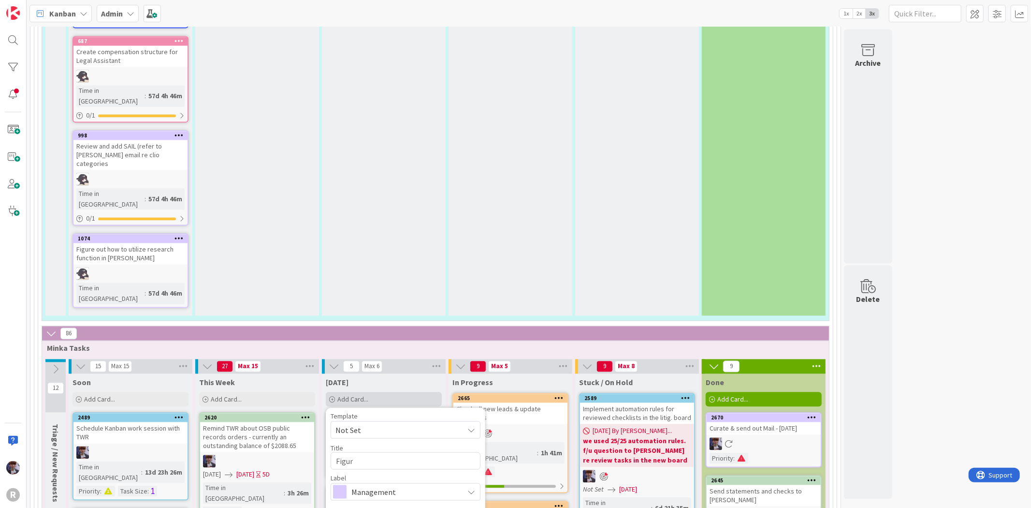
type textarea "x"
type textarea "Figure"
type textarea "x"
type textarea "Figure"
type textarea "x"
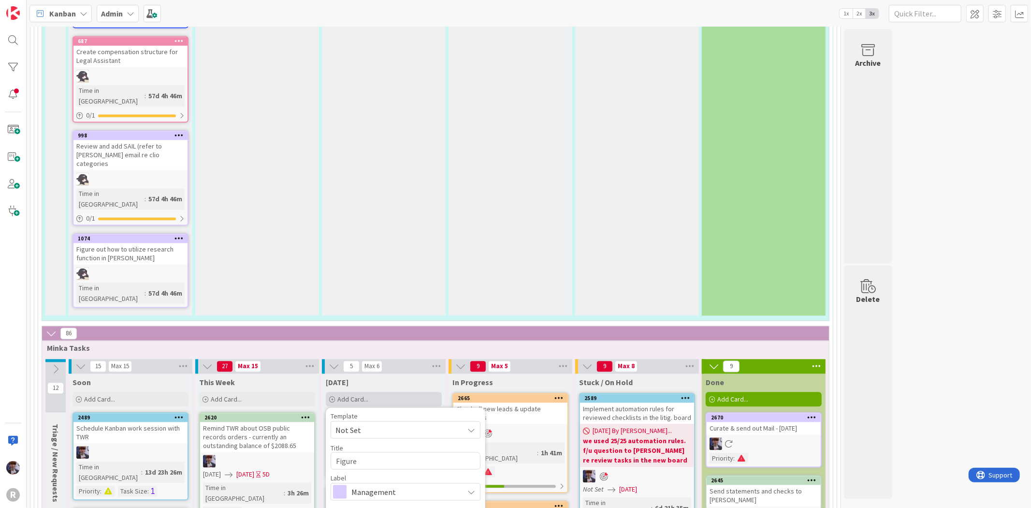
type textarea "Figure o"
type textarea "x"
type textarea "Figure ou"
type textarea "x"
type textarea "Figure out"
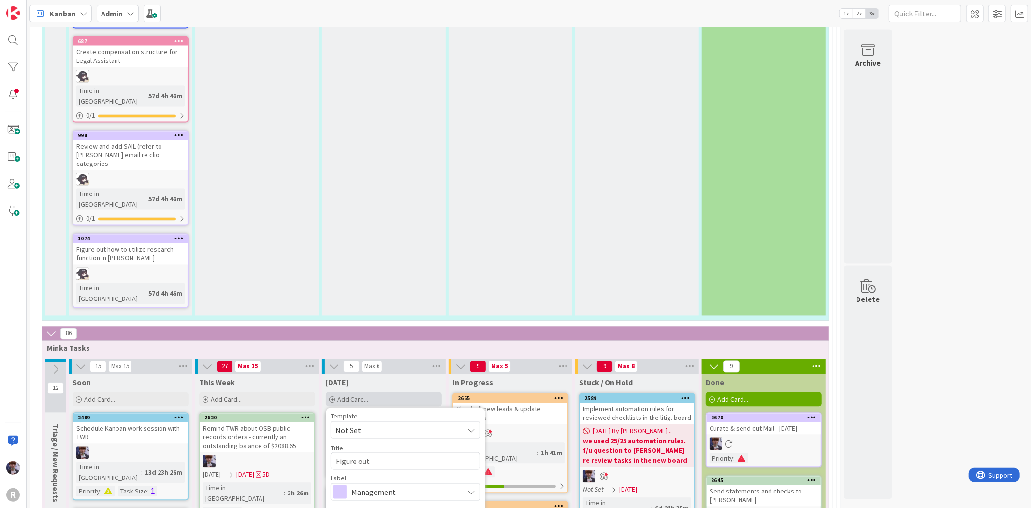
type textarea "x"
type textarea "Figure out"
type textarea "x"
type textarea "Figure out e"
type textarea "x"
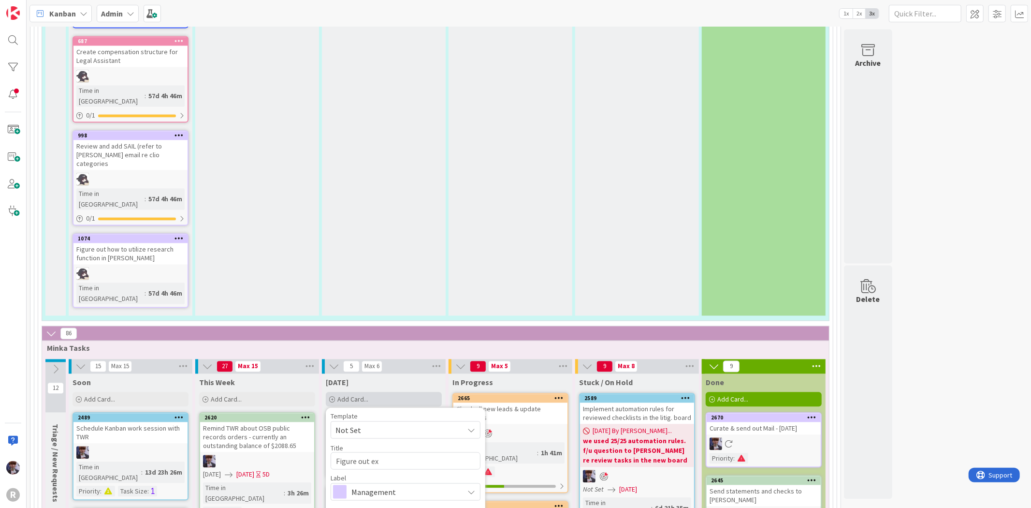
type textarea "Figure out ext"
type textarea "x"
type textarea "Figure out extra"
type textarea "x"
type textarea "Figure out extra"
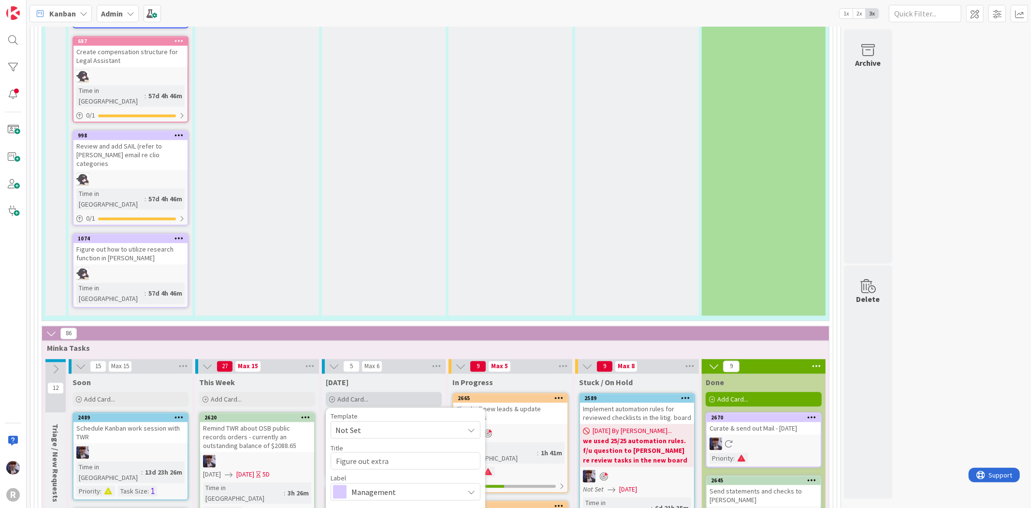
type textarea "x"
type textarea "Figure out extra $"
type textarea "x"
type textarea "Figure out extra $5"
type textarea "x"
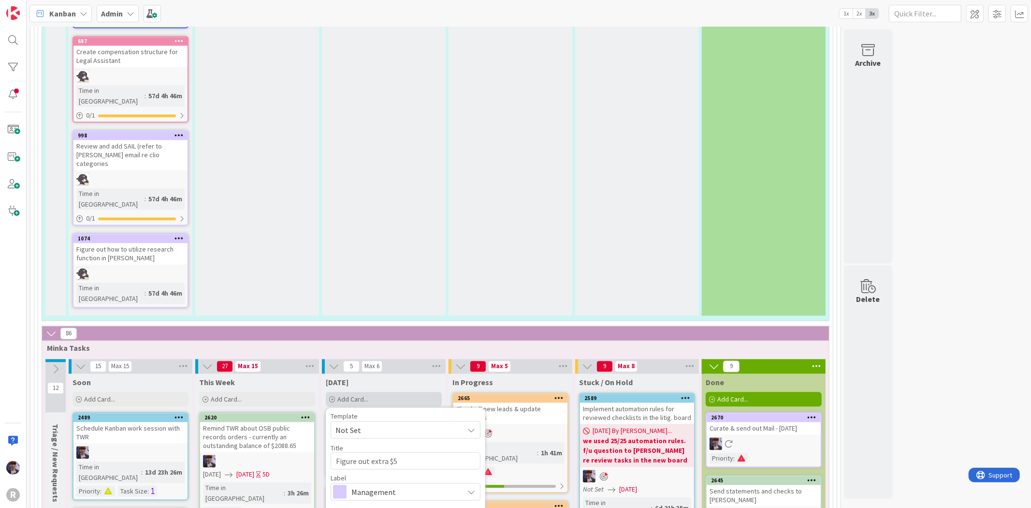
type textarea "Figure out extra $53"
type textarea "x"
type textarea "Figure out extra $53"
type textarea "x"
type textarea "Figure out extra $53 a"
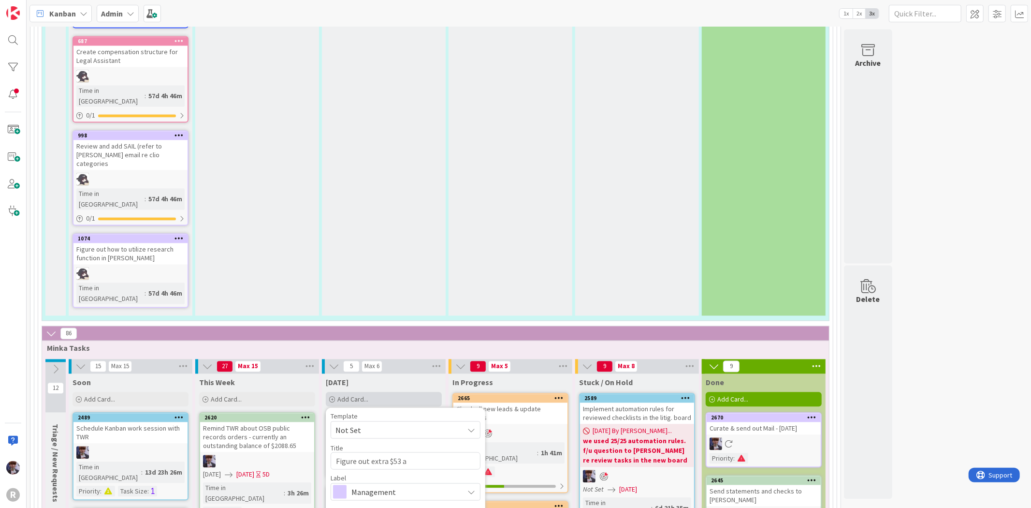
type textarea "x"
type textarea "Figure out extra $53 ap"
type textarea "x"
type textarea "Figure out extra $53 app"
type textarea "x"
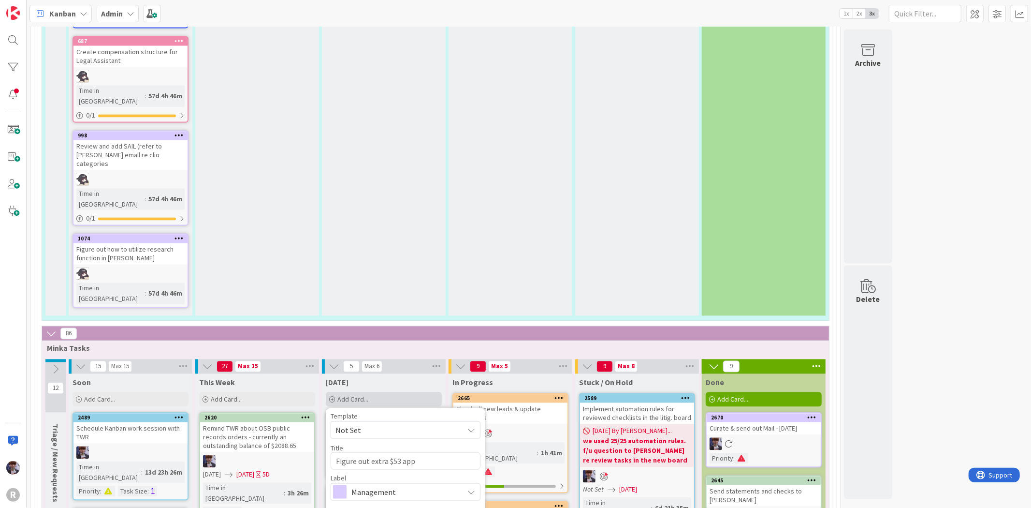
type textarea "Figure out extra $53 appl"
type textarea "x"
type textarea "Figure out extra $53 apple"
type textarea "x"
type textarea "Figure out extra $53 applea"
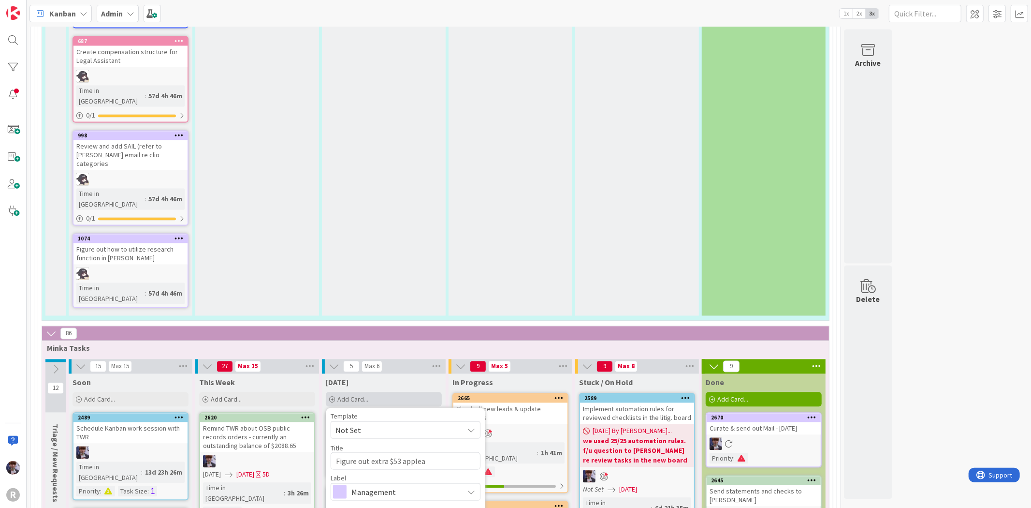
type textarea "x"
type textarea "Figure out extra $53 apple"
type textarea "x"
type textarea "Figure out extra $53 appl"
type textarea "x"
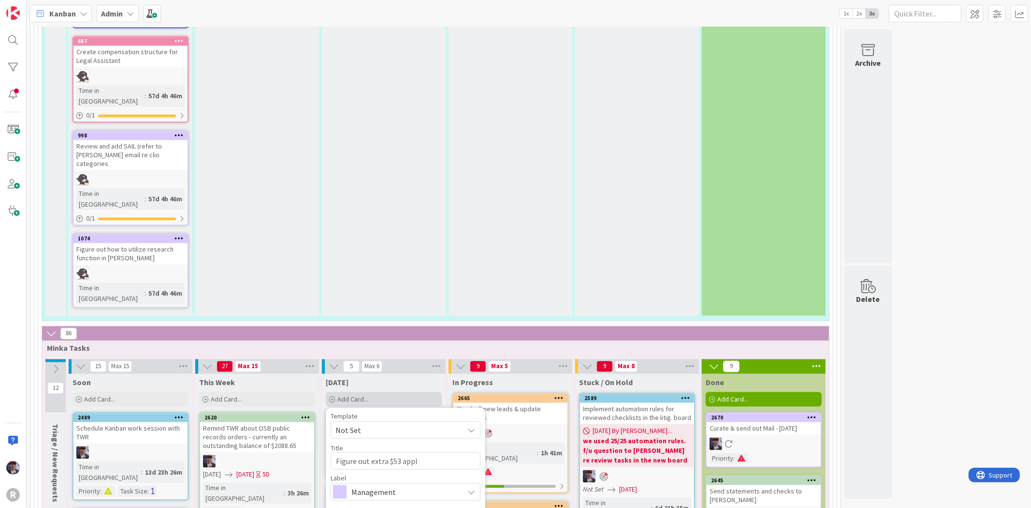
type textarea "Figure out extra $53 app"
type textarea "x"
type textarea "Figure out extra $53 appe"
type textarea "x"
type textarea "Figure out extra $53 appel"
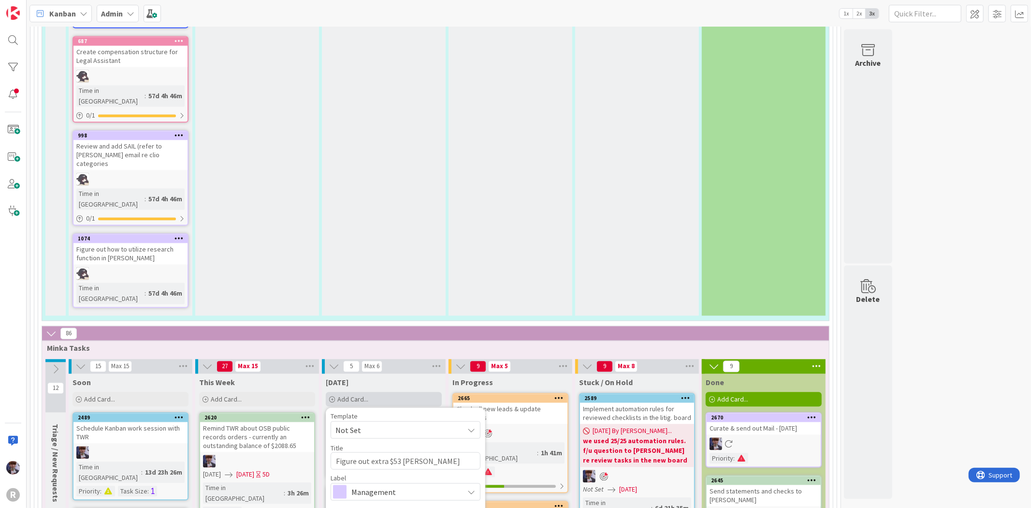
type textarea "x"
type textarea "Figure out extra $53 appell"
type textarea "x"
type textarea "Figure out extra $53 appella"
type textarea "x"
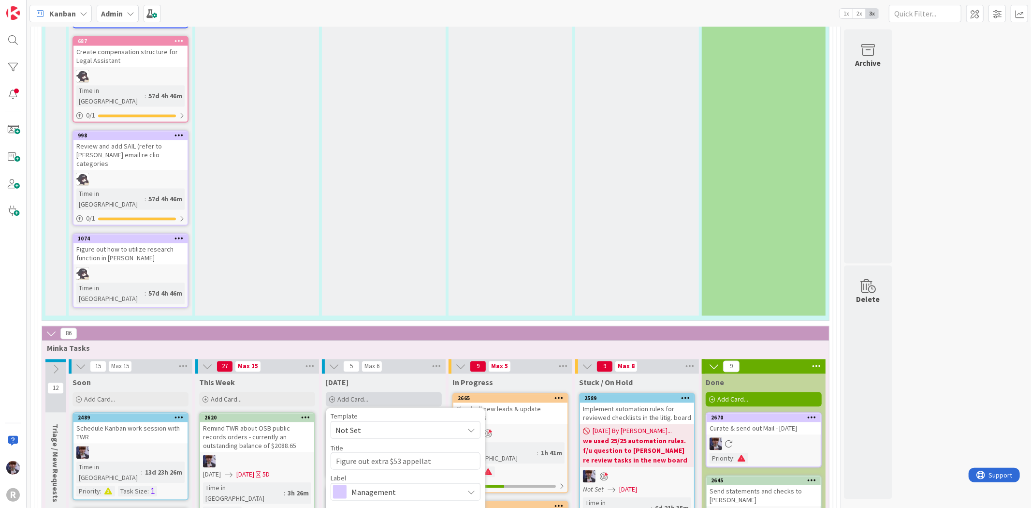
type textarea "Figure out extra $53 appellate"
type textarea "x"
type textarea "Figure out extra $53 appellate"
type textarea "x"
type textarea "Figure out extra $53 appellate c"
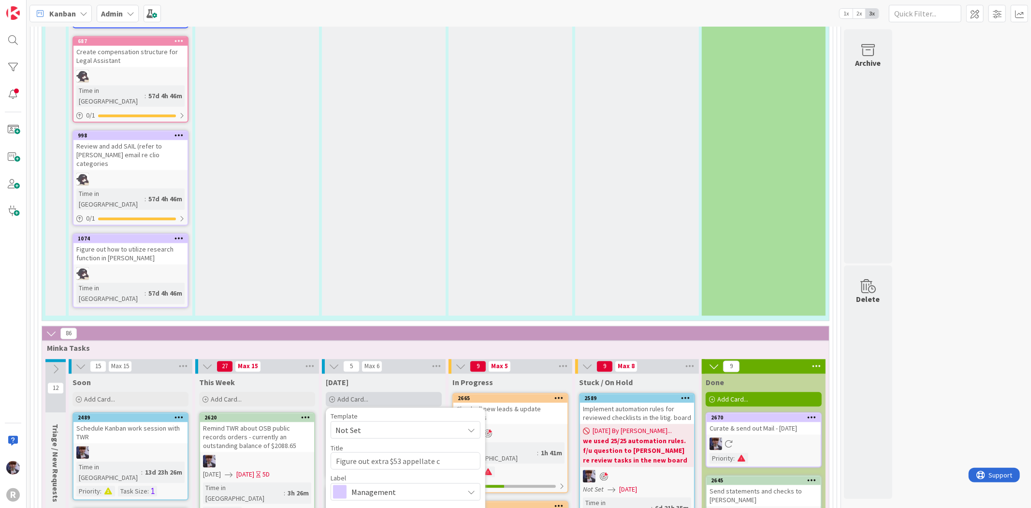
type textarea "x"
type textarea "Figure out extra $53 appellate co"
type textarea "x"
type textarea "Figure out extra $53 appellate cou"
type textarea "x"
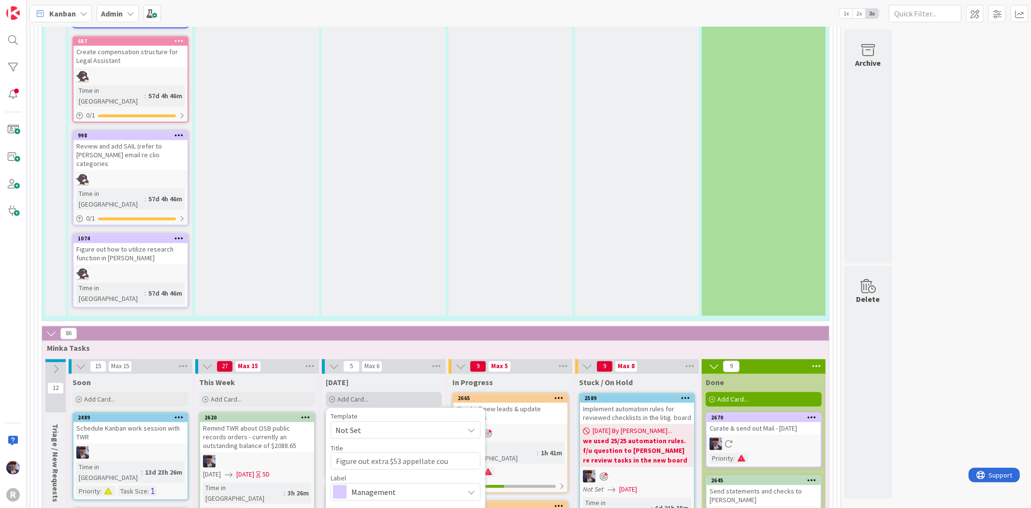
type textarea "Figure out extra $53 appellate cour"
type textarea "x"
type textarea "Figure out extra $53 appellate court"
type textarea "x"
type textarea "Figure out extra $53 appellate court"
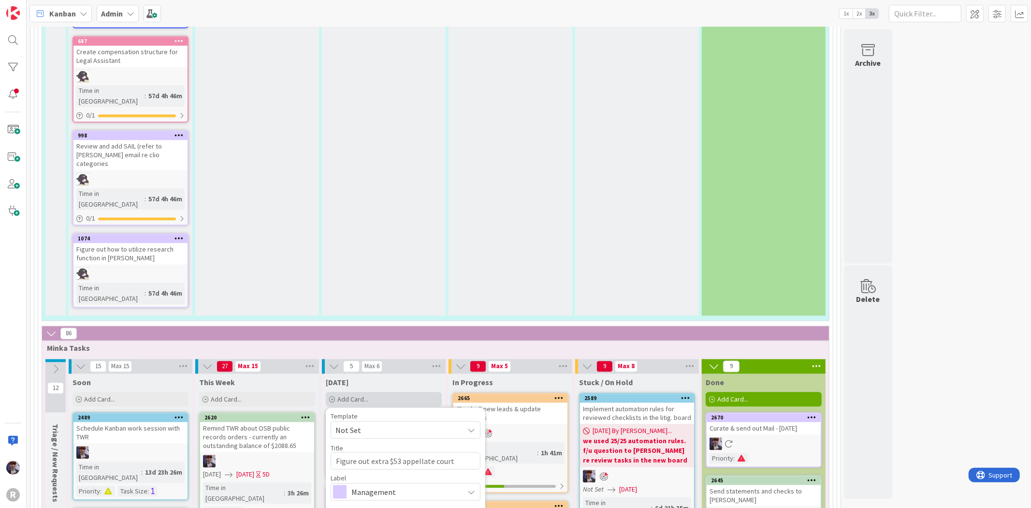
type textarea "x"
type textarea "Figure out extra $53 appellate court f"
type textarea "x"
type textarea "Figure out extra $53 appellate court fe"
type textarea "x"
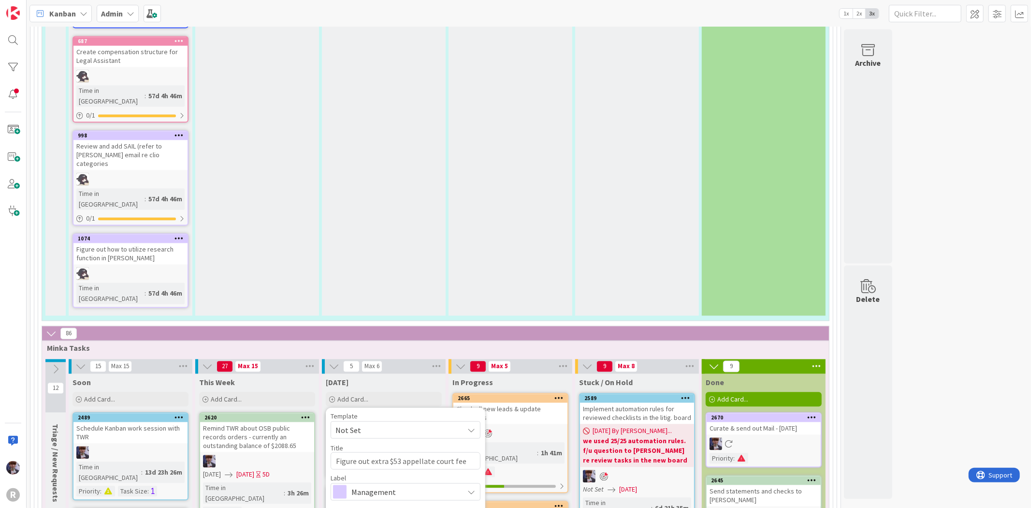
type textarea "Figure out extra $53 appellate court fee"
click at [412, 484] on span "Management" at bounding box center [404, 491] width 107 height 14
click at [353, 505] on link "Show More..." at bounding box center [406, 511] width 150 height 12
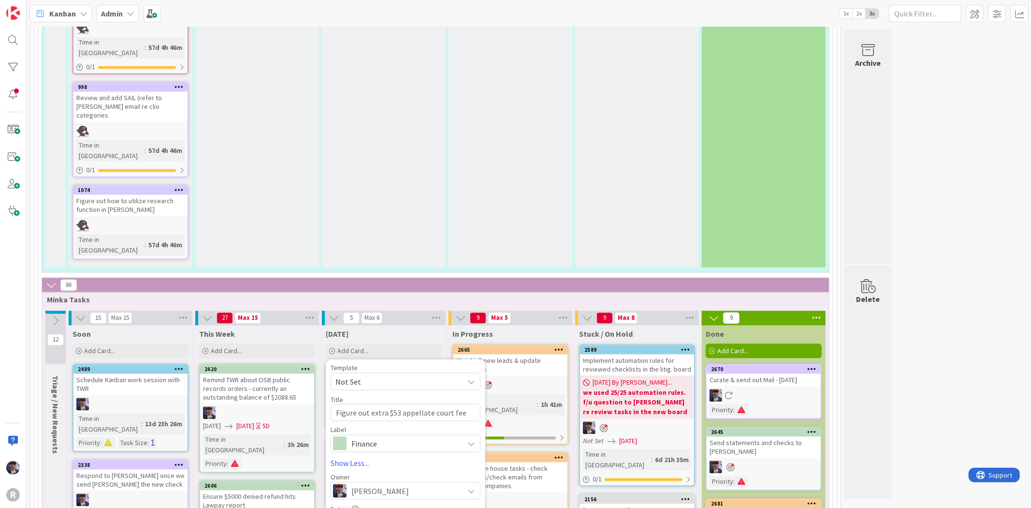
scroll to position [1699, 0]
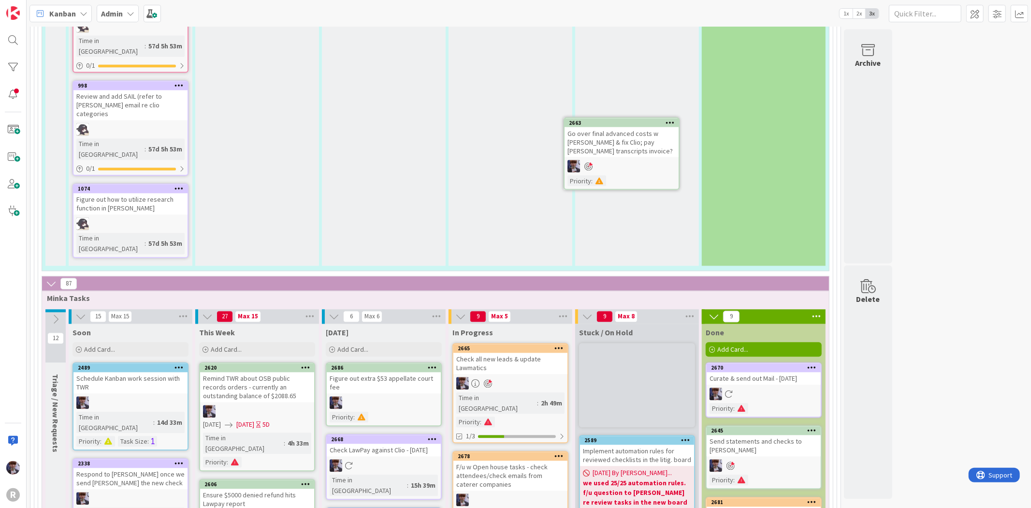
scroll to position [1654, 0]
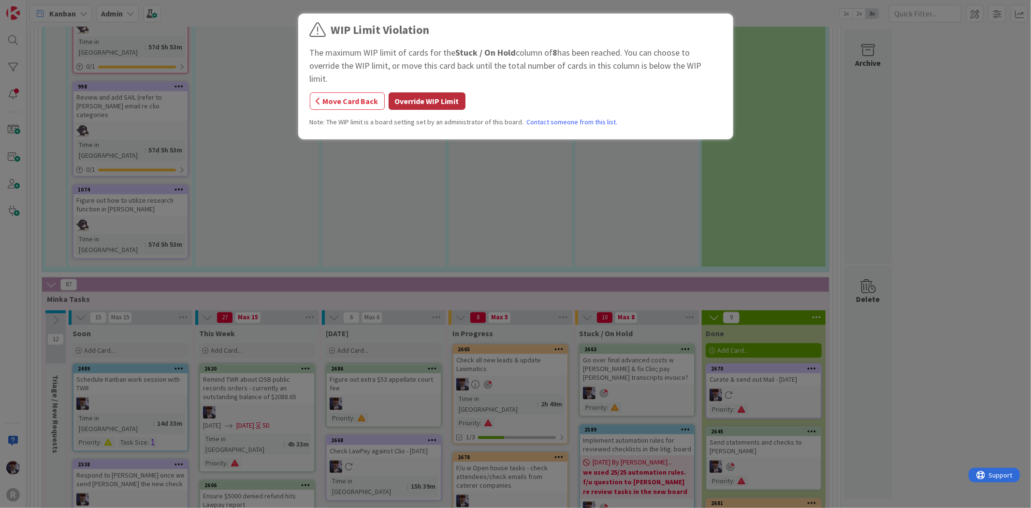
click at [435, 92] on button "Override WIP Limit" at bounding box center [427, 100] width 77 height 17
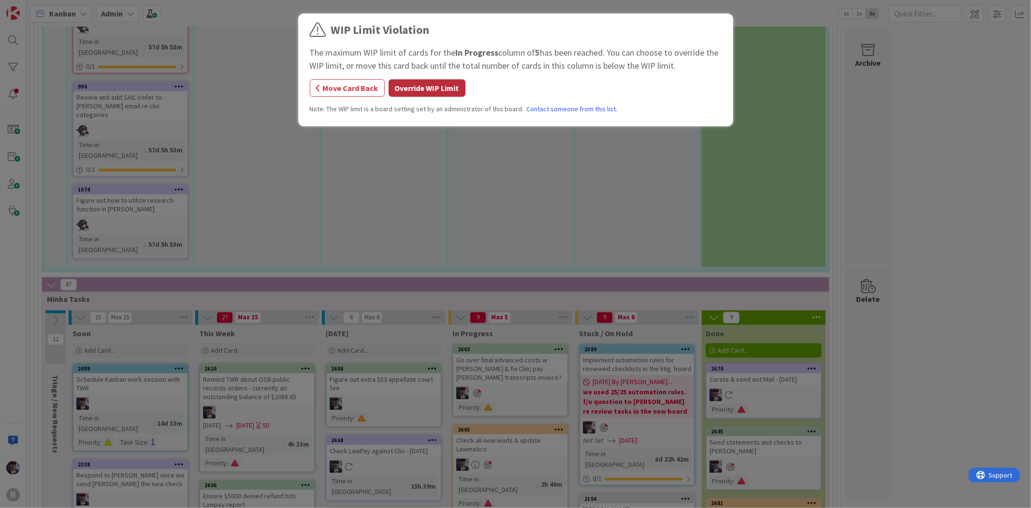
click at [418, 92] on button "Override WIP Limit" at bounding box center [427, 87] width 77 height 17
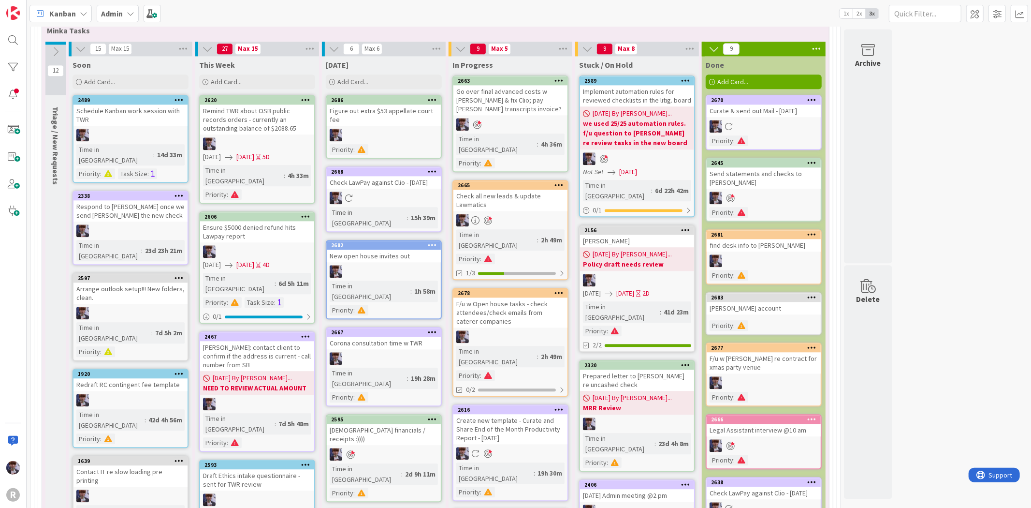
scroll to position [1976, 0]
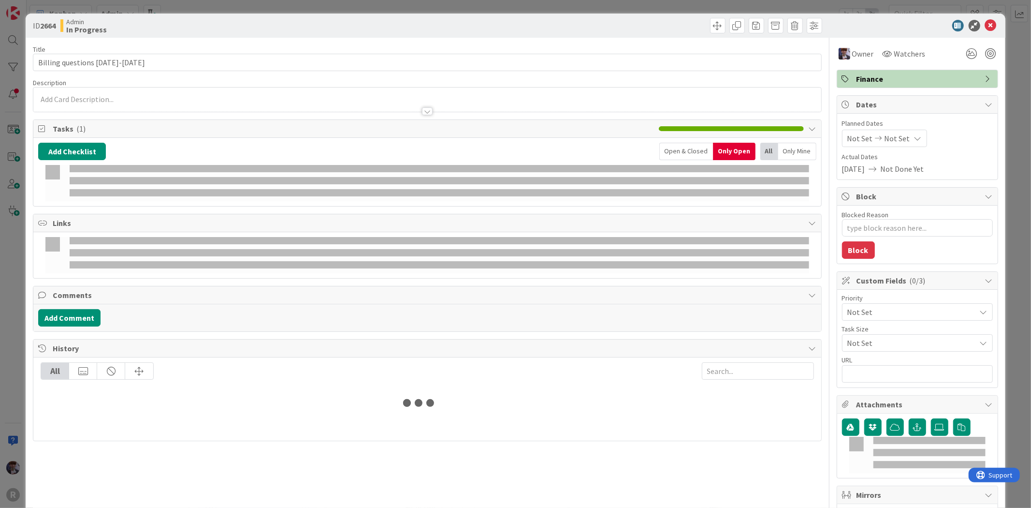
type textarea "x"
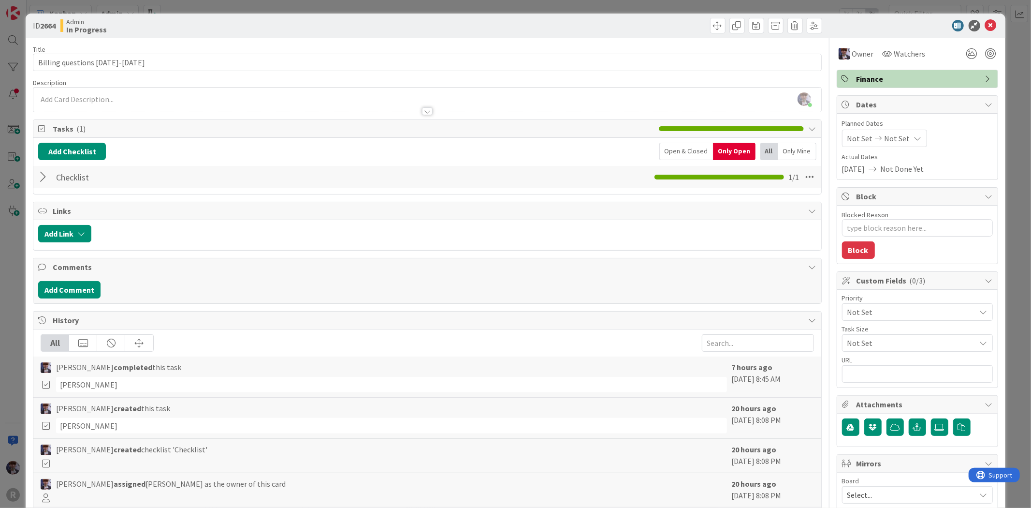
click at [43, 177] on div at bounding box center [44, 176] width 13 height 17
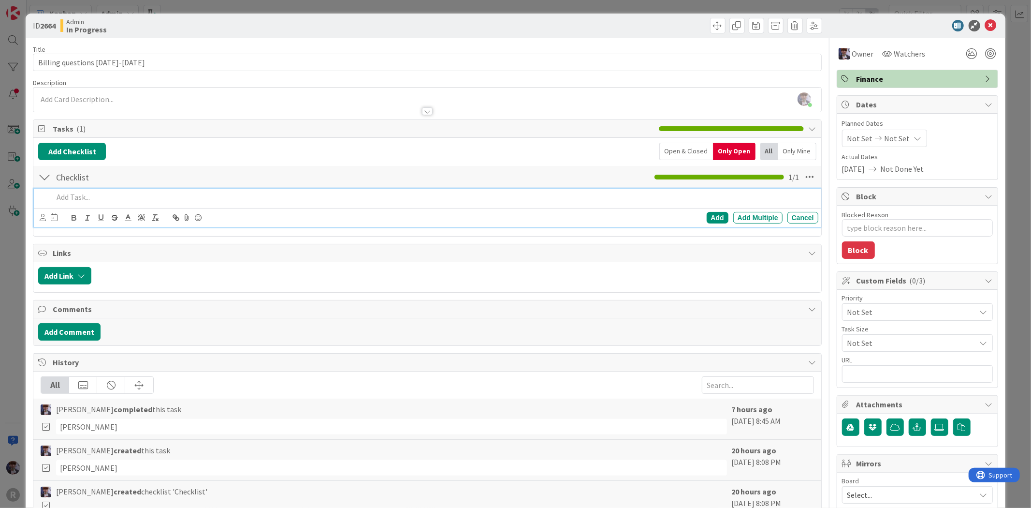
click at [73, 205] on div at bounding box center [433, 197] width 769 height 17
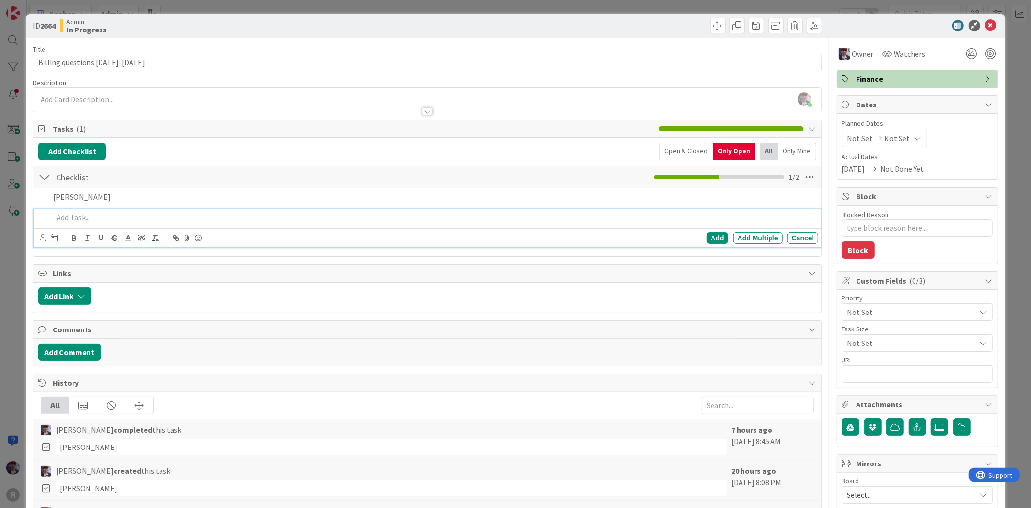
type textarea "x"
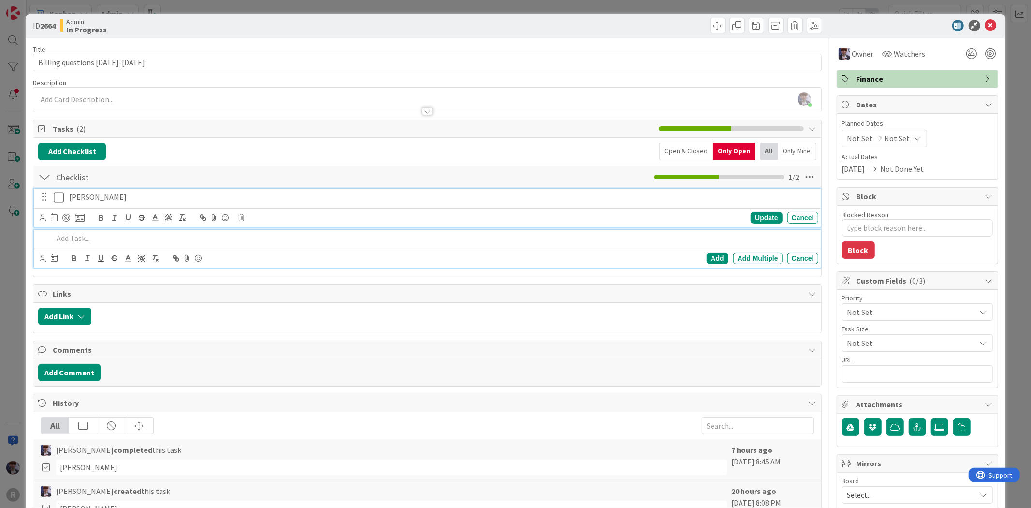
click at [99, 191] on div "Randy" at bounding box center [441, 197] width 753 height 17
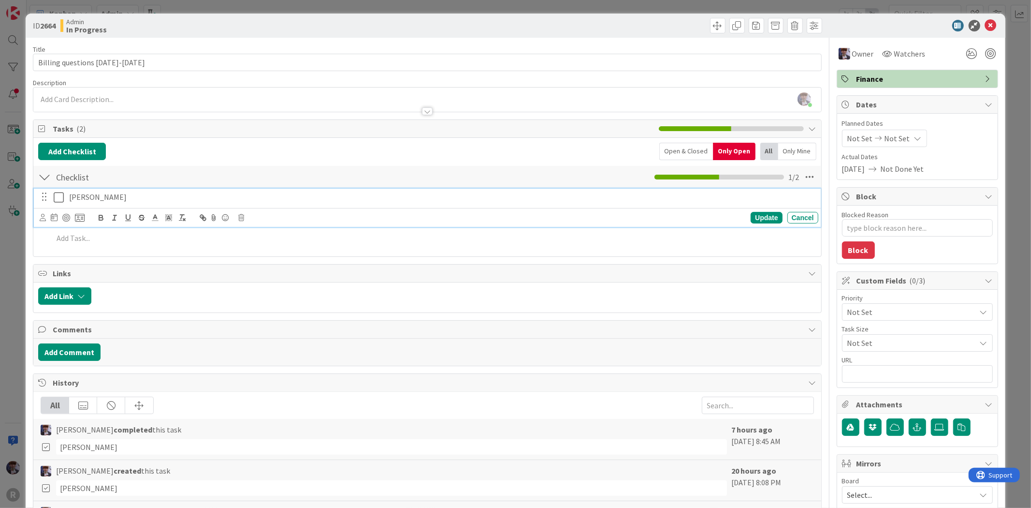
click at [59, 195] on icon at bounding box center [59, 197] width 10 height 12
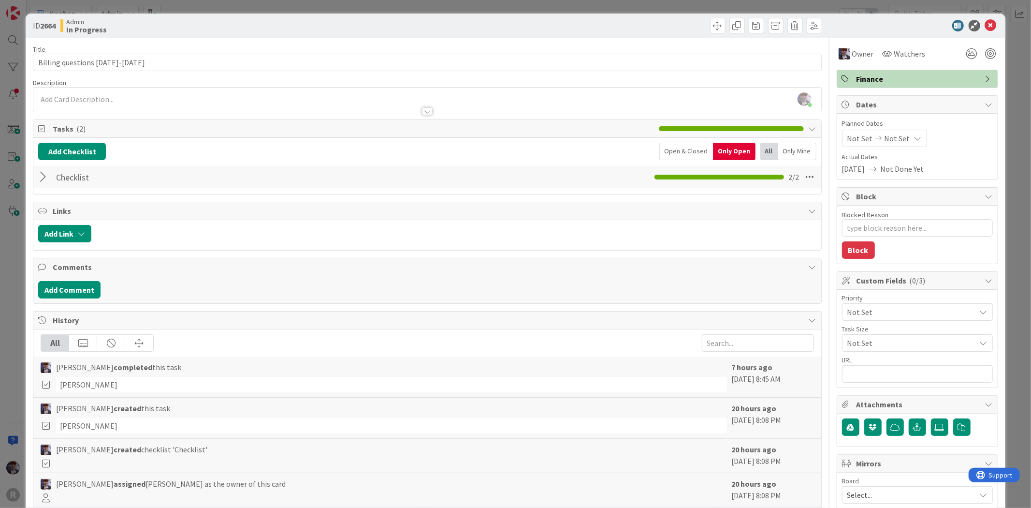
click at [16, 267] on div "ID 2664 Admin In Progress Title 25 / 128 Billing questions Sep 2-5 Description …" at bounding box center [515, 254] width 1031 height 508
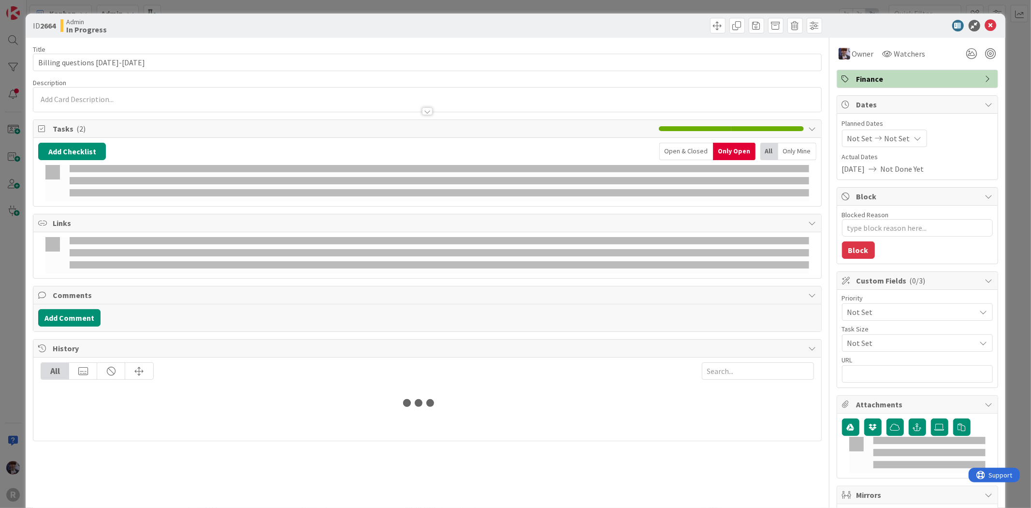
type textarea "x"
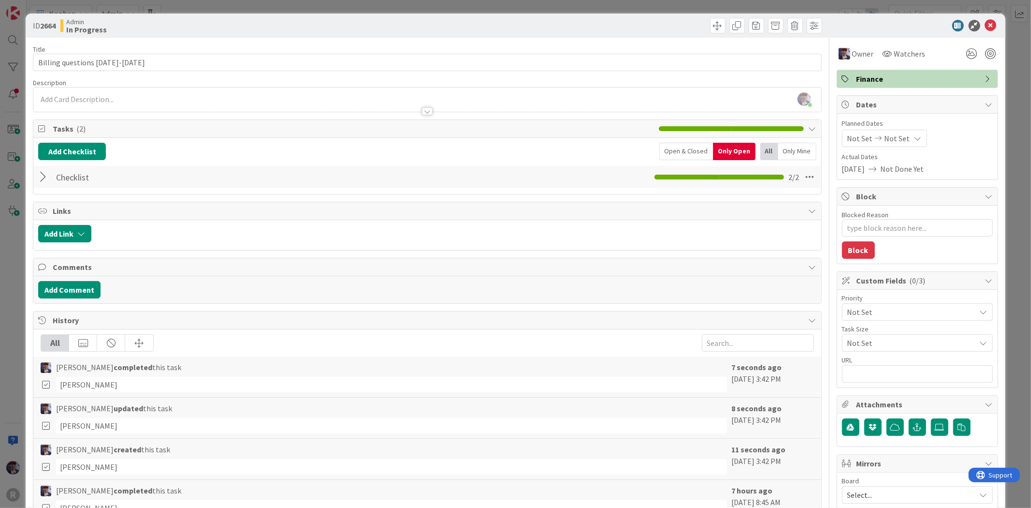
click at [49, 173] on div at bounding box center [44, 176] width 13 height 17
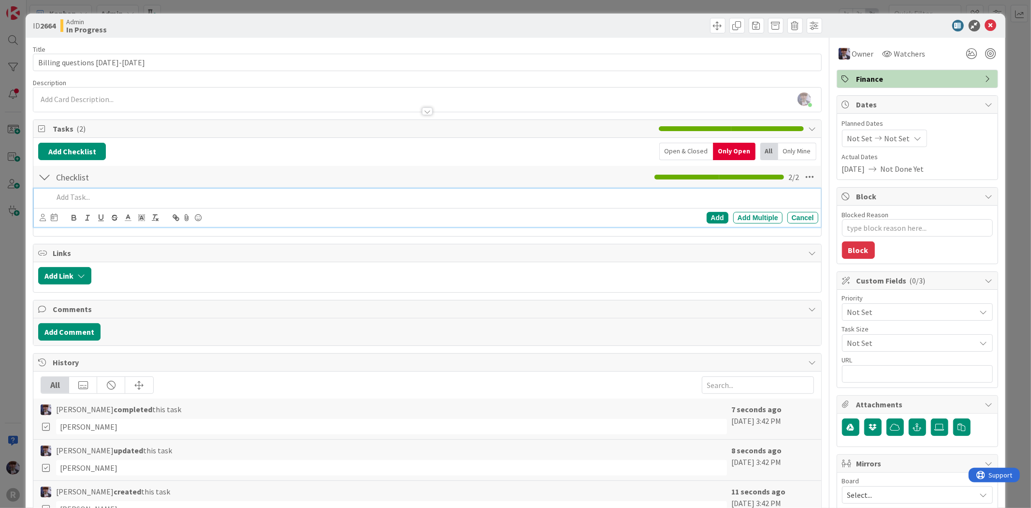
click at [74, 197] on p at bounding box center [433, 196] width 761 height 11
click at [13, 305] on div "ID 2664 Admin In Progress Title 25 / 128 Billing questions Sep 2-5 Description …" at bounding box center [515, 254] width 1031 height 508
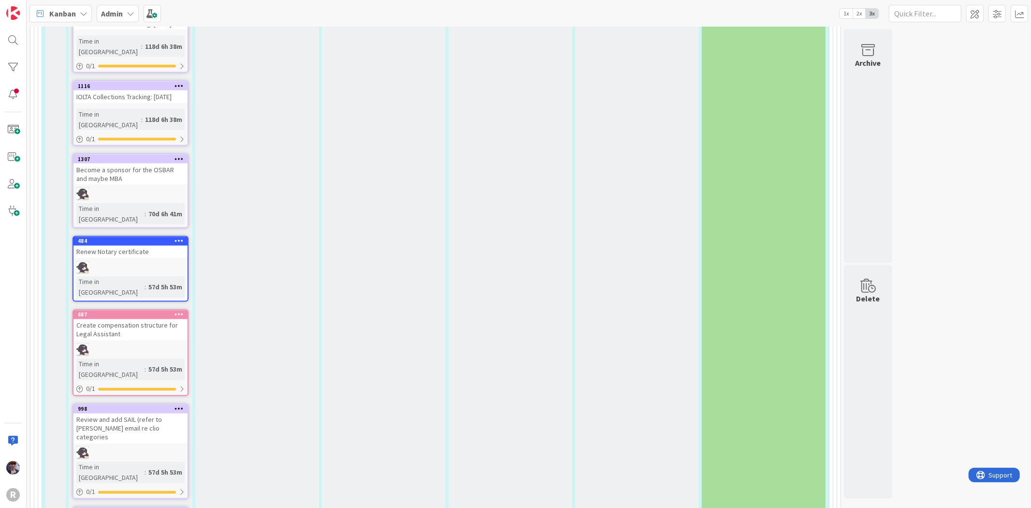
scroll to position [1009, 0]
